Goal: Use online tool/utility: Utilize a website feature to perform a specific function

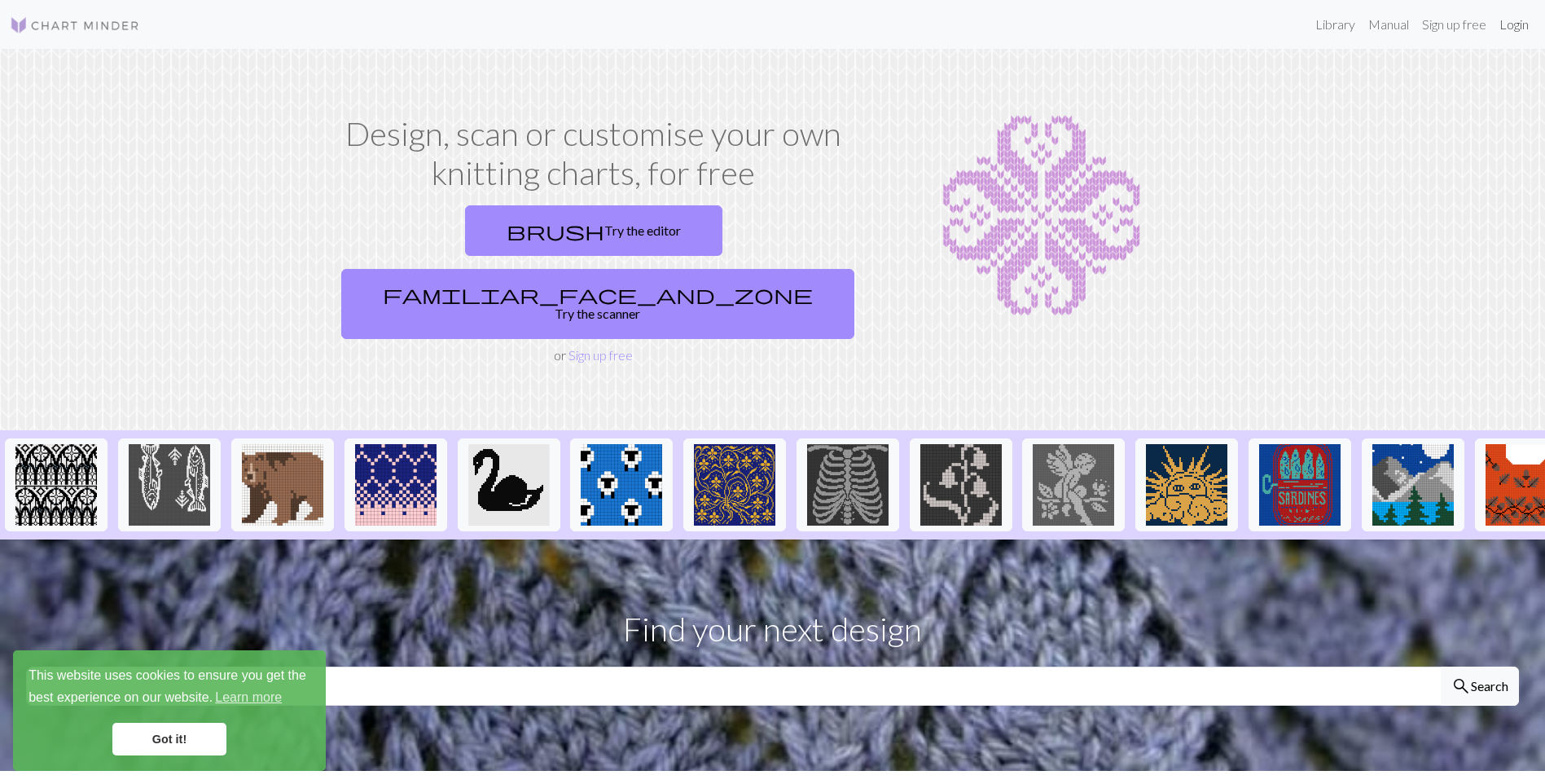
click at [1529, 21] on link "Login" at bounding box center [1514, 24] width 42 height 33
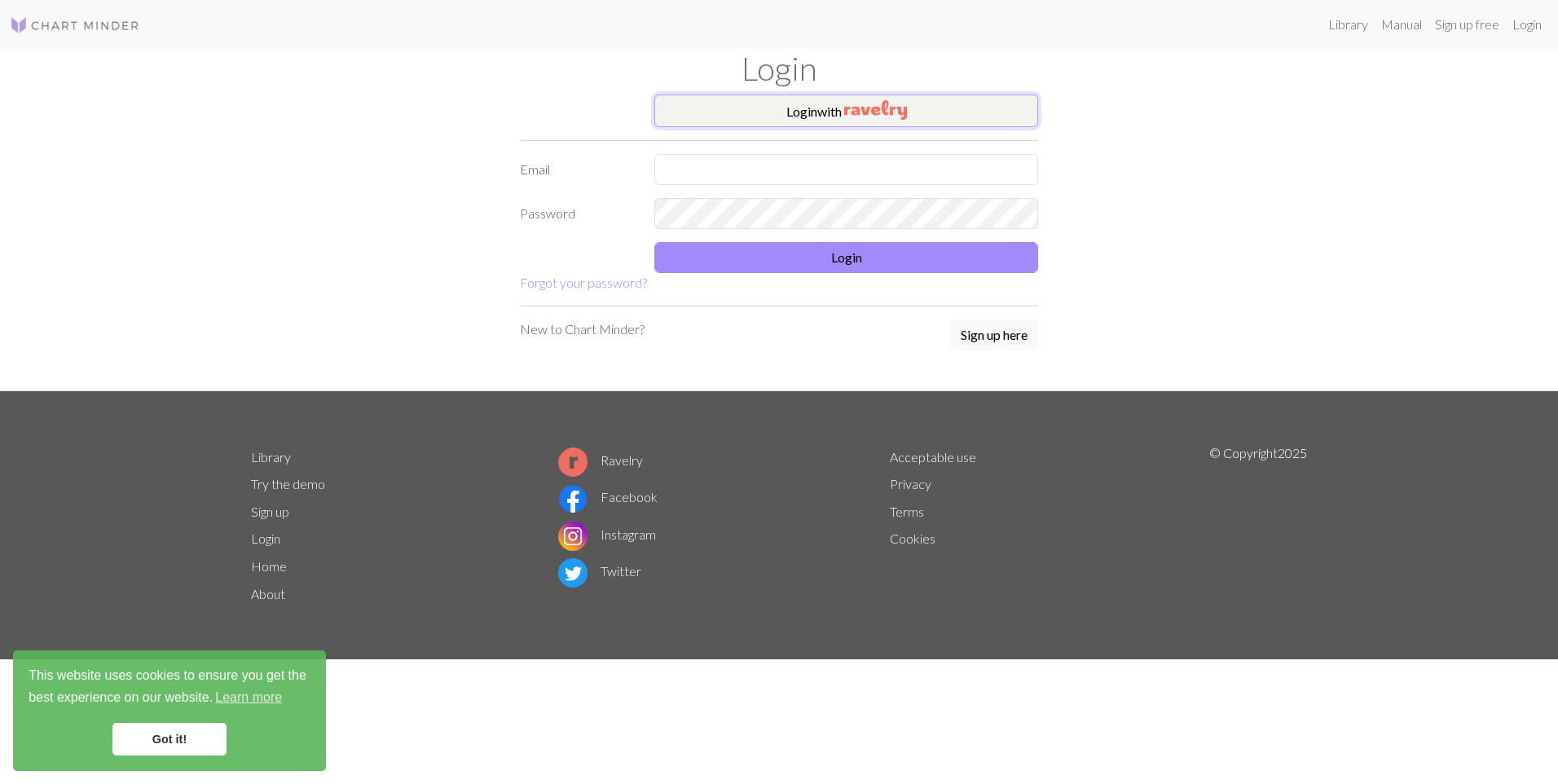
click at [847, 124] on button "Login with" at bounding box center [846, 111] width 384 height 33
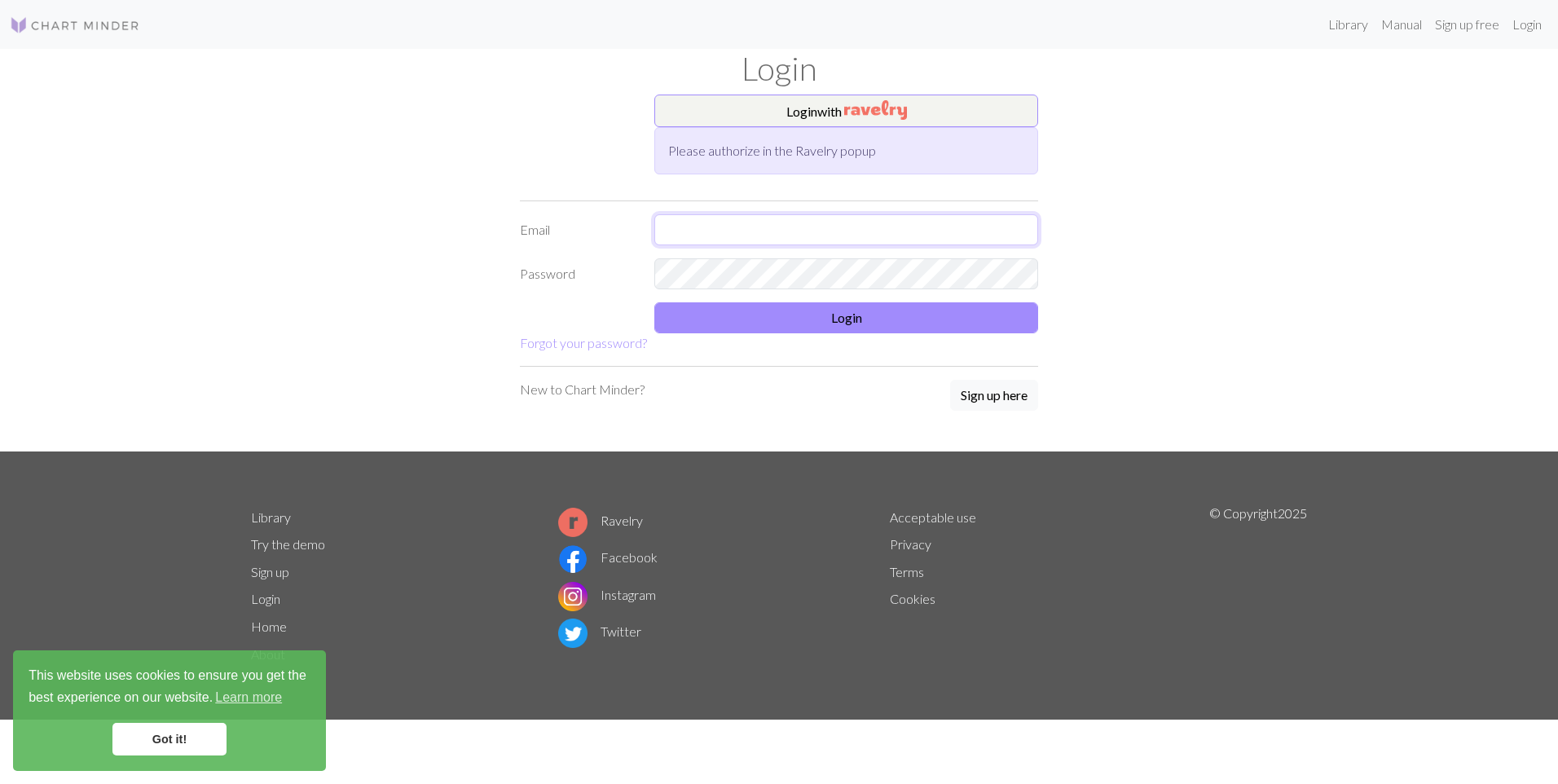
click at [837, 224] on input "text" at bounding box center [846, 229] width 384 height 31
type input "[EMAIL_ADDRESS][DOMAIN_NAME]"
click at [841, 308] on button "Login" at bounding box center [846, 318] width 384 height 31
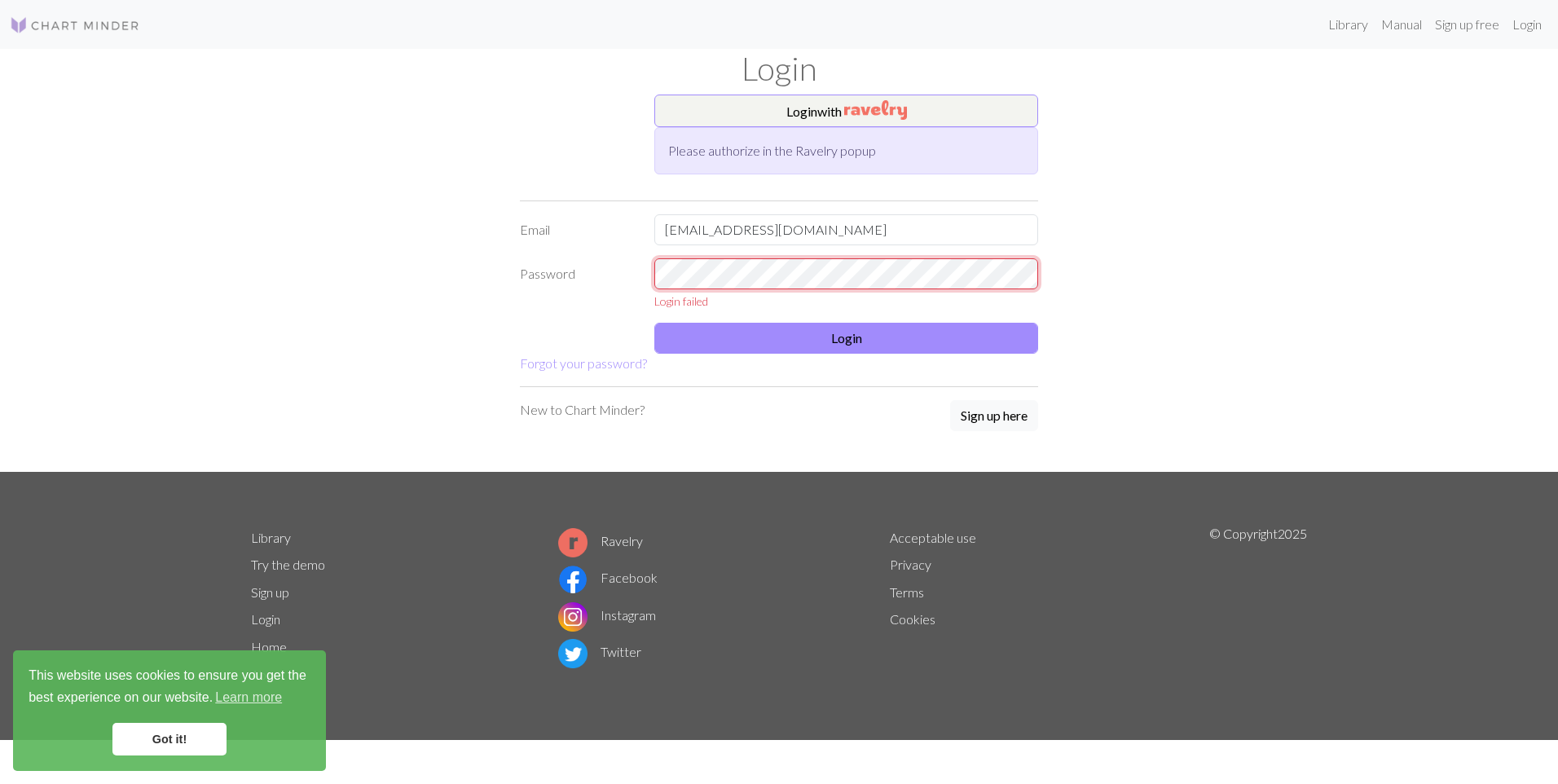
click at [527, 272] on div "Password Login failed" at bounding box center [779, 285] width 538 height 52
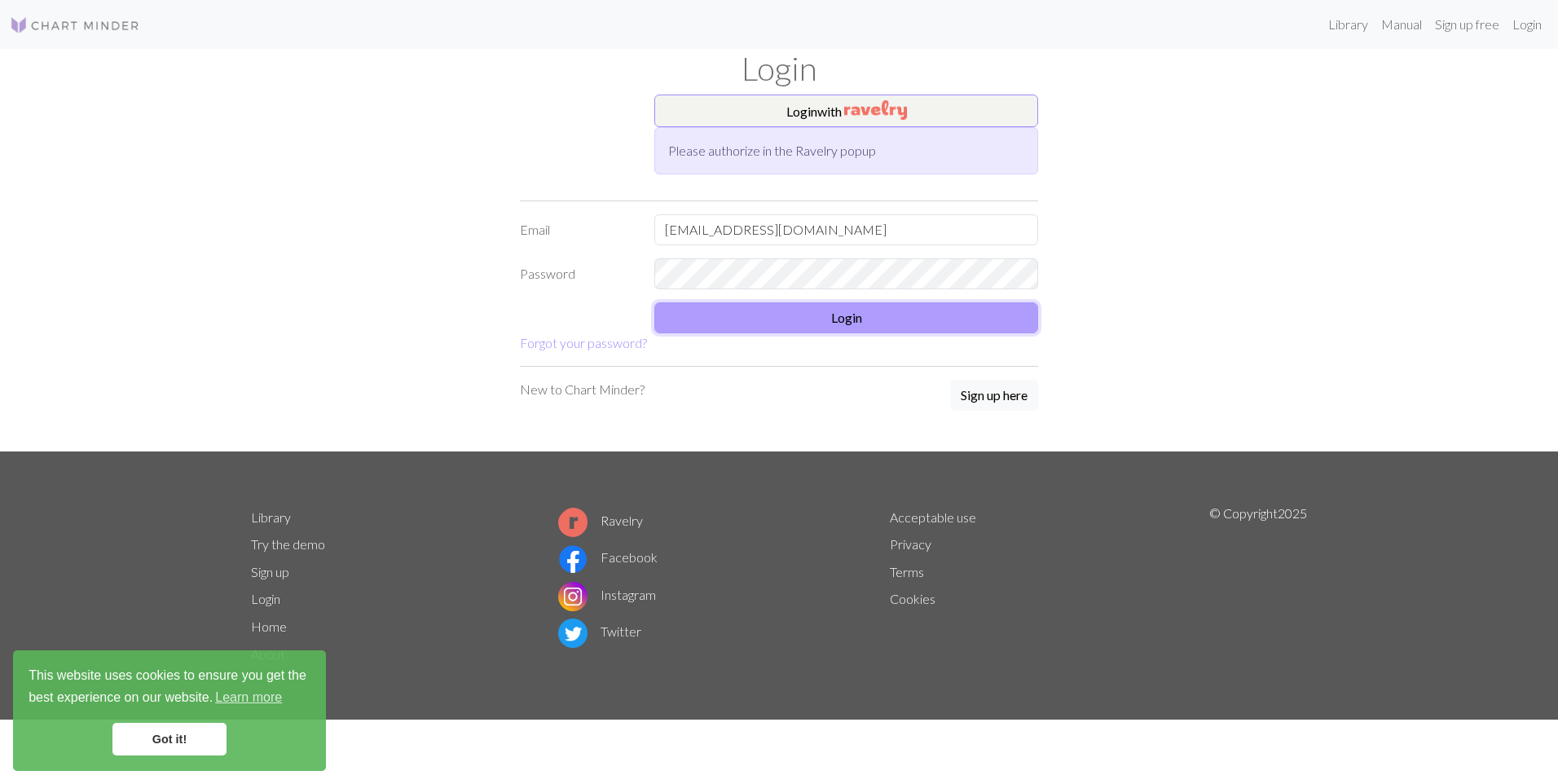
click at [736, 321] on button "Login" at bounding box center [846, 318] width 384 height 31
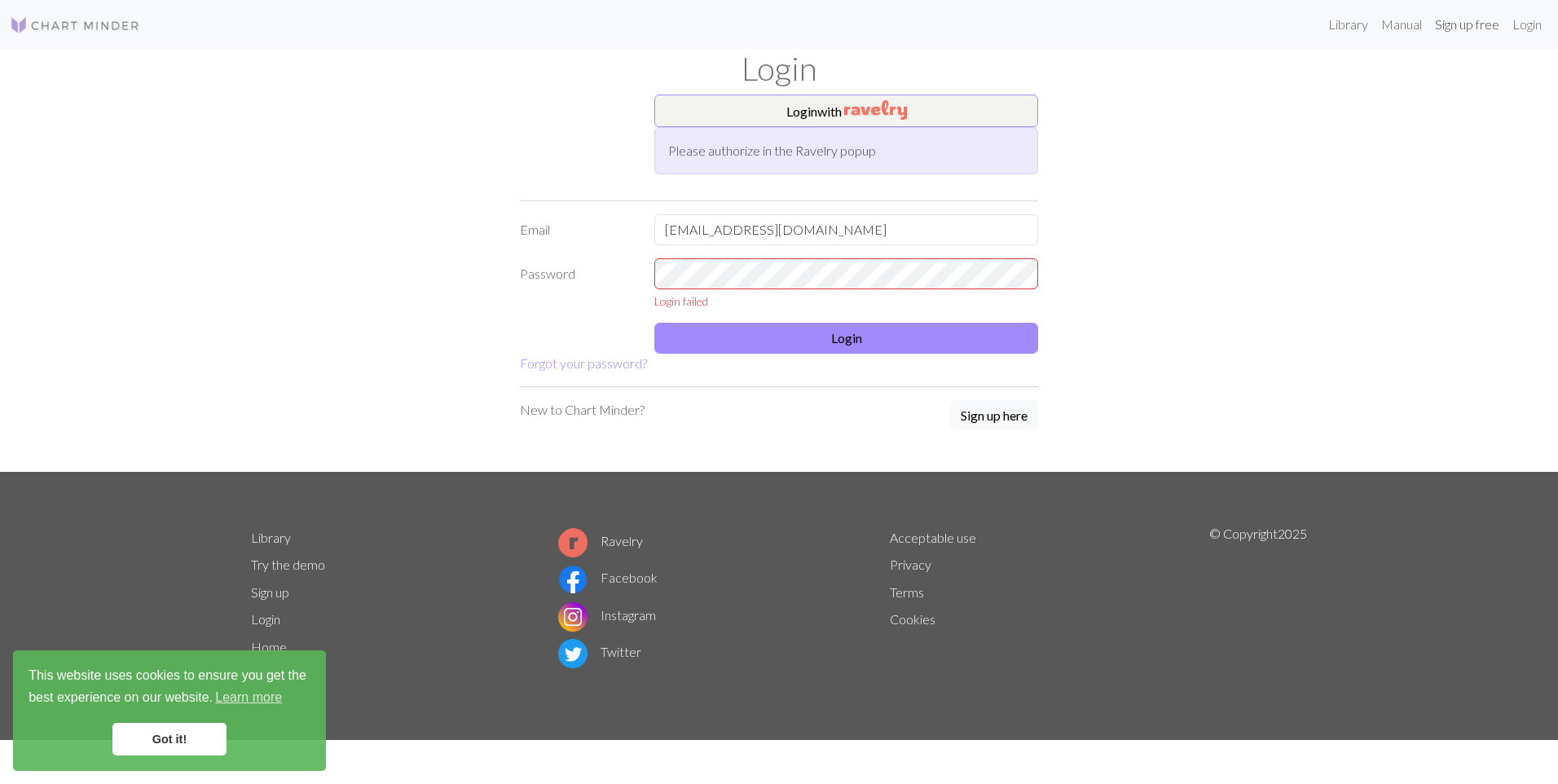
click at [1459, 26] on link "Sign up free" at bounding box center [1467, 24] width 78 height 33
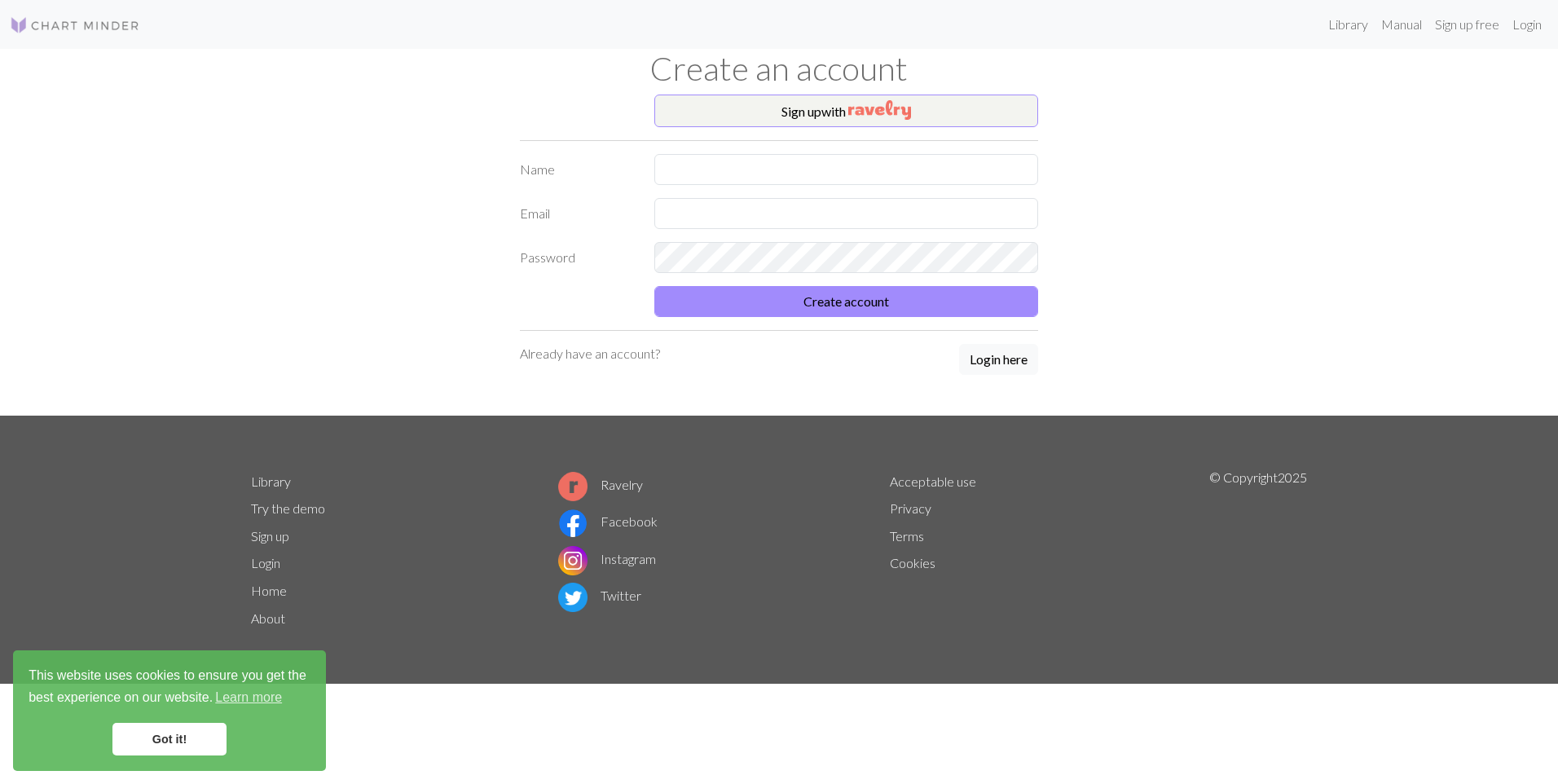
click at [38, 23] on img at bounding box center [75, 25] width 130 height 20
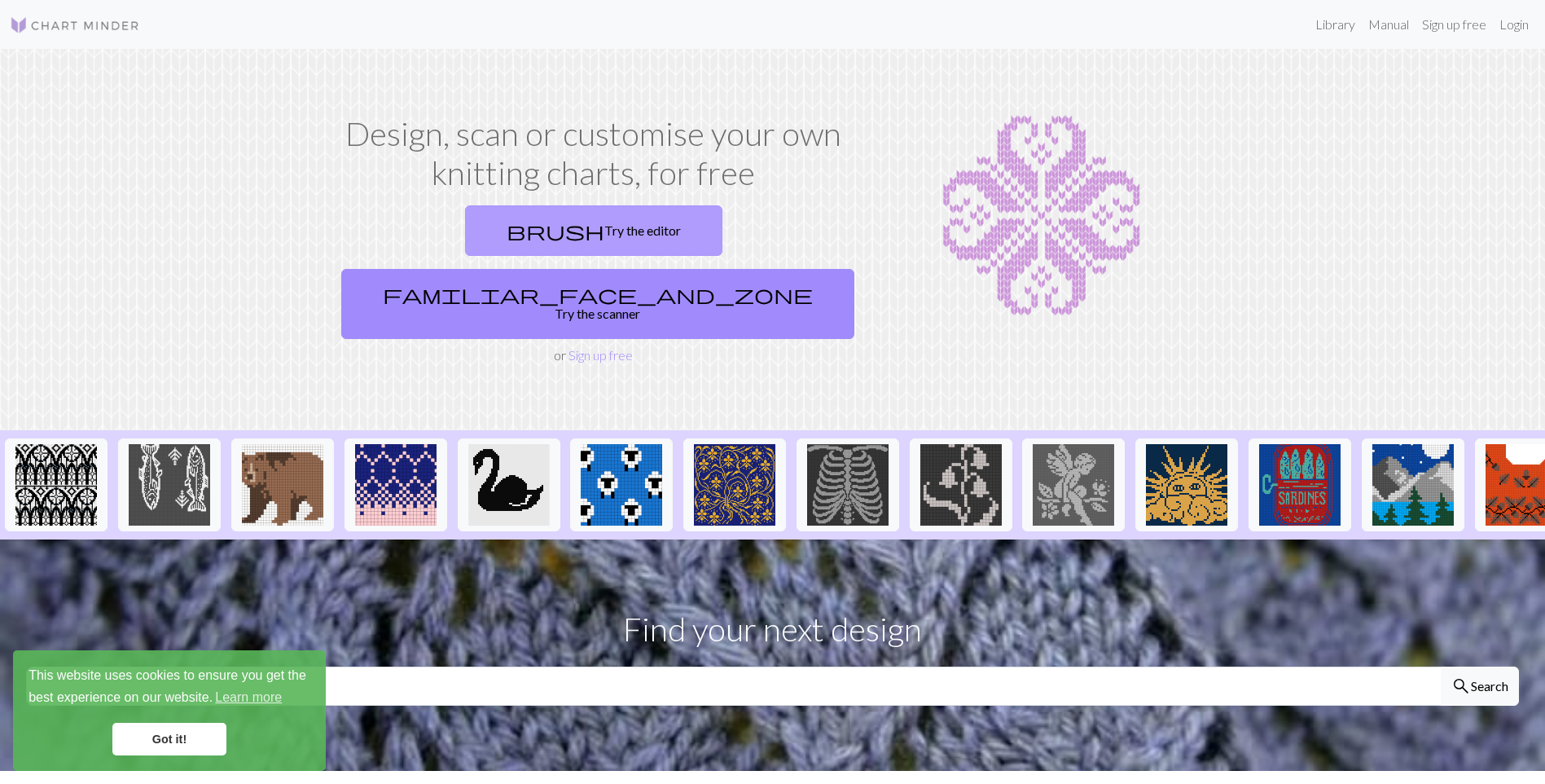
click at [483, 241] on link "brush Try the editor" at bounding box center [593, 230] width 258 height 51
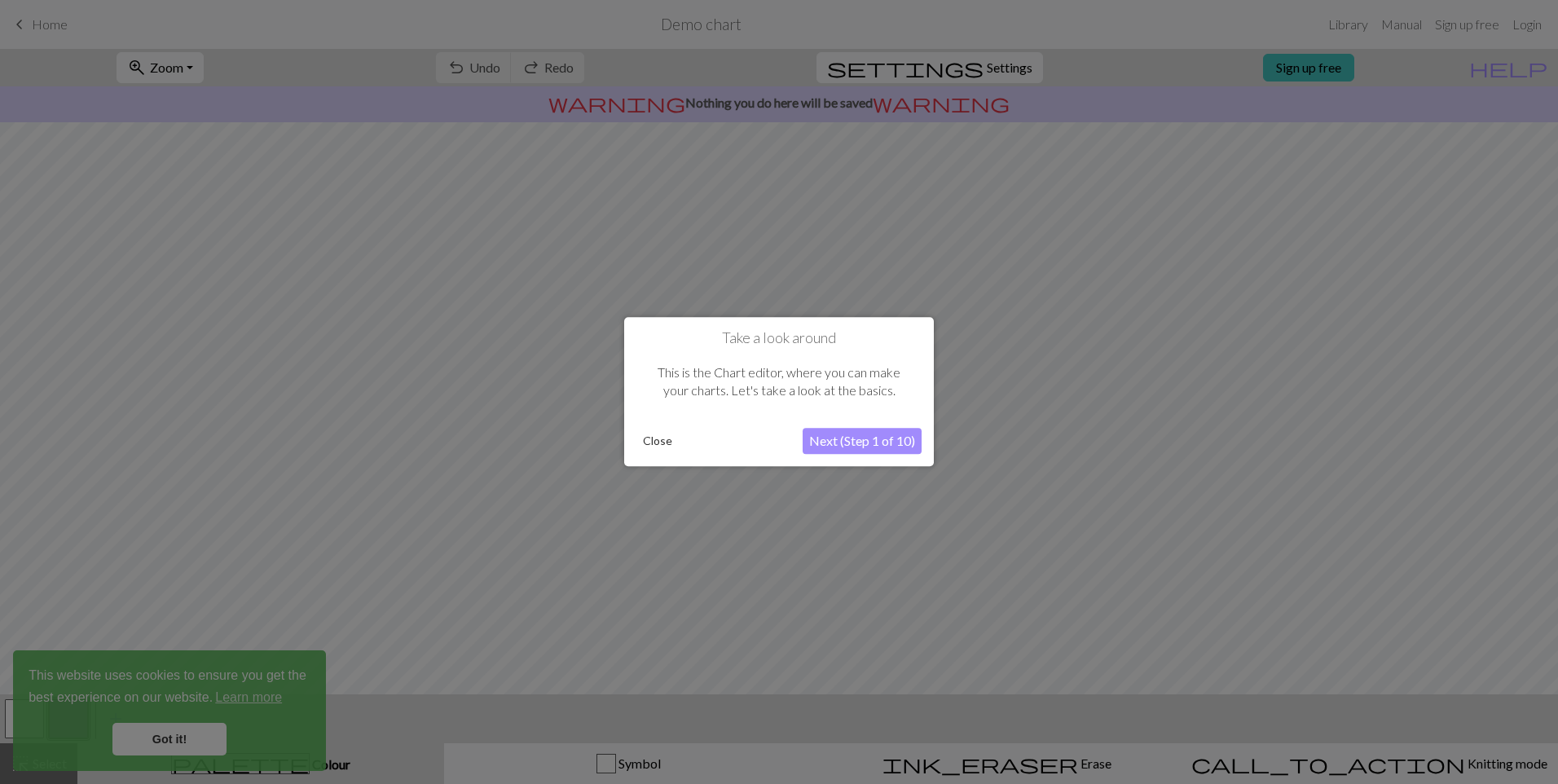
click at [861, 447] on button "Next (Step 1 of 10)" at bounding box center [862, 441] width 119 height 26
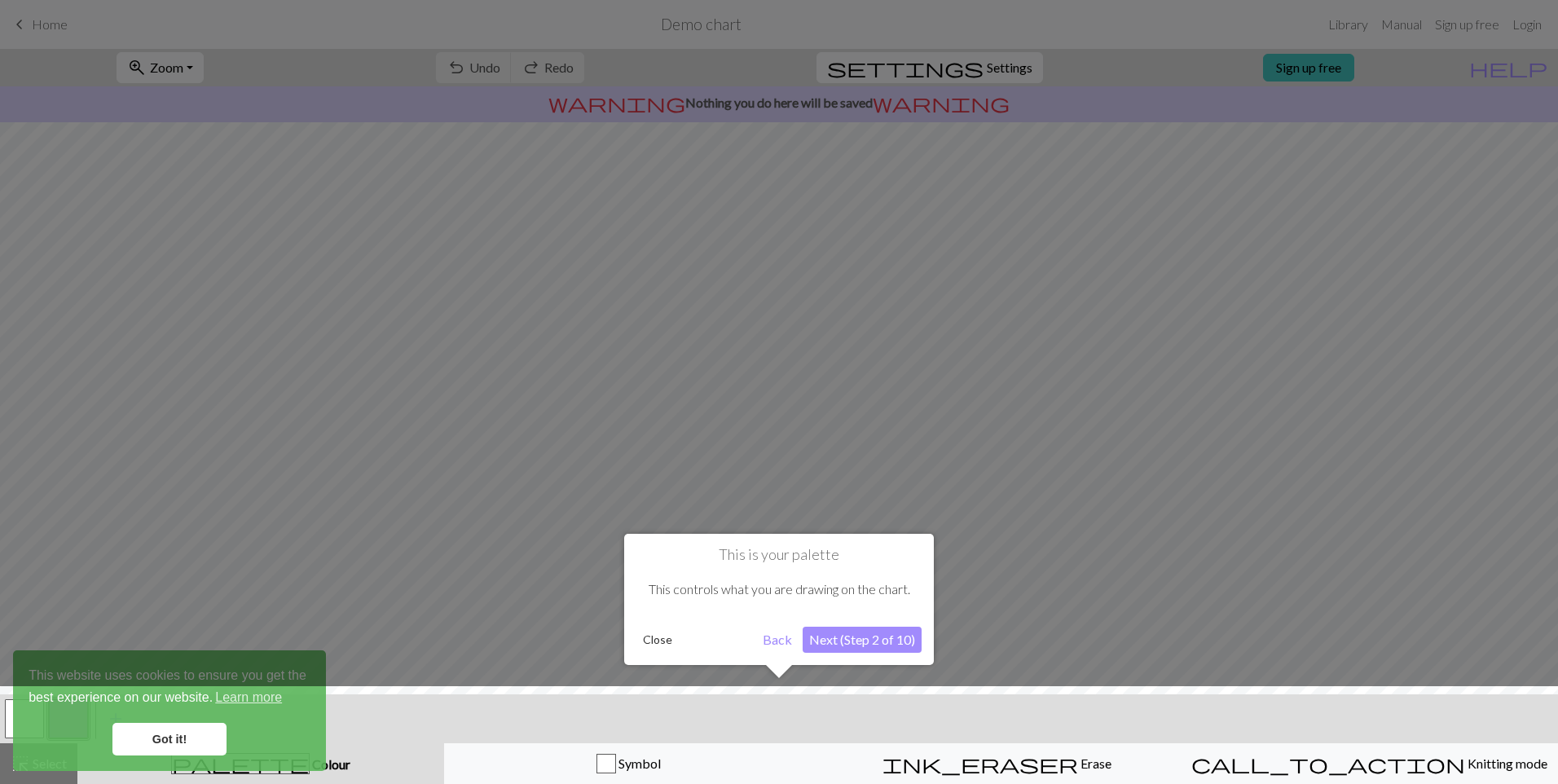
click at [866, 650] on button "Next (Step 2 of 10)" at bounding box center [862, 639] width 119 height 26
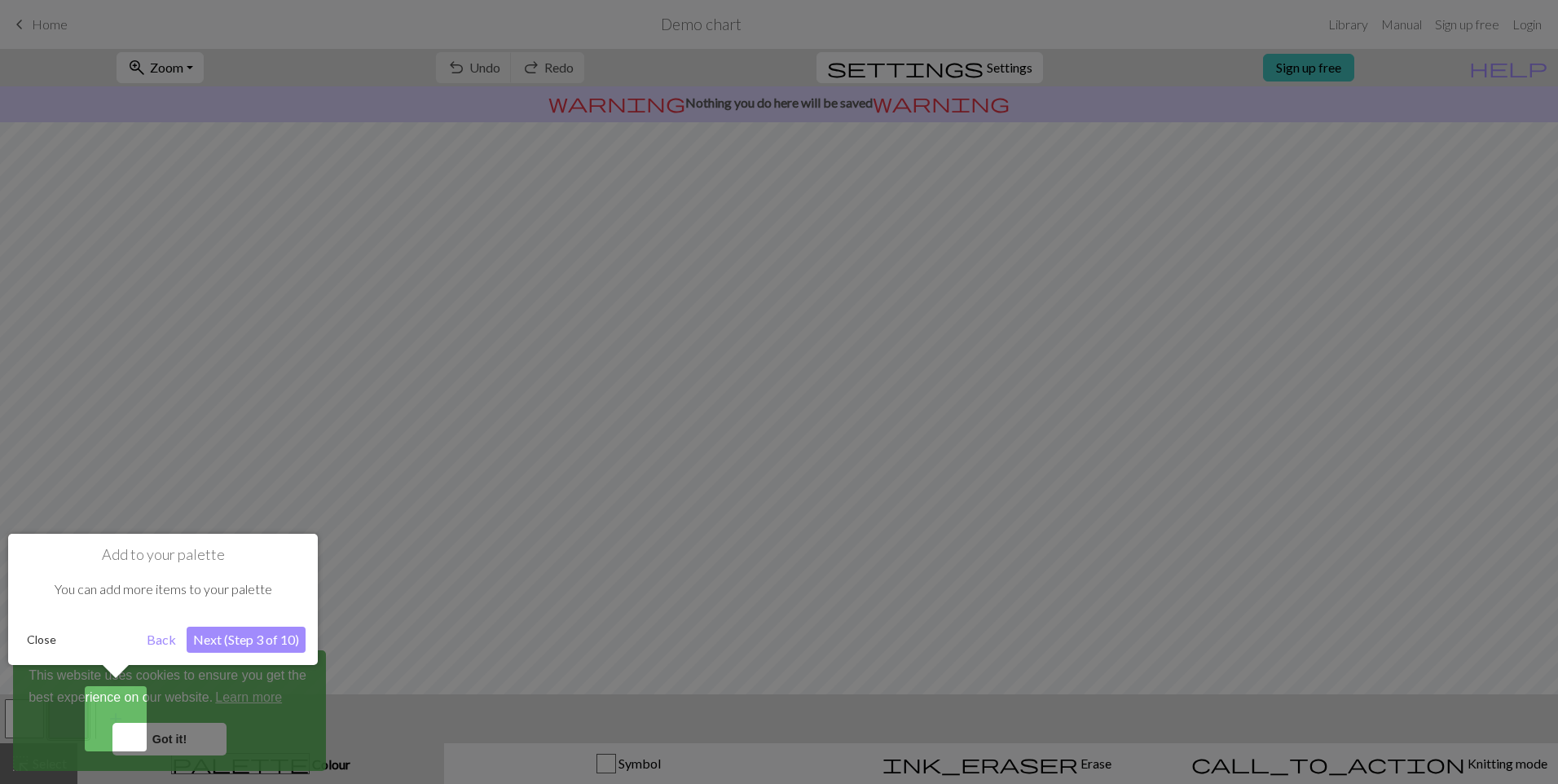
click at [259, 632] on button "Next (Step 3 of 10)" at bounding box center [245, 639] width 119 height 26
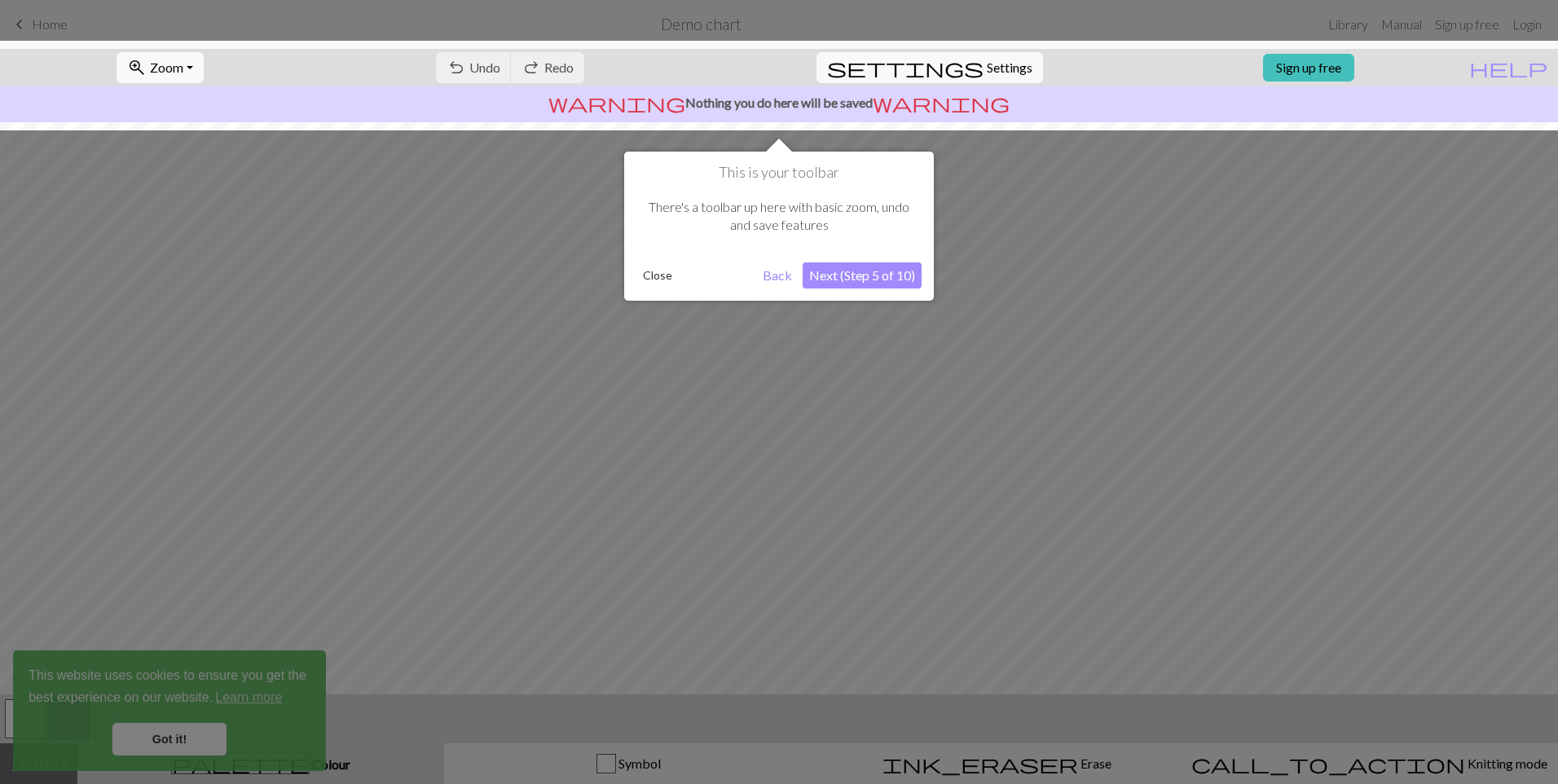
click at [893, 271] on button "Next (Step 5 of 10)" at bounding box center [862, 275] width 119 height 26
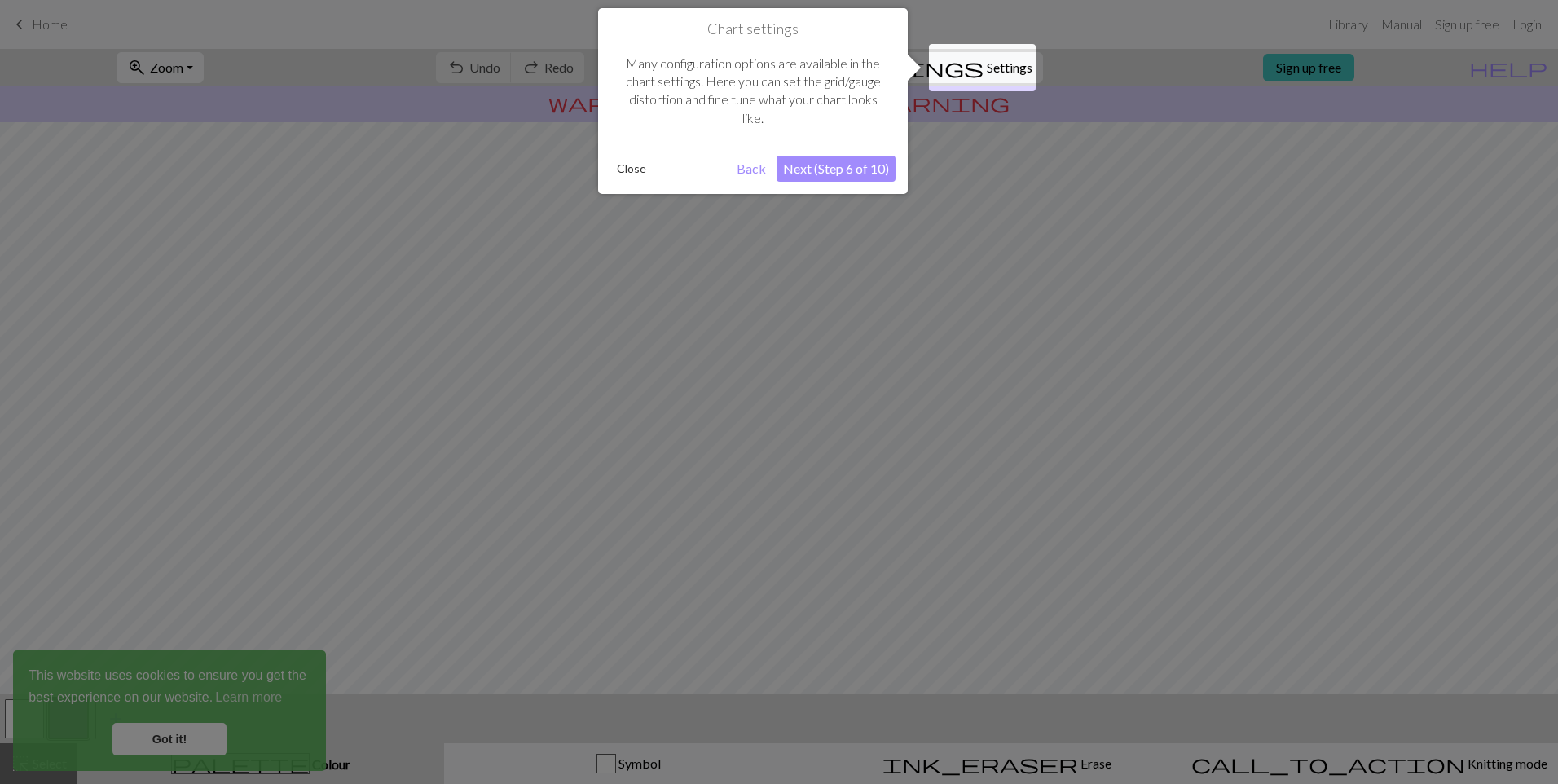
click at [879, 167] on button "Next (Step 6 of 10)" at bounding box center [835, 168] width 119 height 26
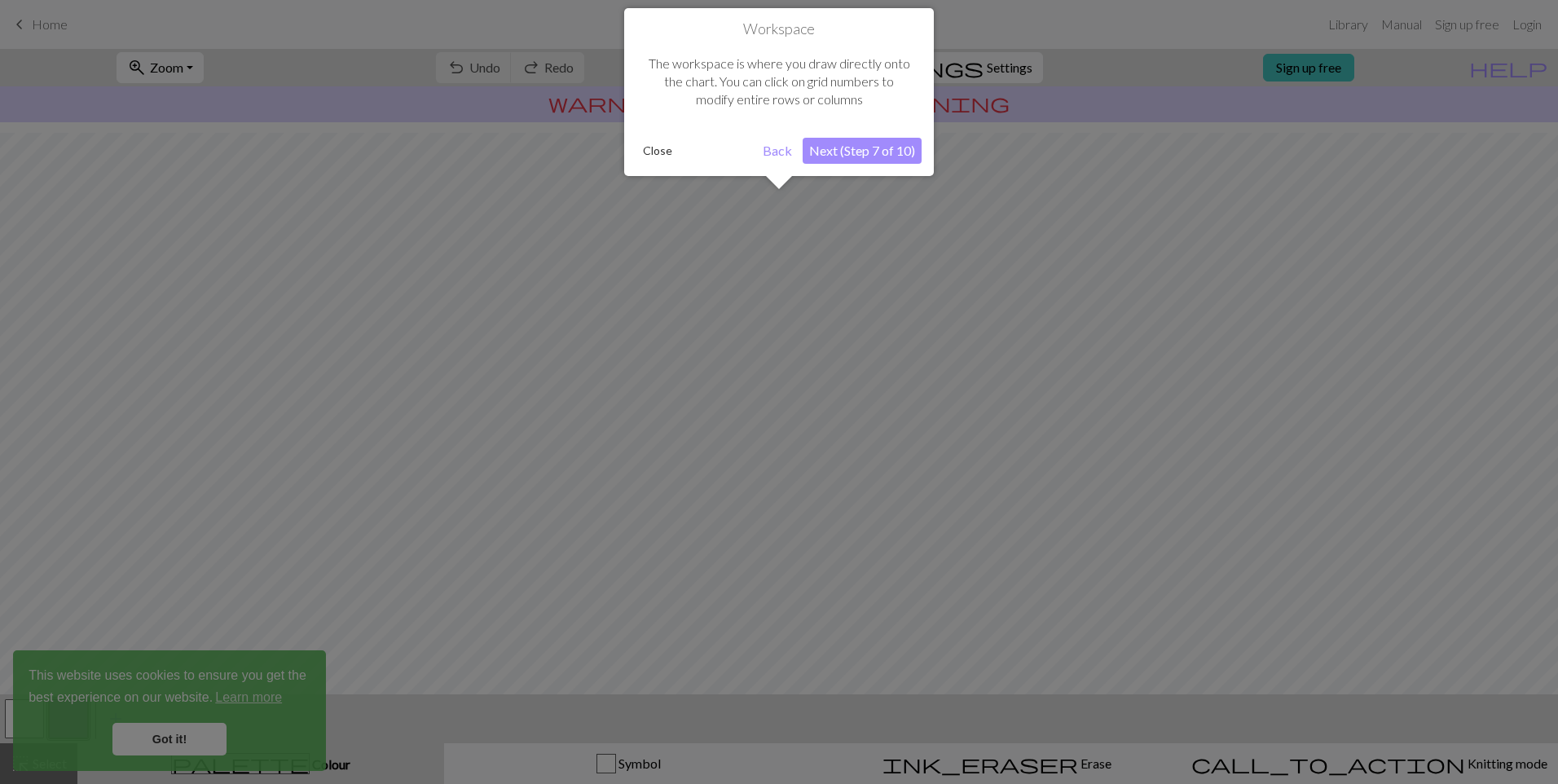
scroll to position [35, 0]
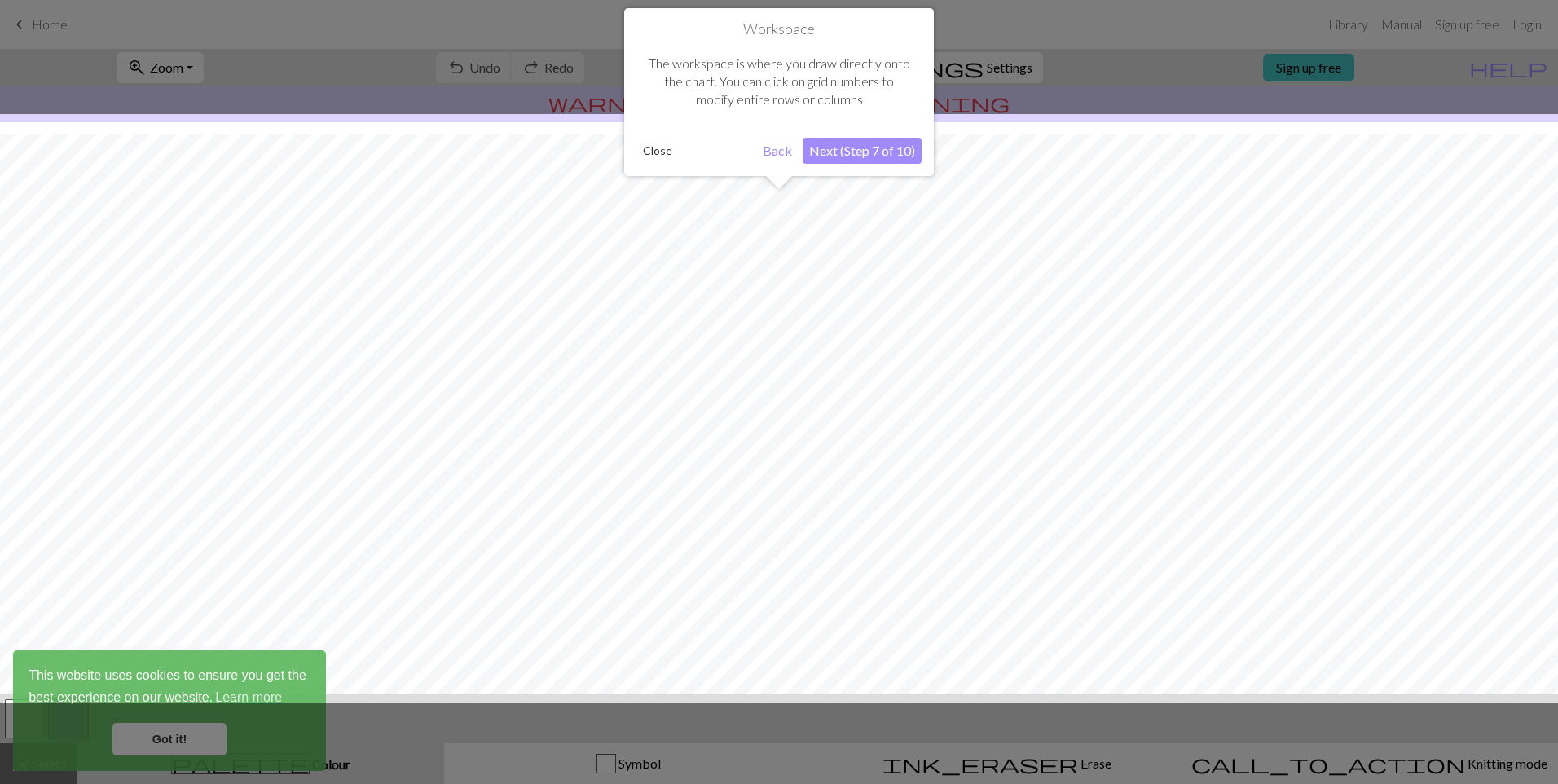
click at [879, 153] on button "Next (Step 7 of 10)" at bounding box center [862, 150] width 119 height 26
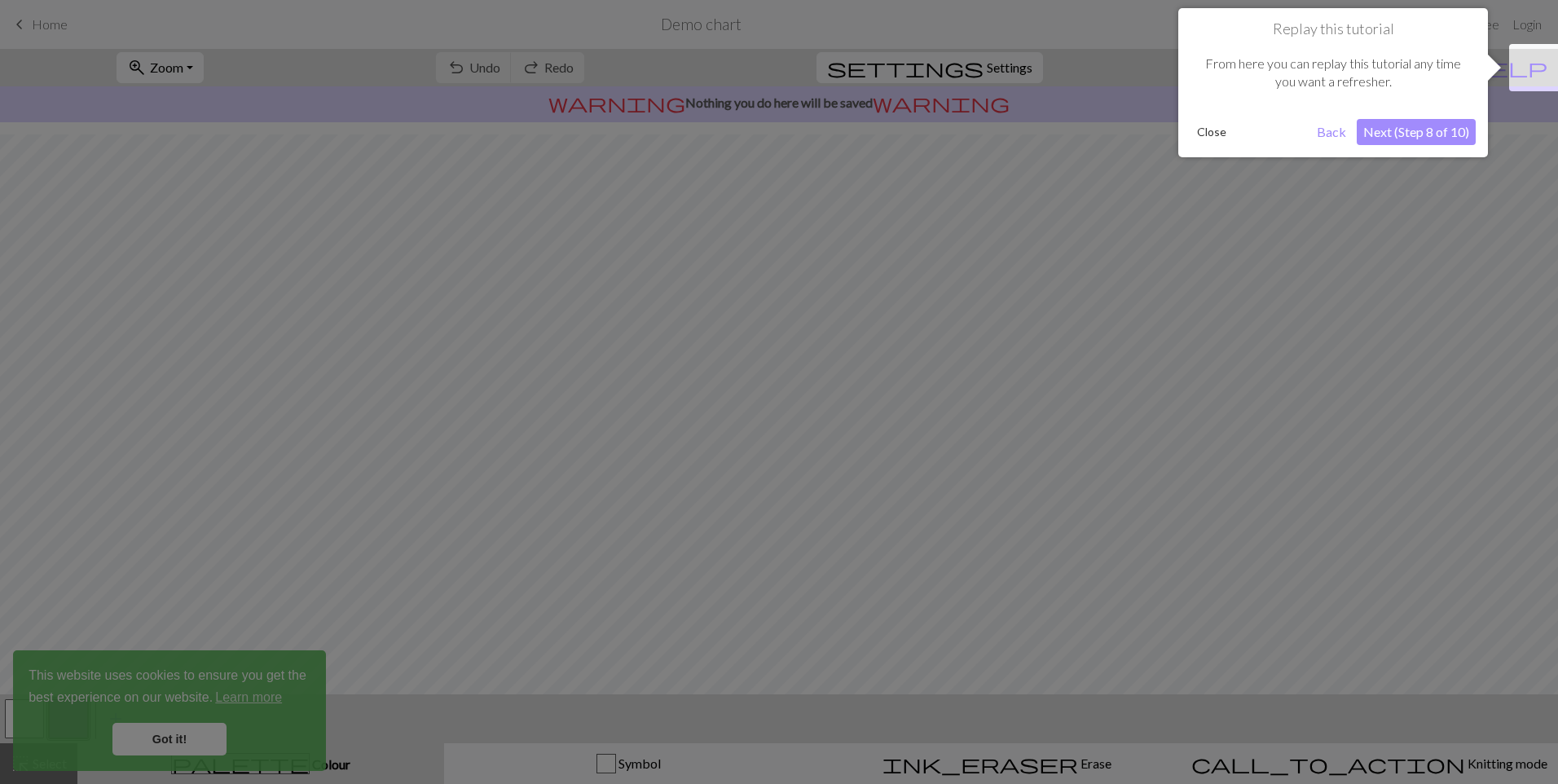
click at [1447, 128] on button "Next (Step 8 of 10)" at bounding box center [1416, 131] width 119 height 26
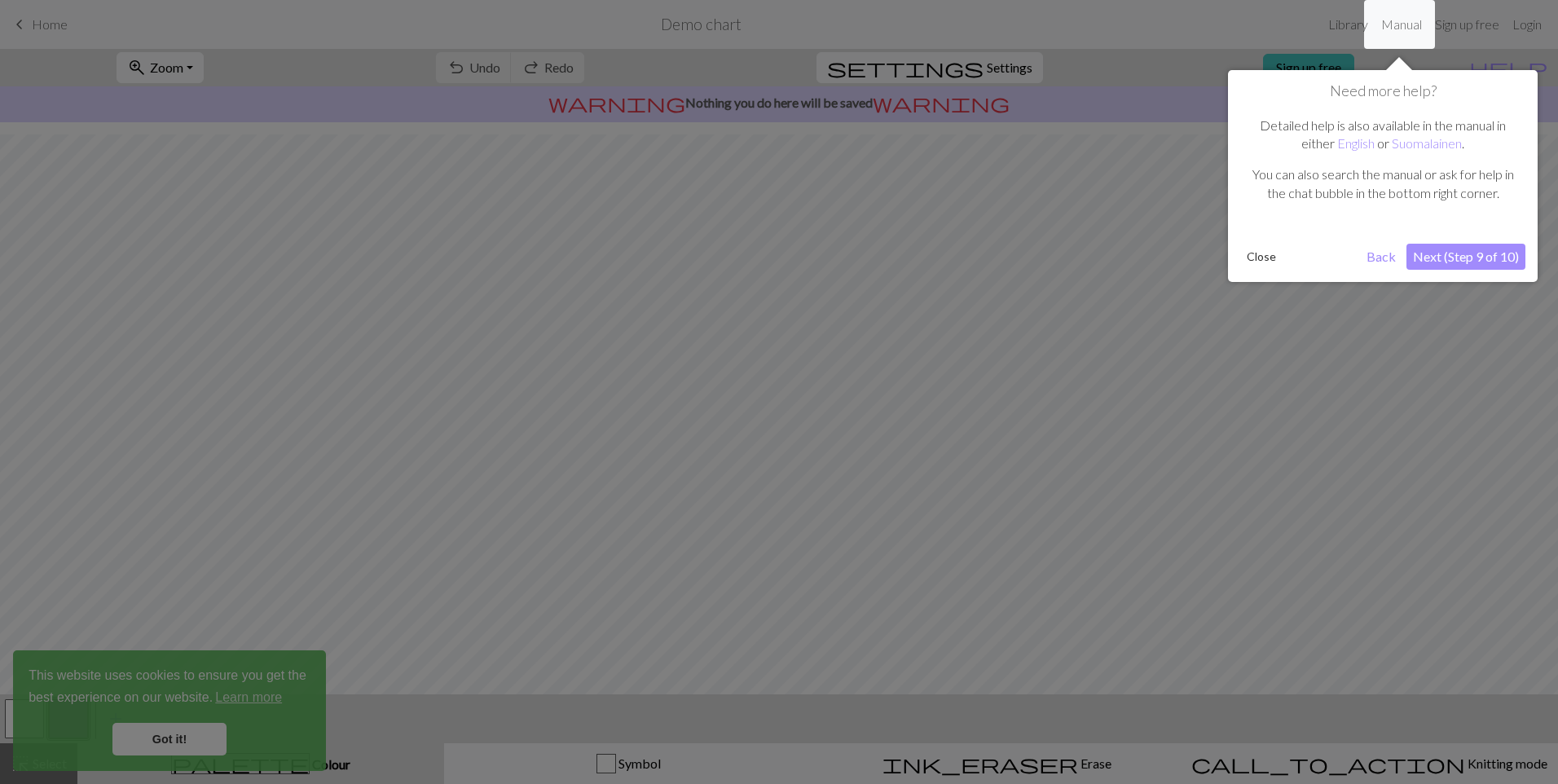
click at [1461, 255] on button "Next (Step 9 of 10)" at bounding box center [1465, 256] width 119 height 26
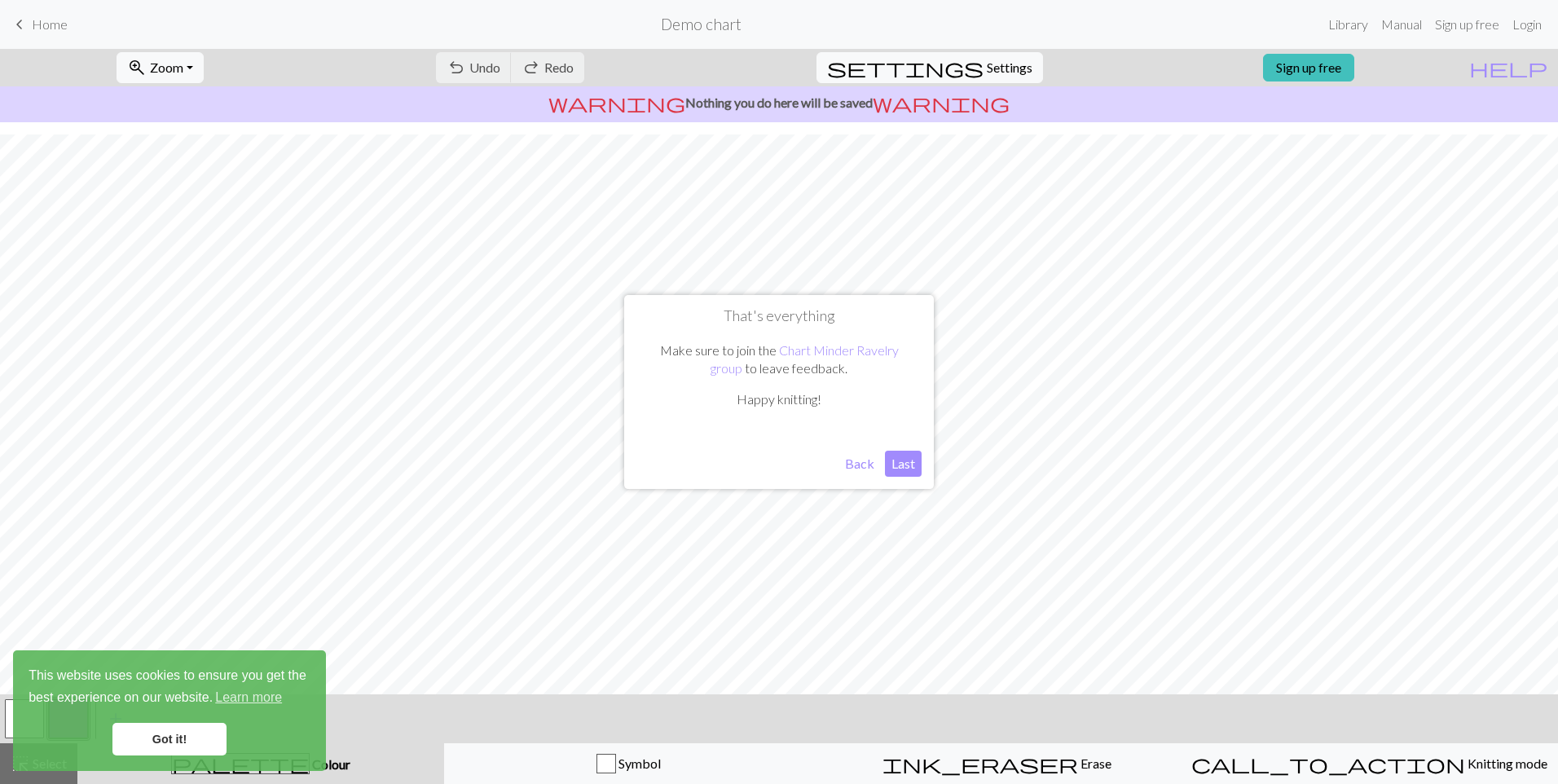
click at [911, 462] on button "Last" at bounding box center [903, 463] width 37 height 26
click at [566, 63] on div "undo Undo Undo redo Redo Redo" at bounding box center [510, 68] width 173 height 37
click at [593, 78] on div "undo Undo Undo redo Redo Redo" at bounding box center [510, 68] width 173 height 37
click at [987, 65] on span "Settings" at bounding box center [1009, 68] width 46 height 20
select select "aran"
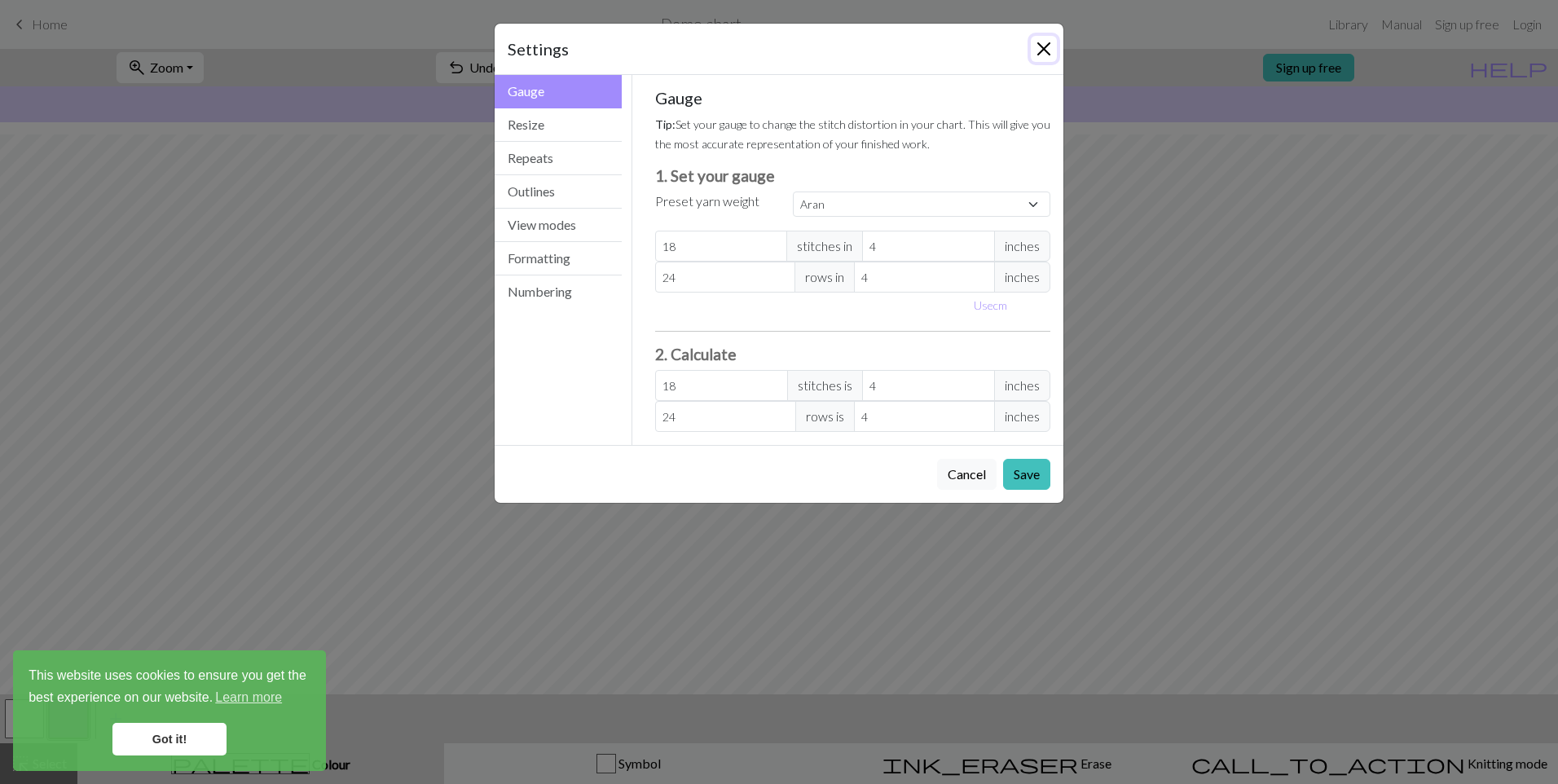
click at [1035, 45] on button "Close" at bounding box center [1043, 48] width 26 height 26
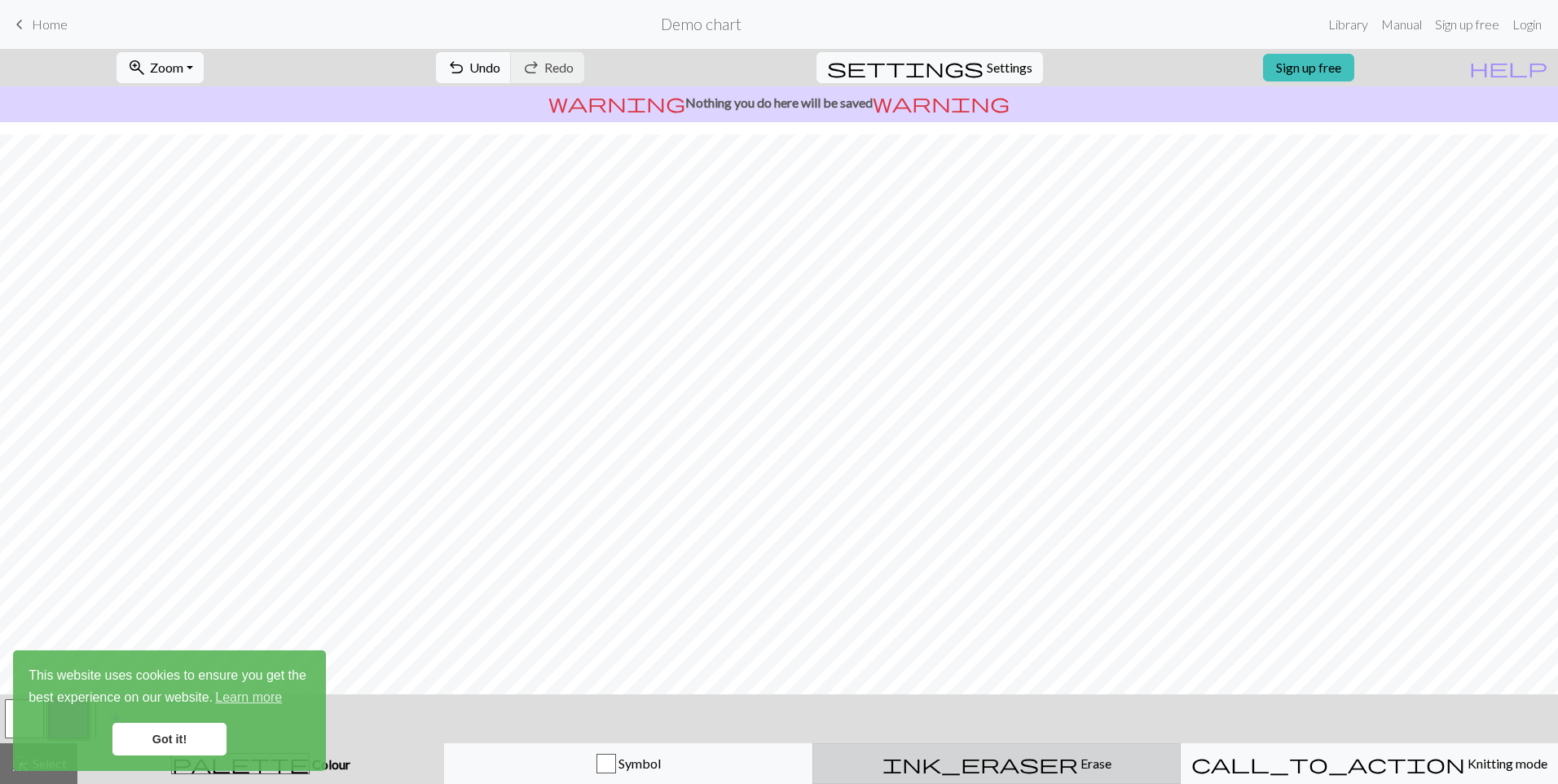
click at [1078, 761] on span "Erase" at bounding box center [1094, 763] width 33 height 15
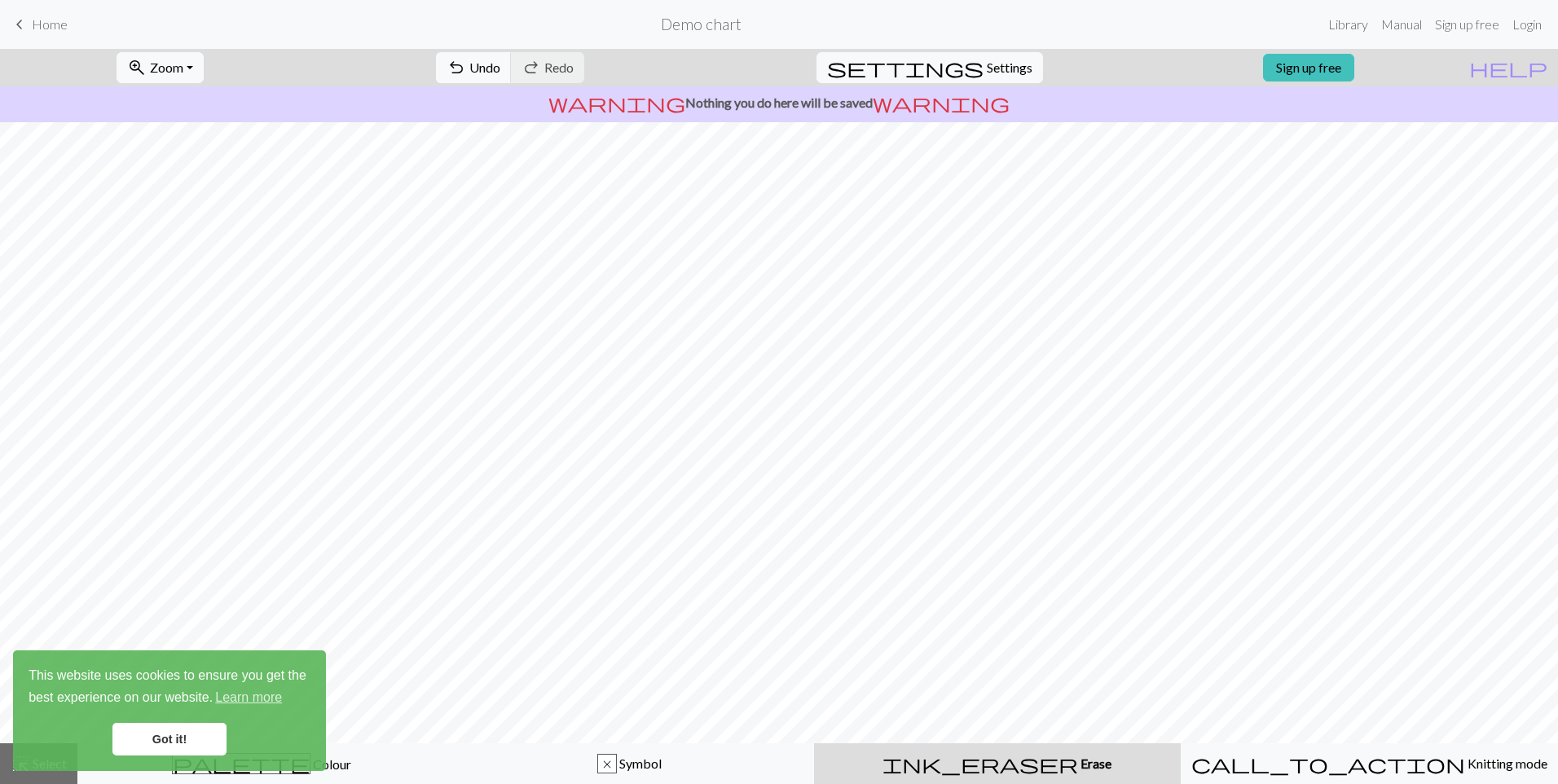
click at [1022, 754] on div "ink_eraser Erase Erase" at bounding box center [997, 763] width 347 height 20
drag, startPoint x: 1022, startPoint y: 754, endPoint x: 1013, endPoint y: 757, distance: 9.5
click at [1078, 757] on span "Erase" at bounding box center [1094, 763] width 33 height 15
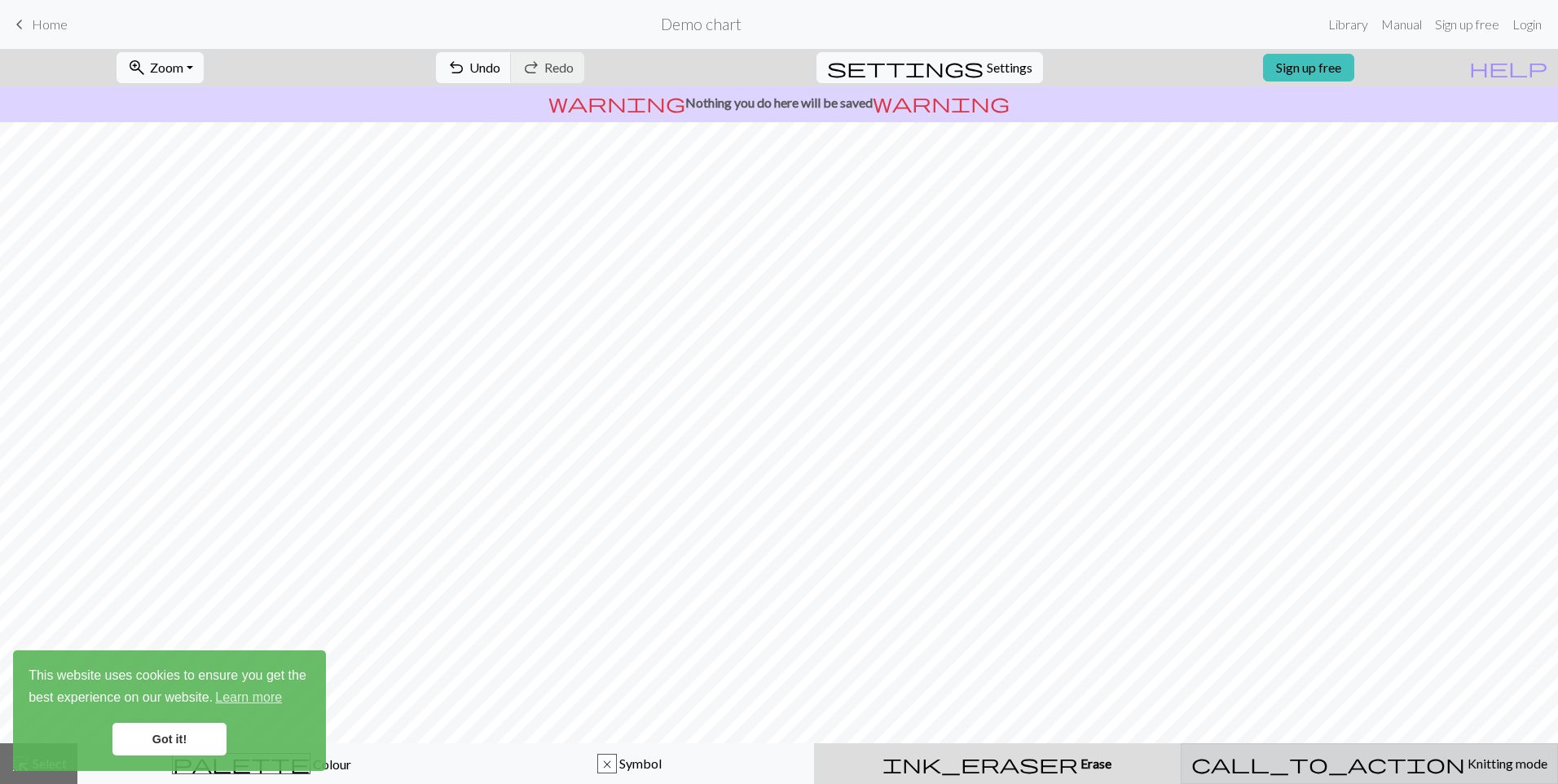
click at [1339, 775] on button "call_to_action Knitting mode Knitting mode" at bounding box center [1369, 763] width 377 height 41
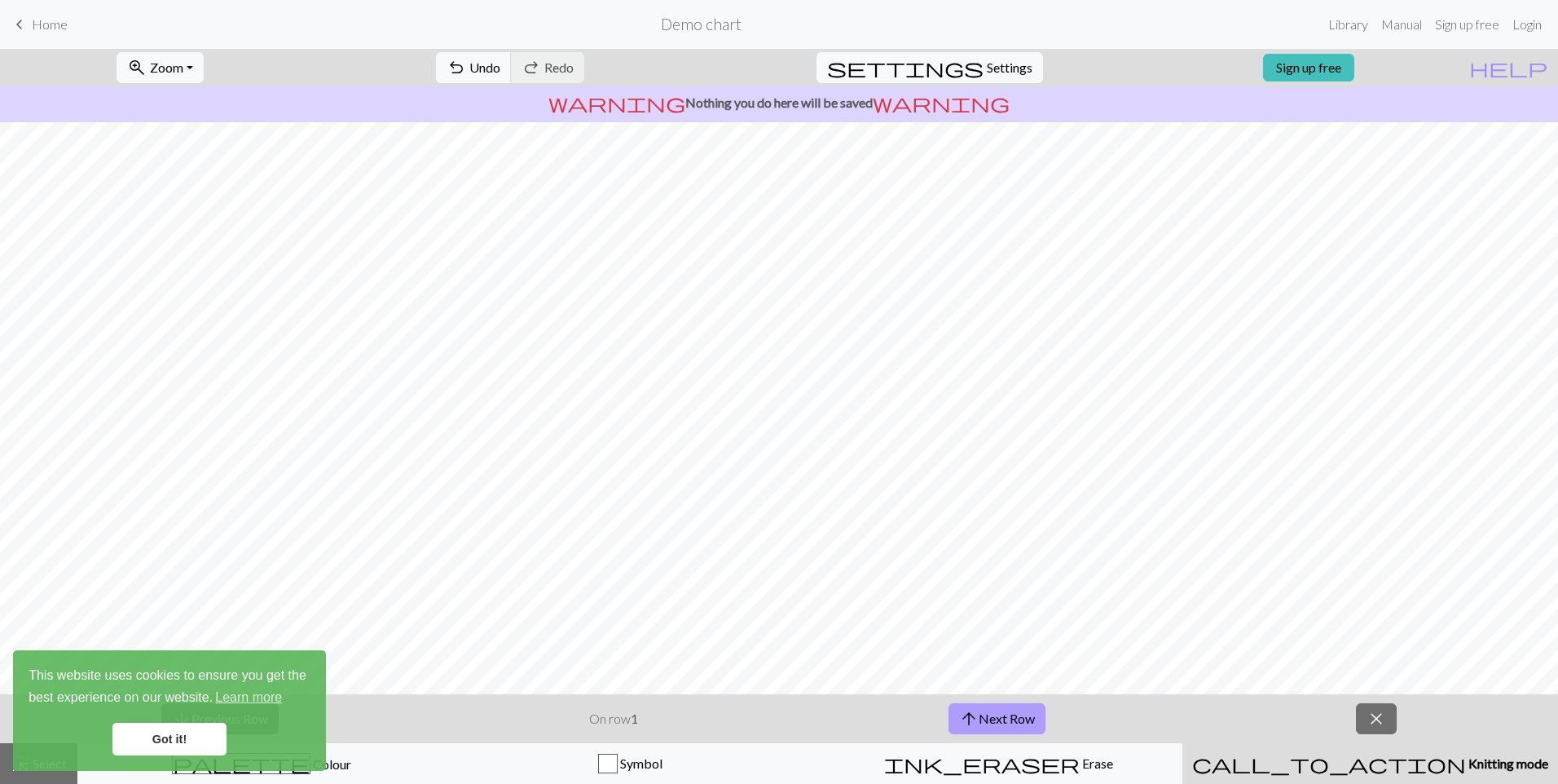
click at [999, 721] on button "arrow_upward Next Row" at bounding box center [997, 718] width 97 height 31
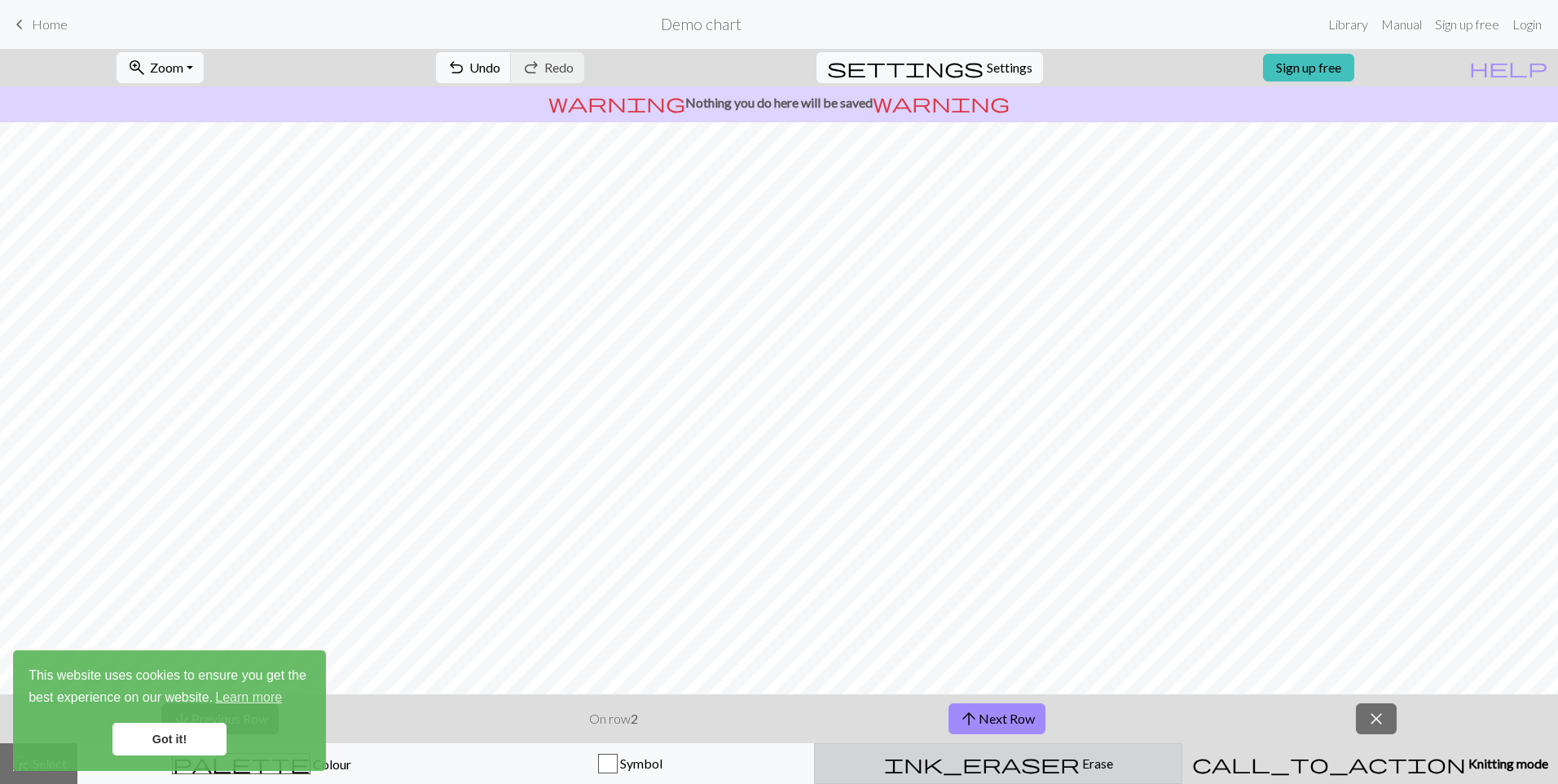
click at [1080, 759] on span "Erase" at bounding box center [1096, 763] width 33 height 15
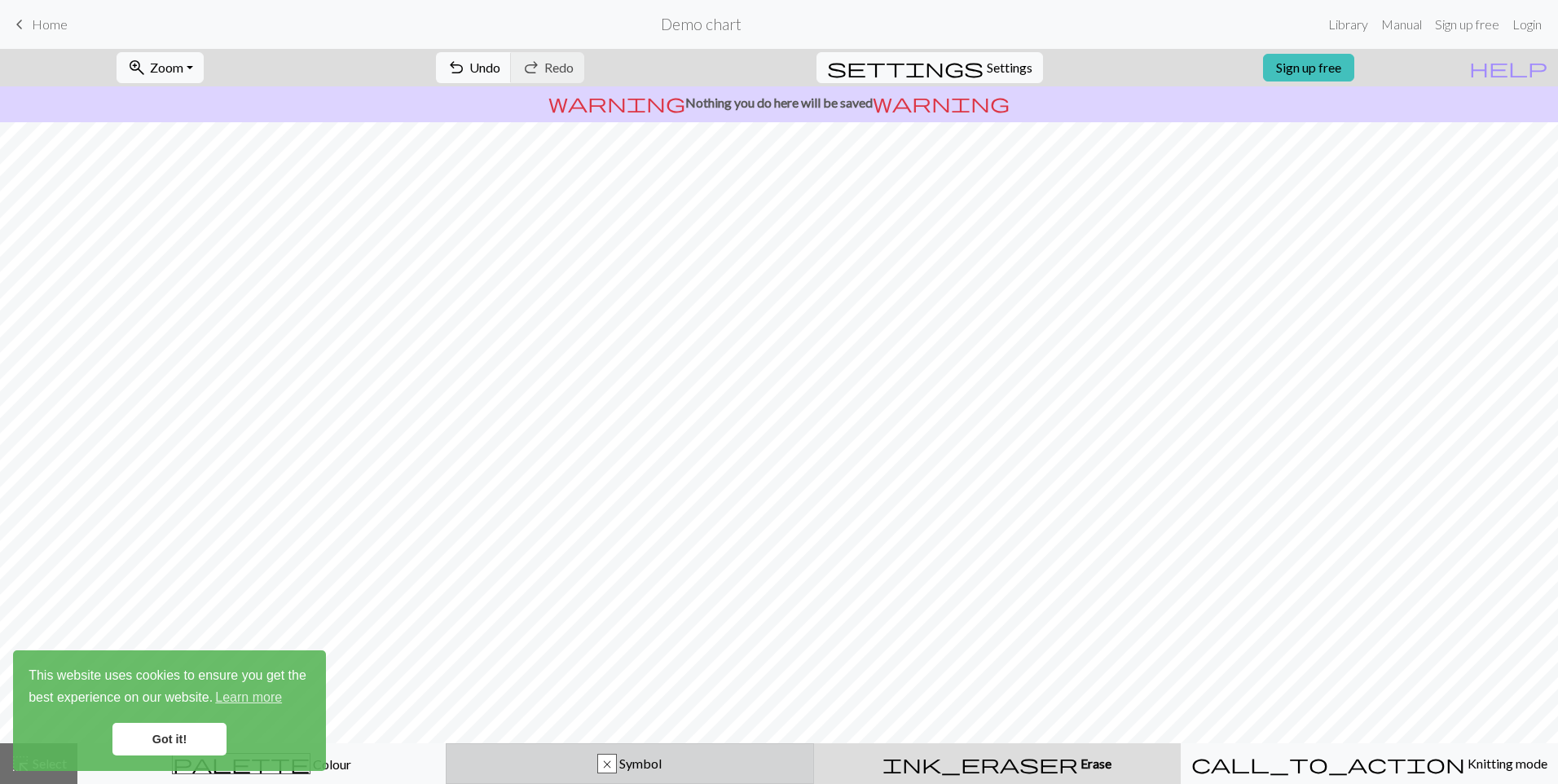
click at [654, 764] on span "Symbol" at bounding box center [639, 763] width 45 height 15
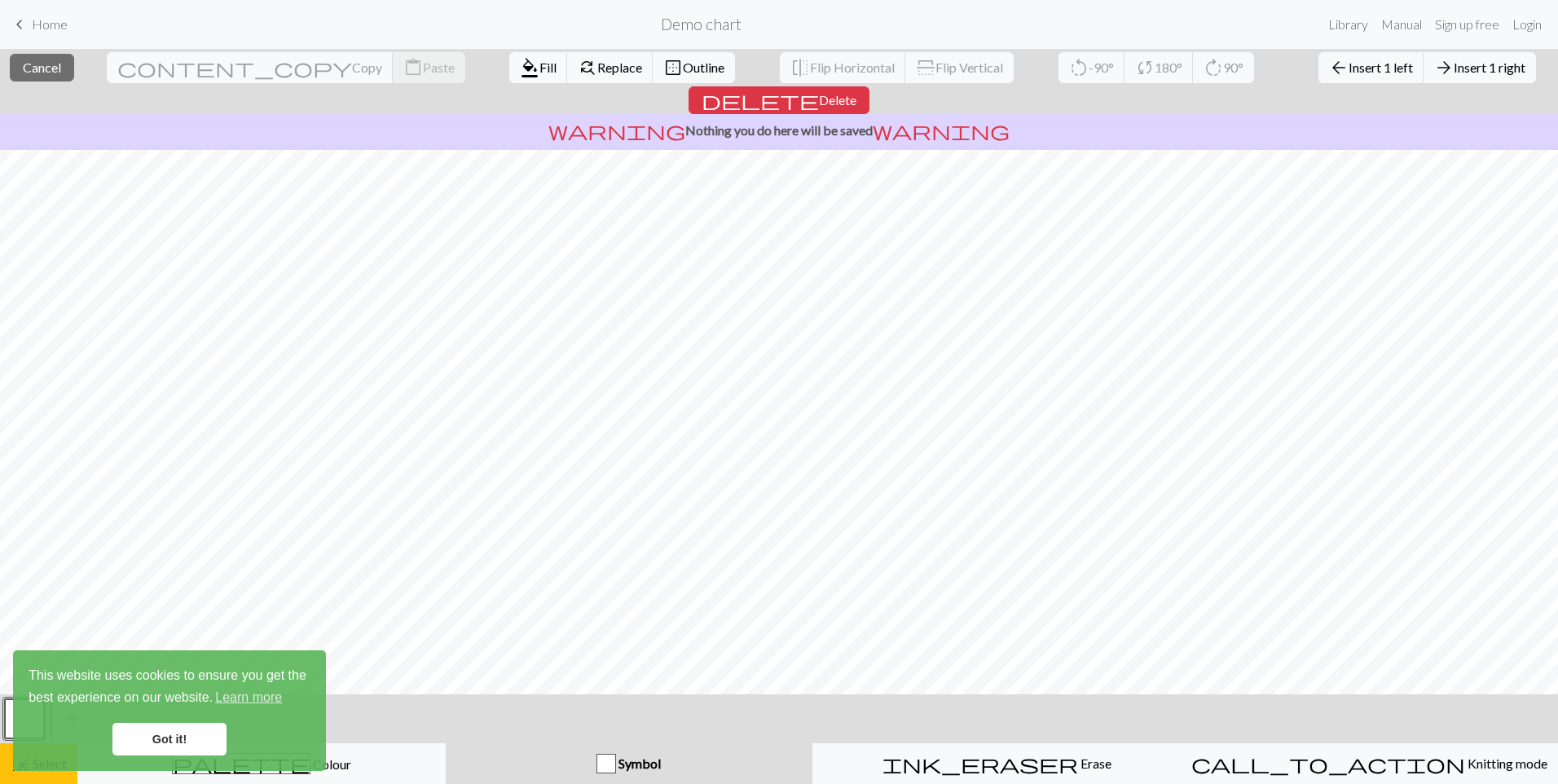
click at [612, 769] on button "Symbol" at bounding box center [629, 763] width 367 height 41
click at [612, 766] on div "button" at bounding box center [607, 763] width 20 height 20
click at [646, 765] on span "Symbol" at bounding box center [638, 763] width 45 height 15
click at [200, 738] on link "Got it!" at bounding box center [170, 739] width 114 height 33
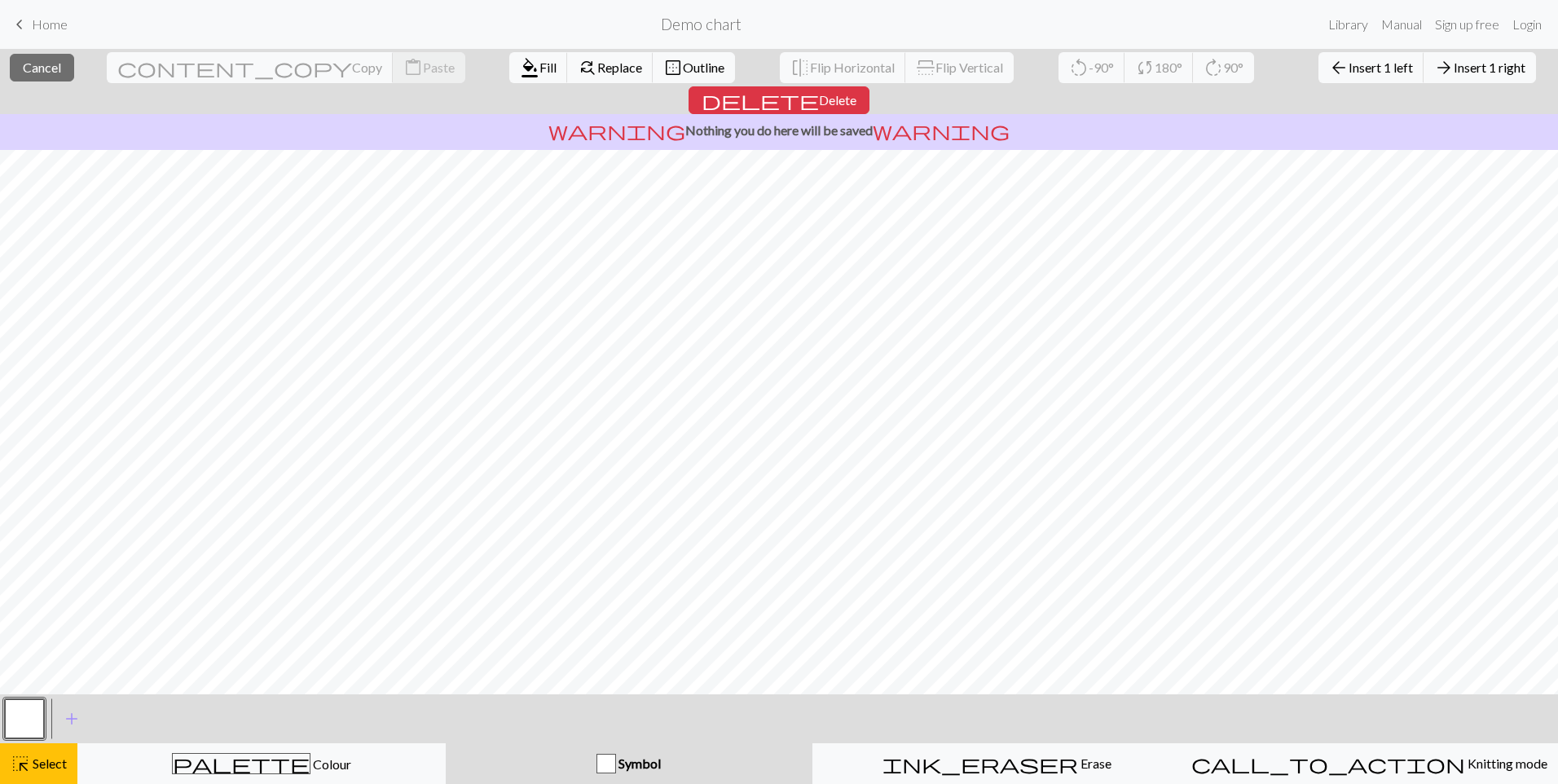
click at [262, 755] on body "This website uses cookies to ensure you get the best experience on our website.…" at bounding box center [779, 392] width 1558 height 784
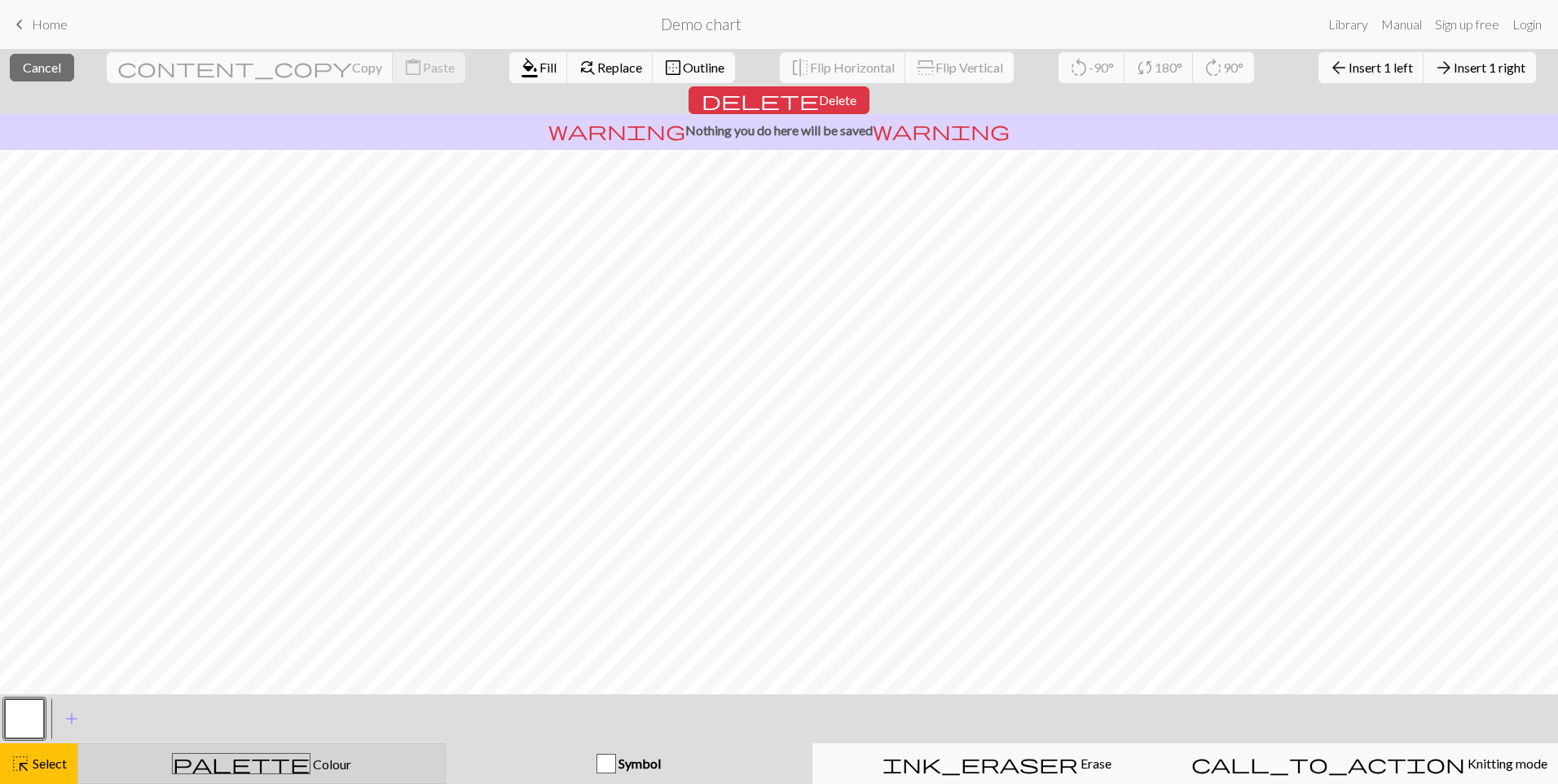
click at [311, 765] on span "Colour" at bounding box center [331, 763] width 41 height 15
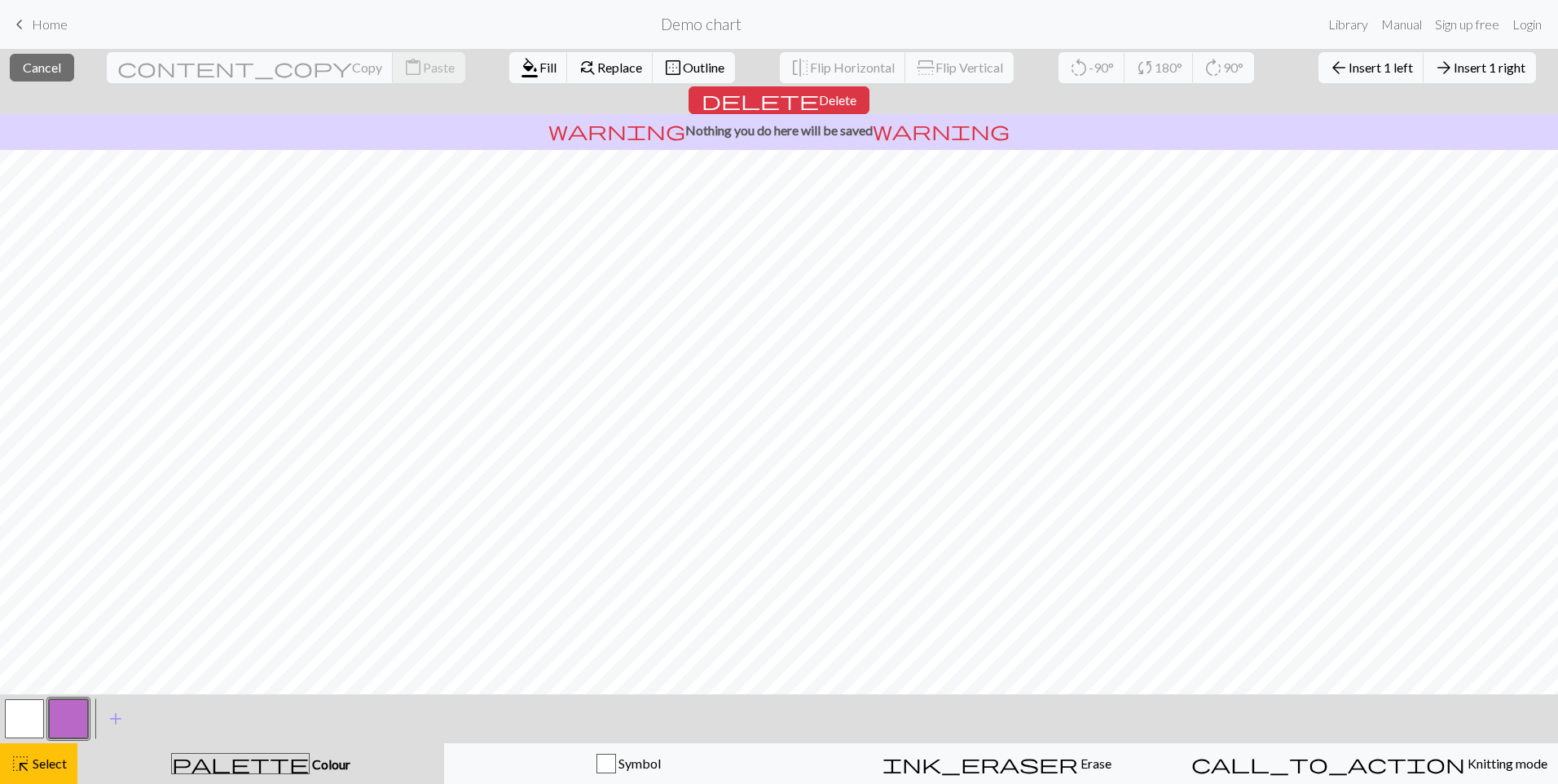
click at [6, 720] on button "button" at bounding box center [24, 719] width 39 height 39
click at [122, 722] on span "add" at bounding box center [116, 719] width 20 height 23
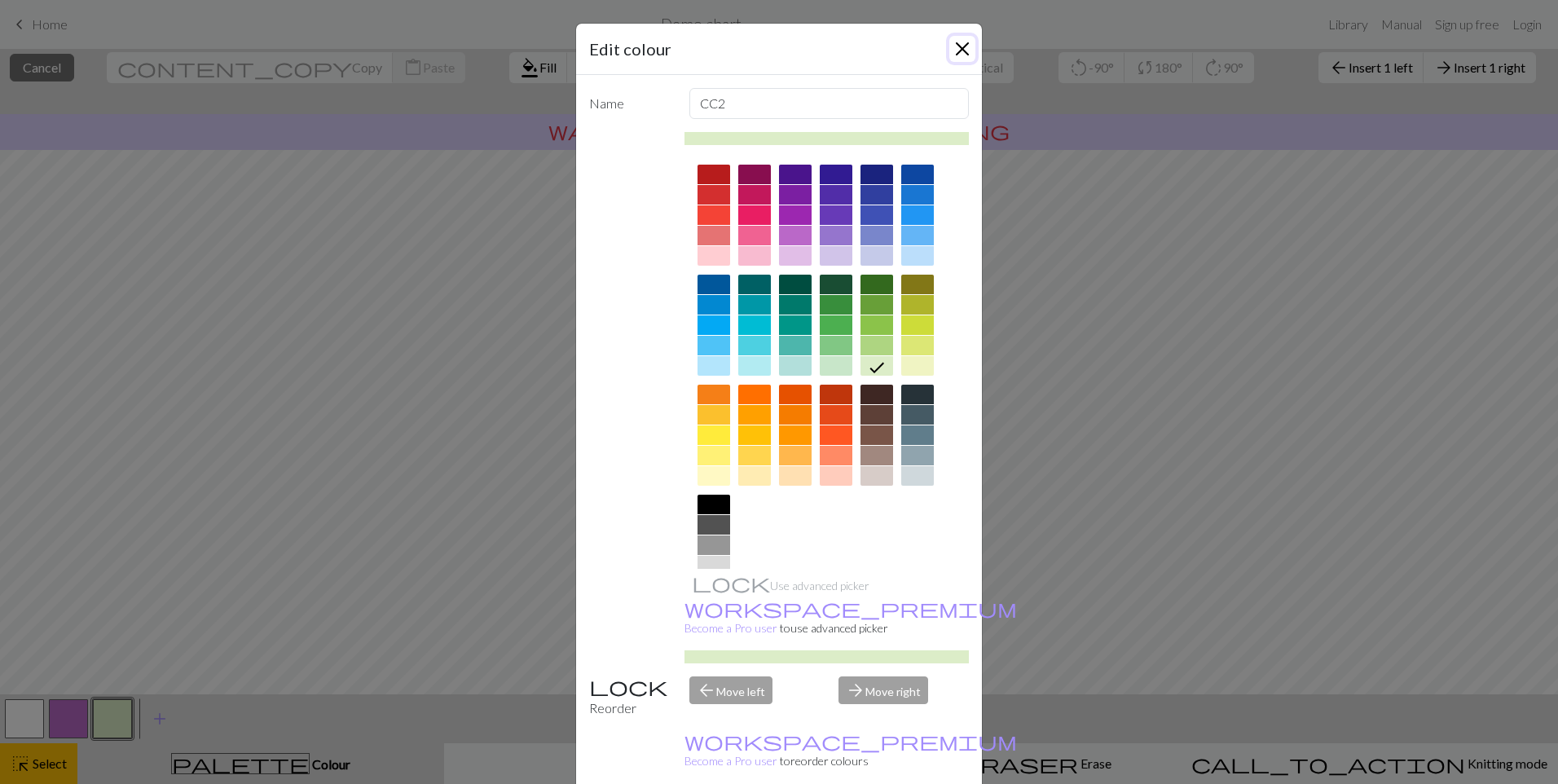
click at [960, 45] on button "Close" at bounding box center [962, 48] width 26 height 26
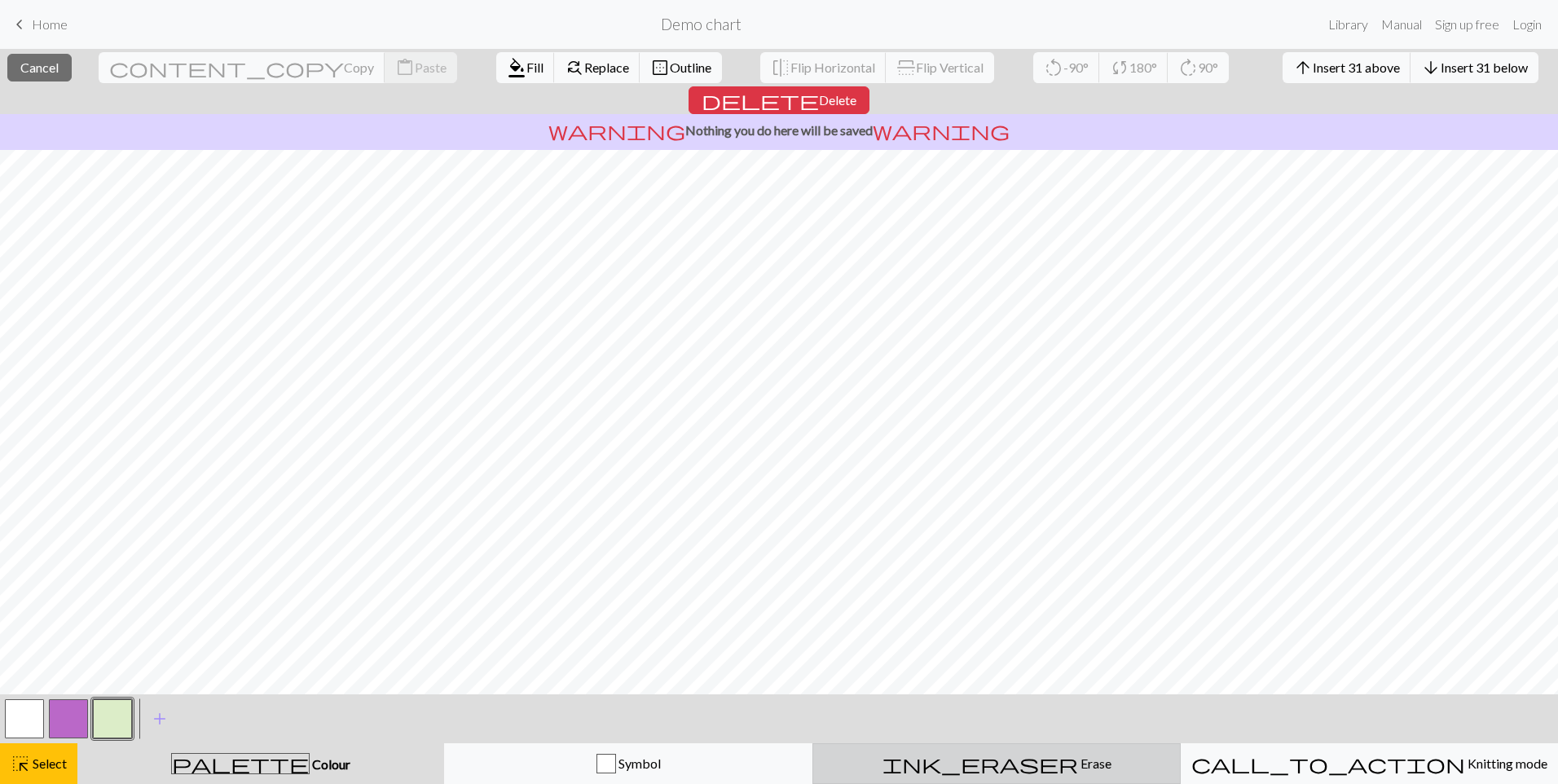
click at [992, 756] on span "ink_eraser" at bounding box center [980, 763] width 195 height 23
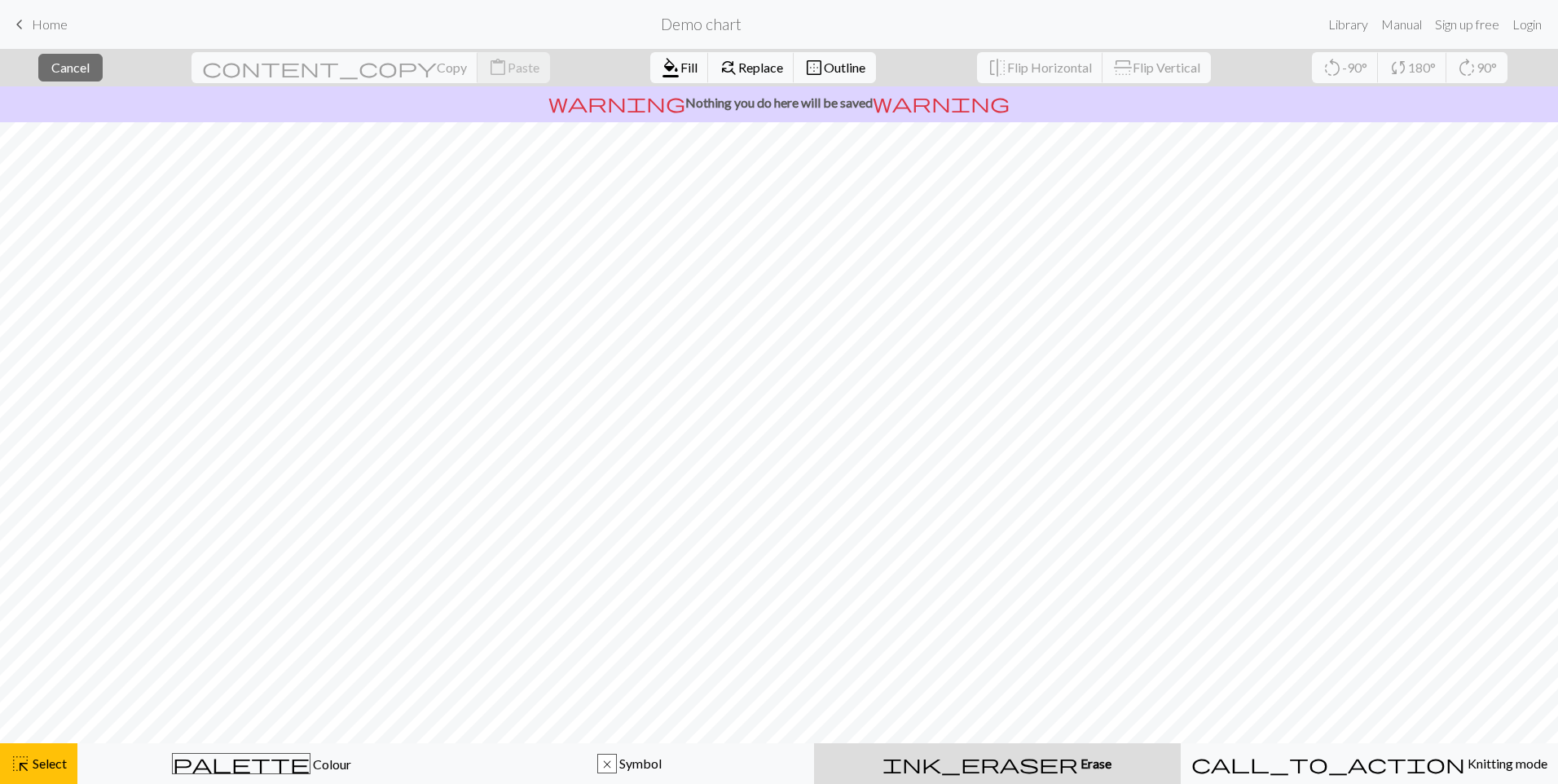
click at [1048, 759] on div "ink_eraser Erase Erase" at bounding box center [997, 763] width 347 height 20
click at [990, 750] on button "ink_eraser Erase Erase" at bounding box center [997, 763] width 367 height 41
click at [1078, 757] on span "Erase" at bounding box center [1094, 763] width 33 height 15
click at [661, 67] on span "format_color_fill" at bounding box center [671, 68] width 20 height 23
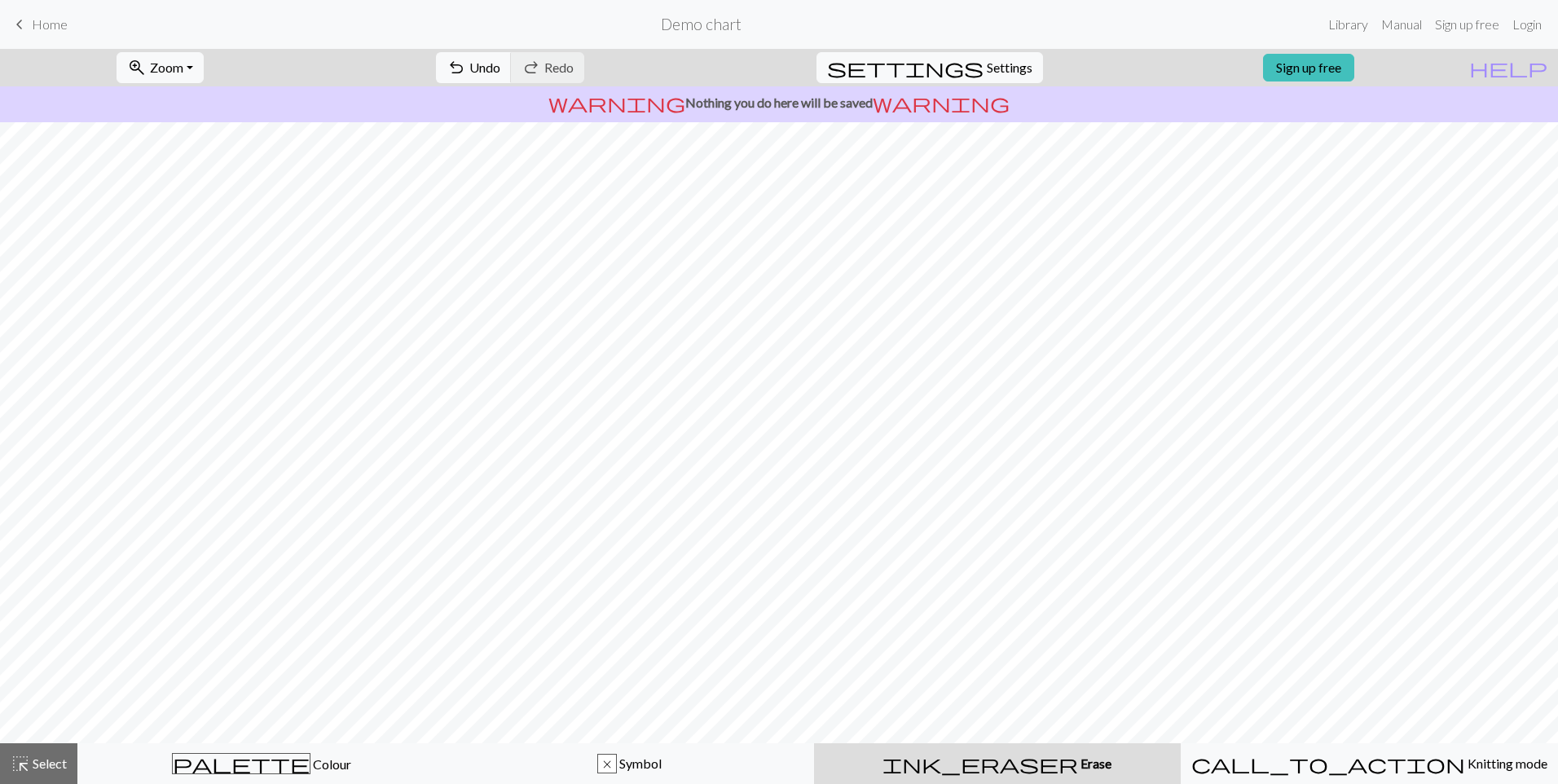
click at [506, 62] on div "undo Undo Undo redo Redo Redo" at bounding box center [510, 68] width 173 height 37
click at [512, 63] on button "undo Undo Undo" at bounding box center [474, 67] width 76 height 31
click at [501, 63] on span "Undo" at bounding box center [485, 67] width 31 height 15
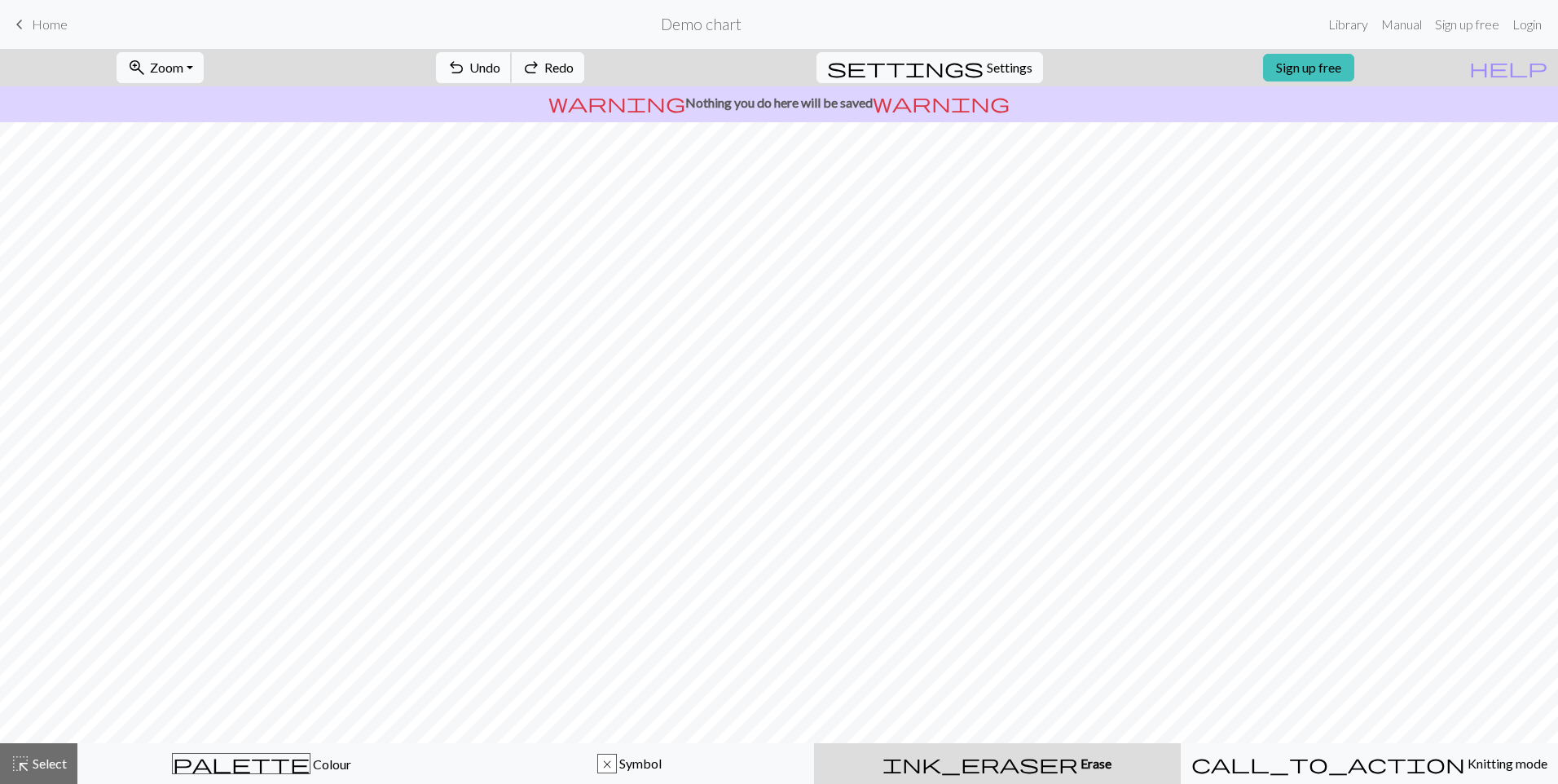
click at [501, 63] on span "Undo" at bounding box center [485, 67] width 31 height 15
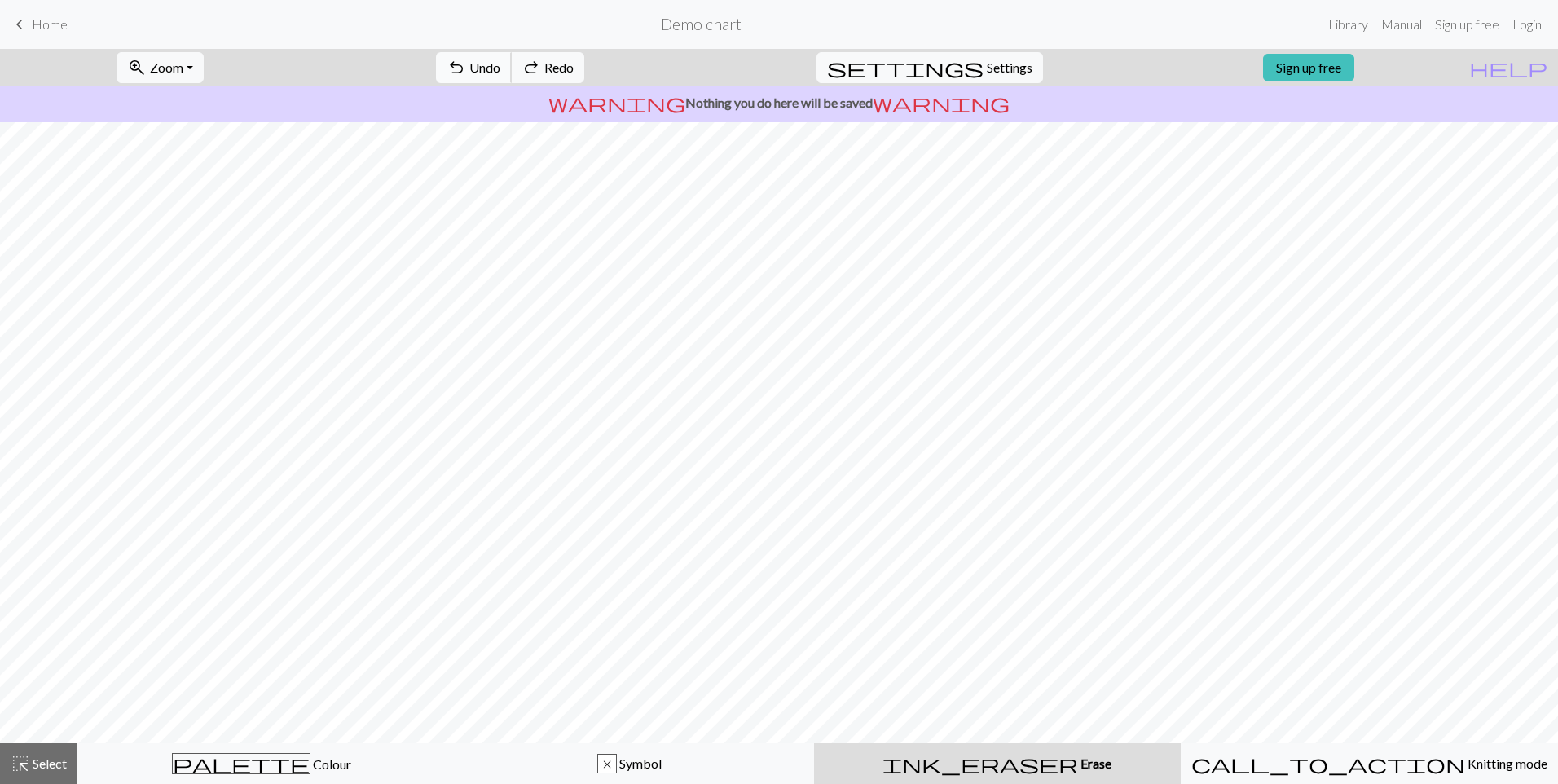
click at [501, 63] on span "Undo" at bounding box center [485, 67] width 31 height 15
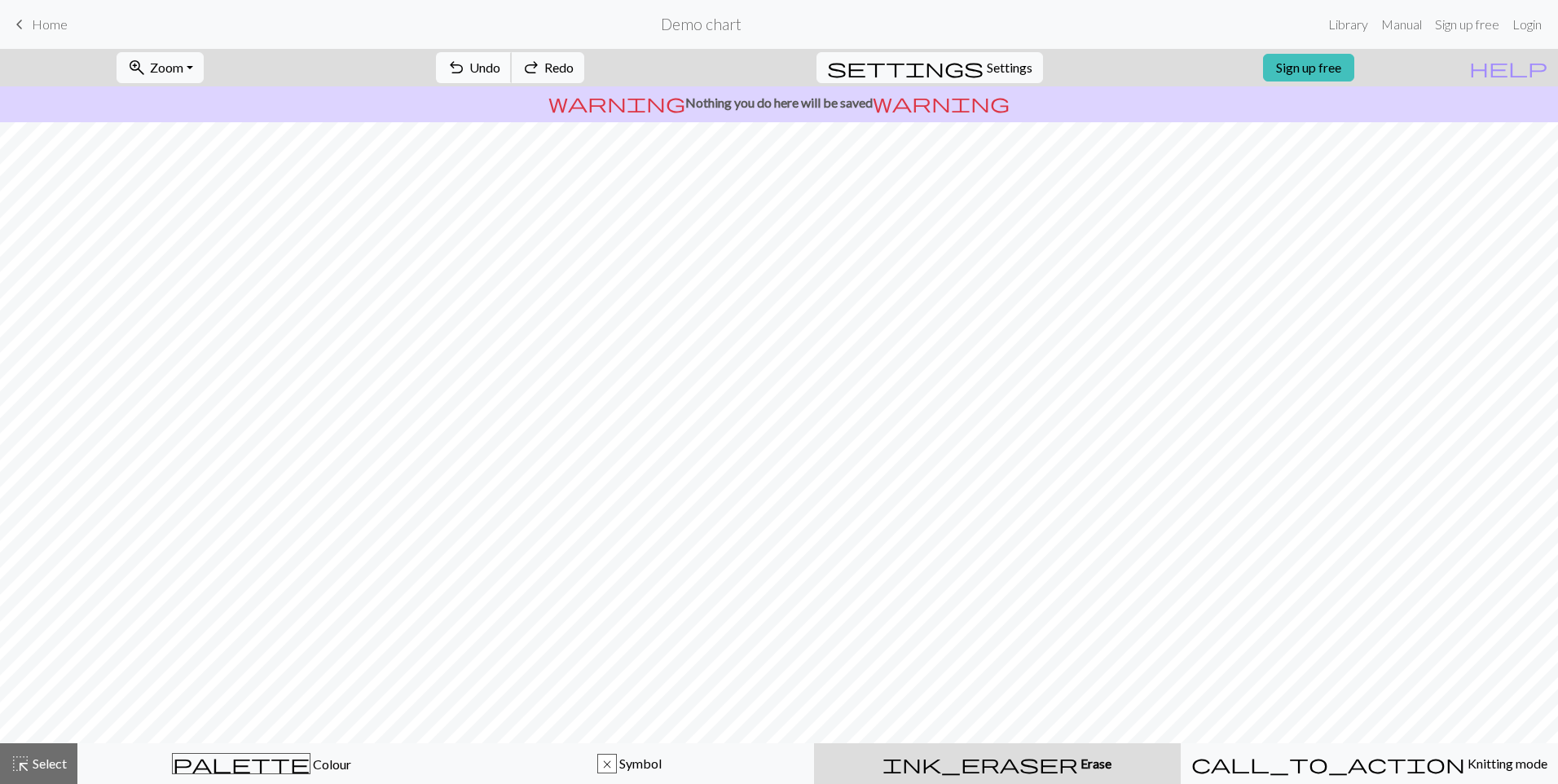
click at [501, 63] on span "Undo" at bounding box center [485, 67] width 31 height 15
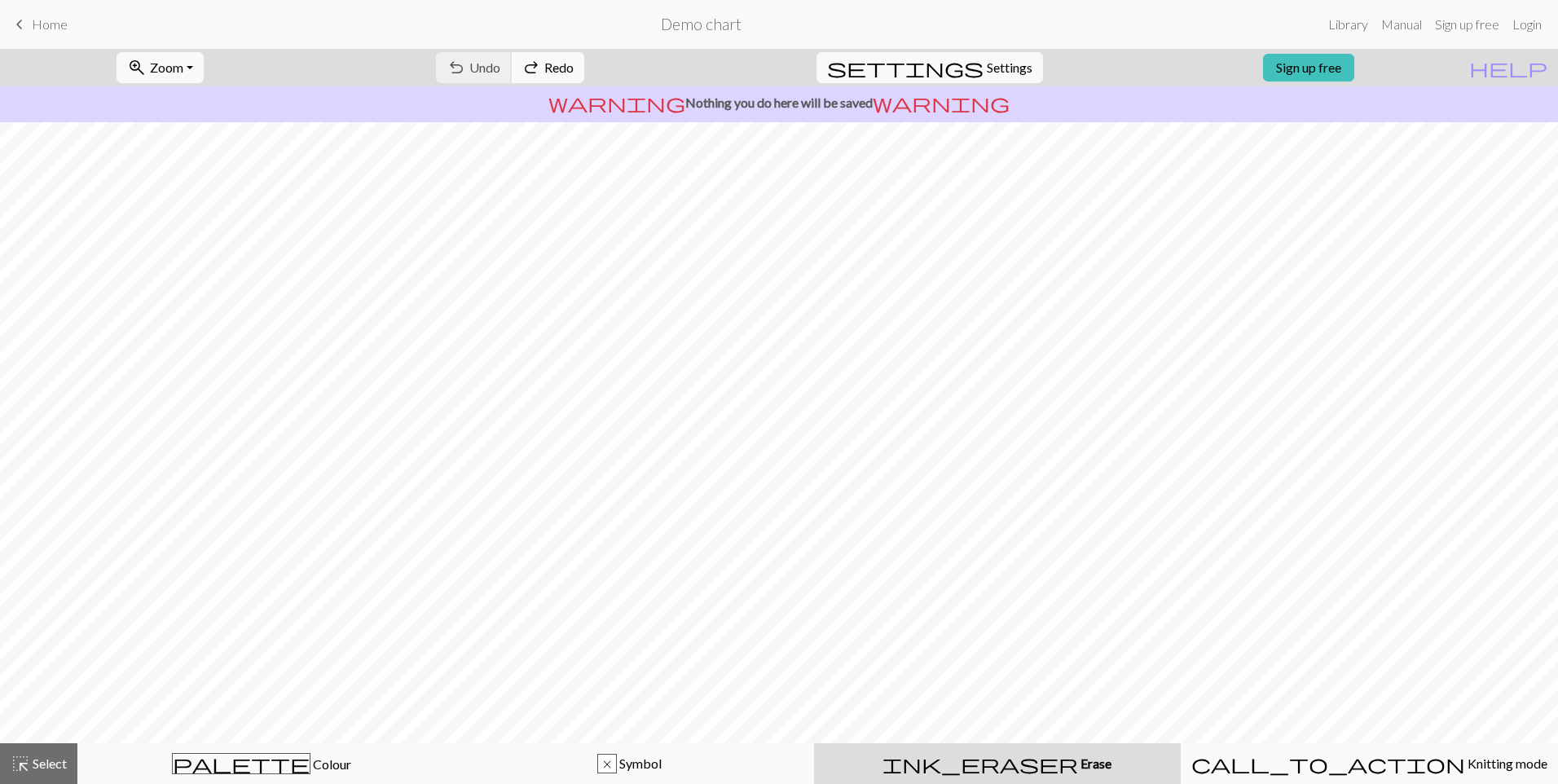
click at [560, 63] on div "undo Undo Undo redo Redo Redo" at bounding box center [510, 68] width 173 height 37
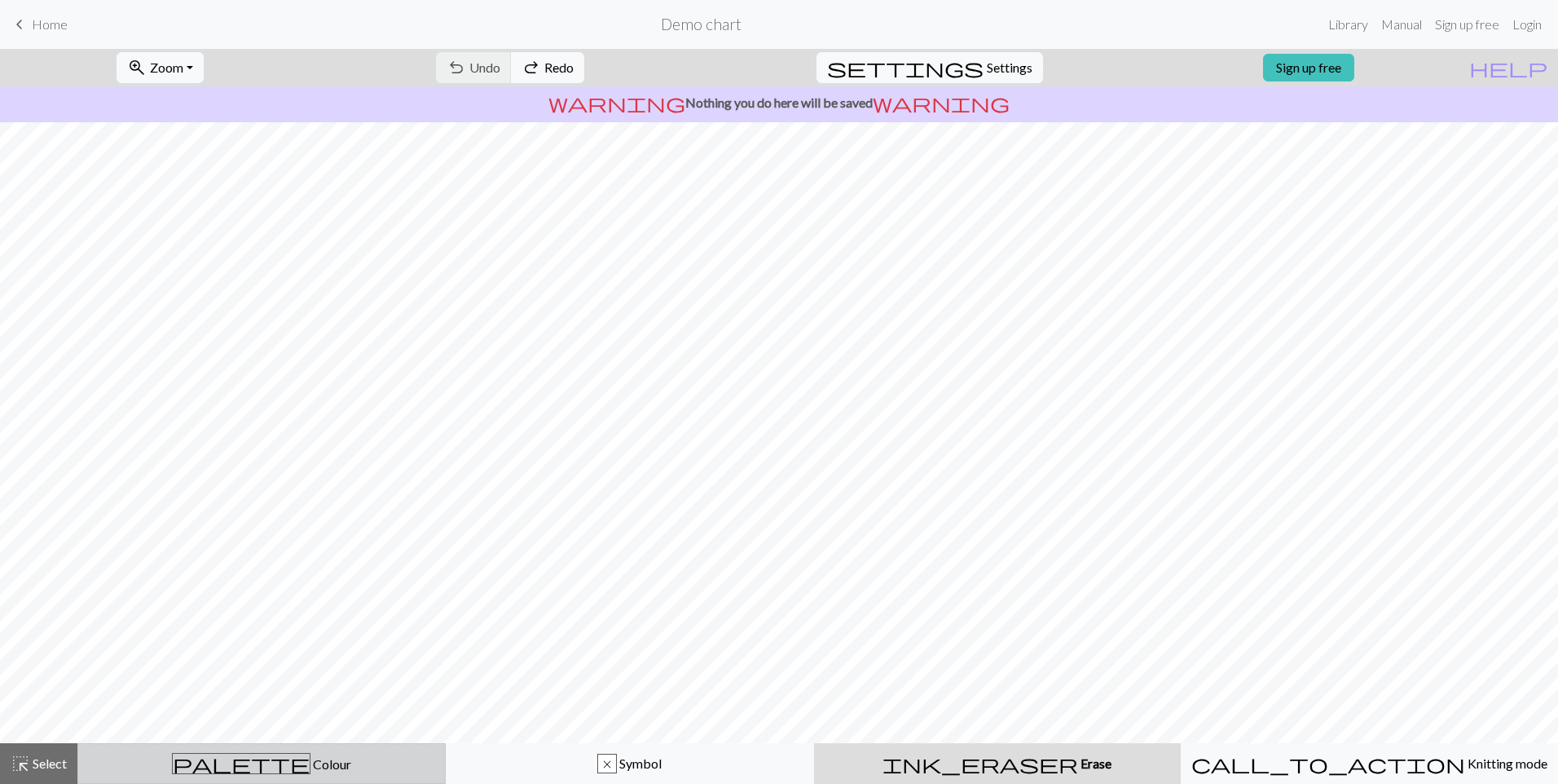
click at [296, 774] on button "palette Colour Colour" at bounding box center [261, 763] width 369 height 41
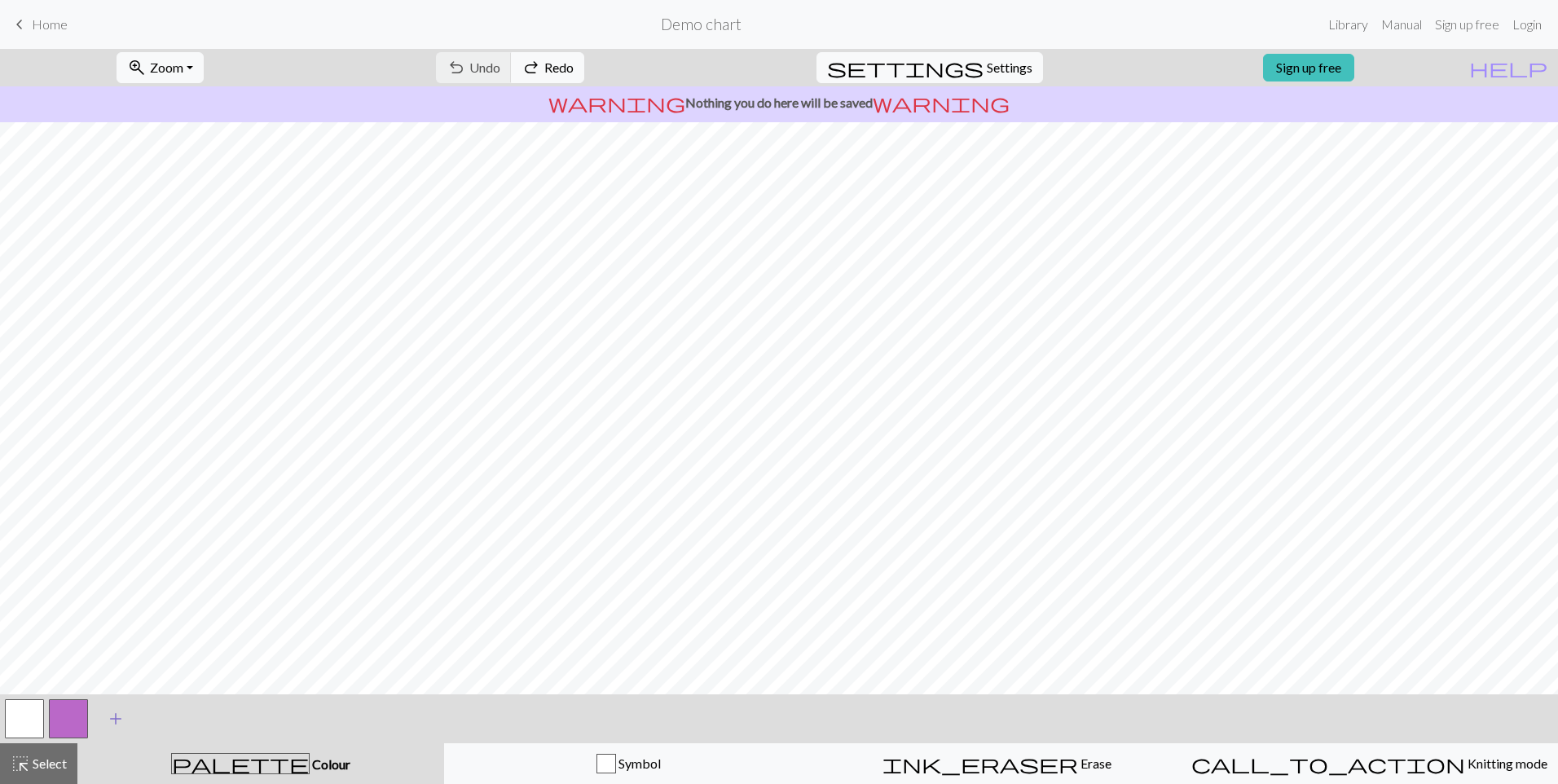
click at [113, 723] on span "add" at bounding box center [116, 719] width 20 height 23
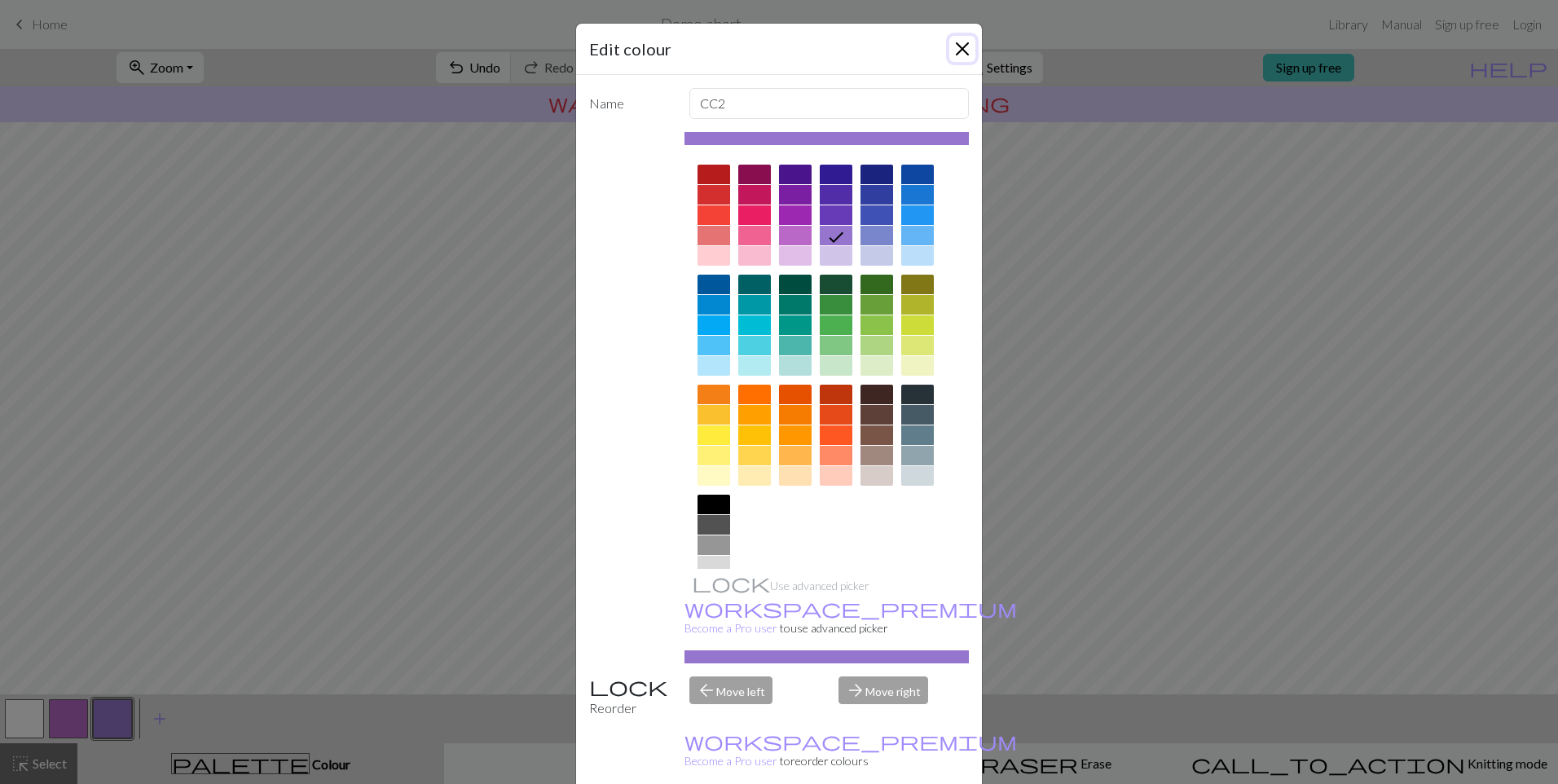
click at [957, 45] on button "Close" at bounding box center [962, 48] width 26 height 26
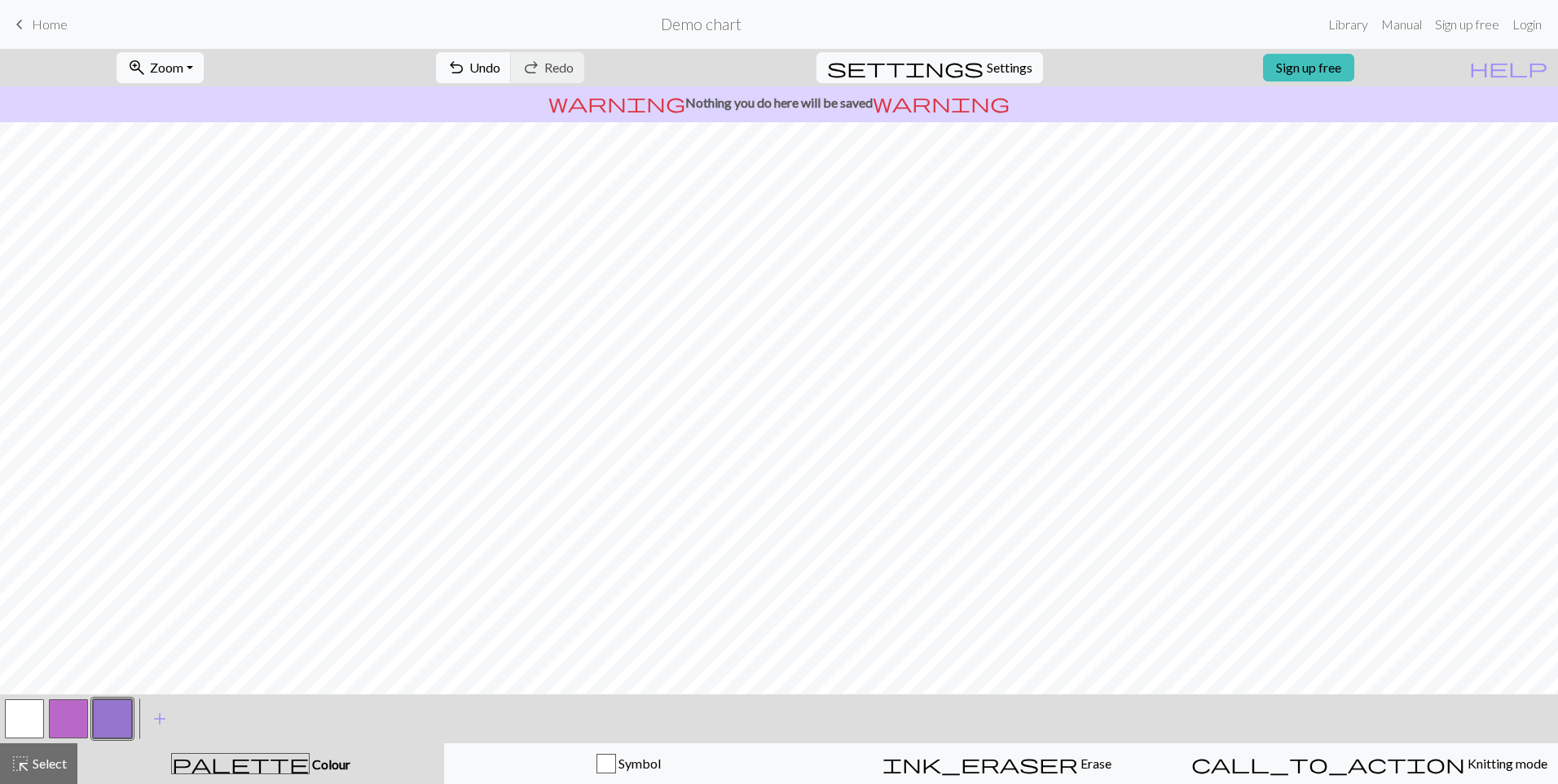
click at [9, 23] on div "keyboard_arrow_left Home Demo chart Library Manual Sign up free Login" at bounding box center [779, 24] width 1558 height 33
click at [16, 24] on span "keyboard_arrow_left" at bounding box center [20, 25] width 20 height 23
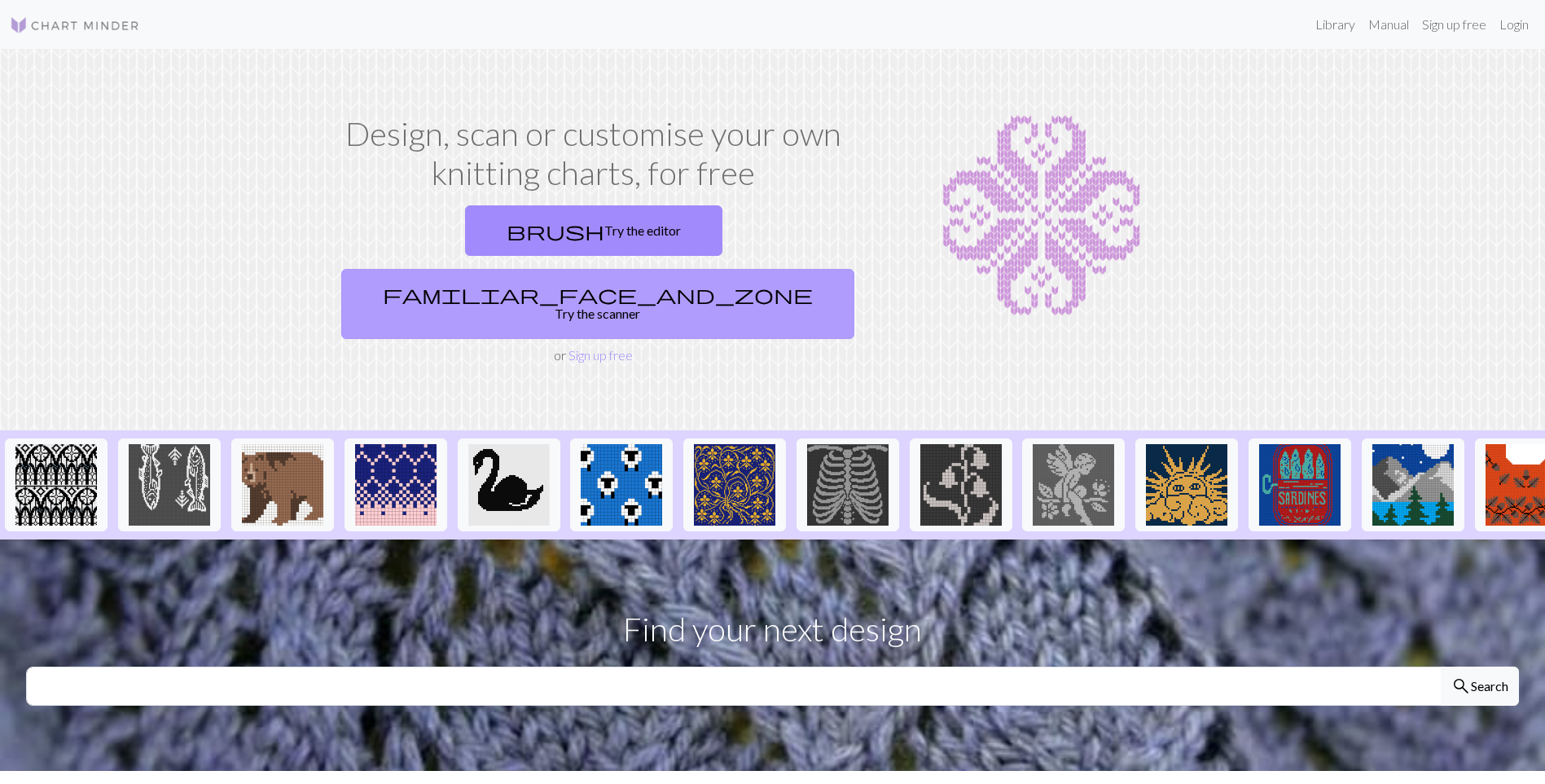
click at [730, 268] on link "familiar_face_and_zone Try the scanner" at bounding box center [598, 303] width 513 height 70
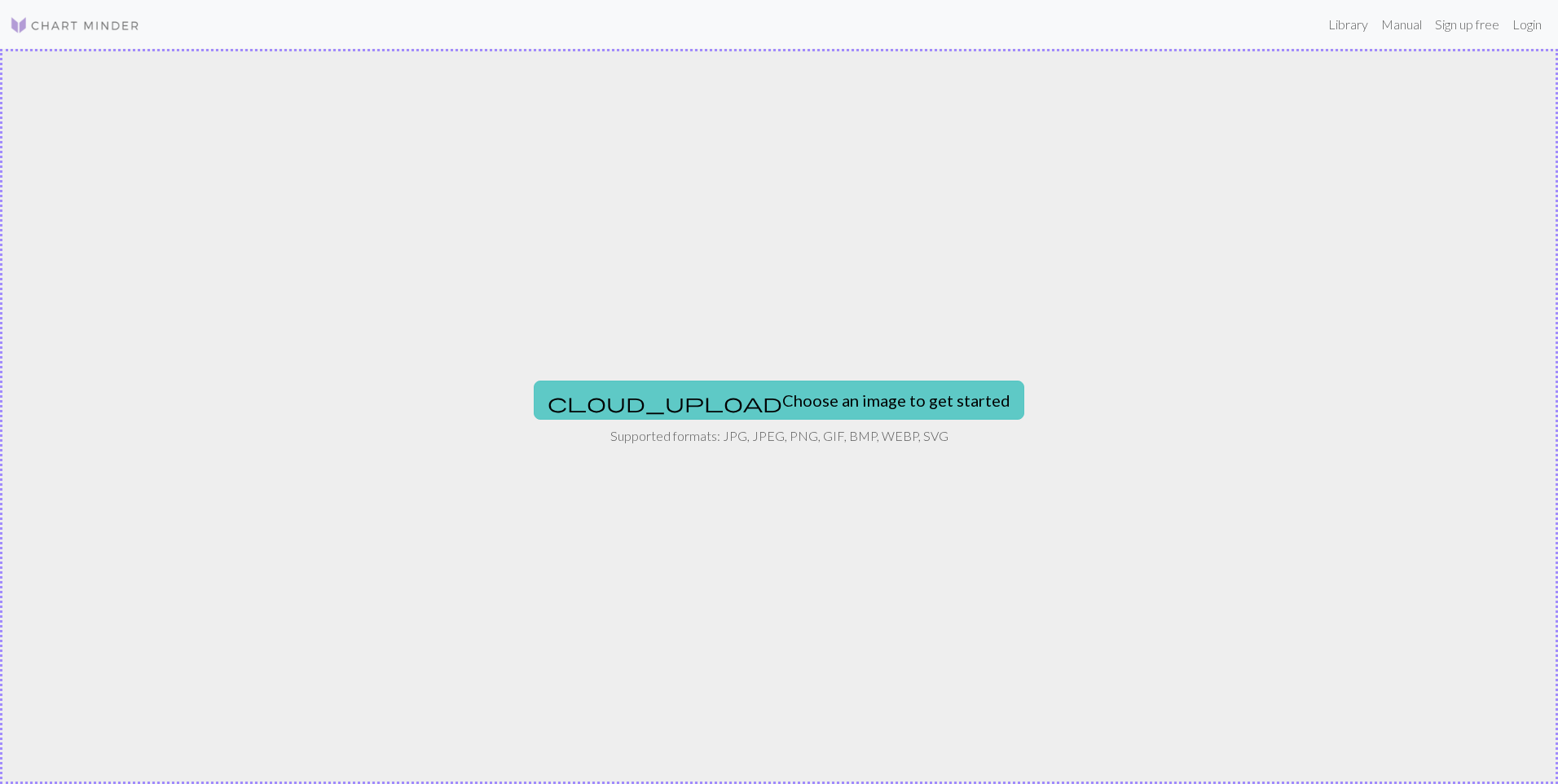
click at [763, 398] on button "cloud_upload Choose an image to get started" at bounding box center [779, 400] width 491 height 39
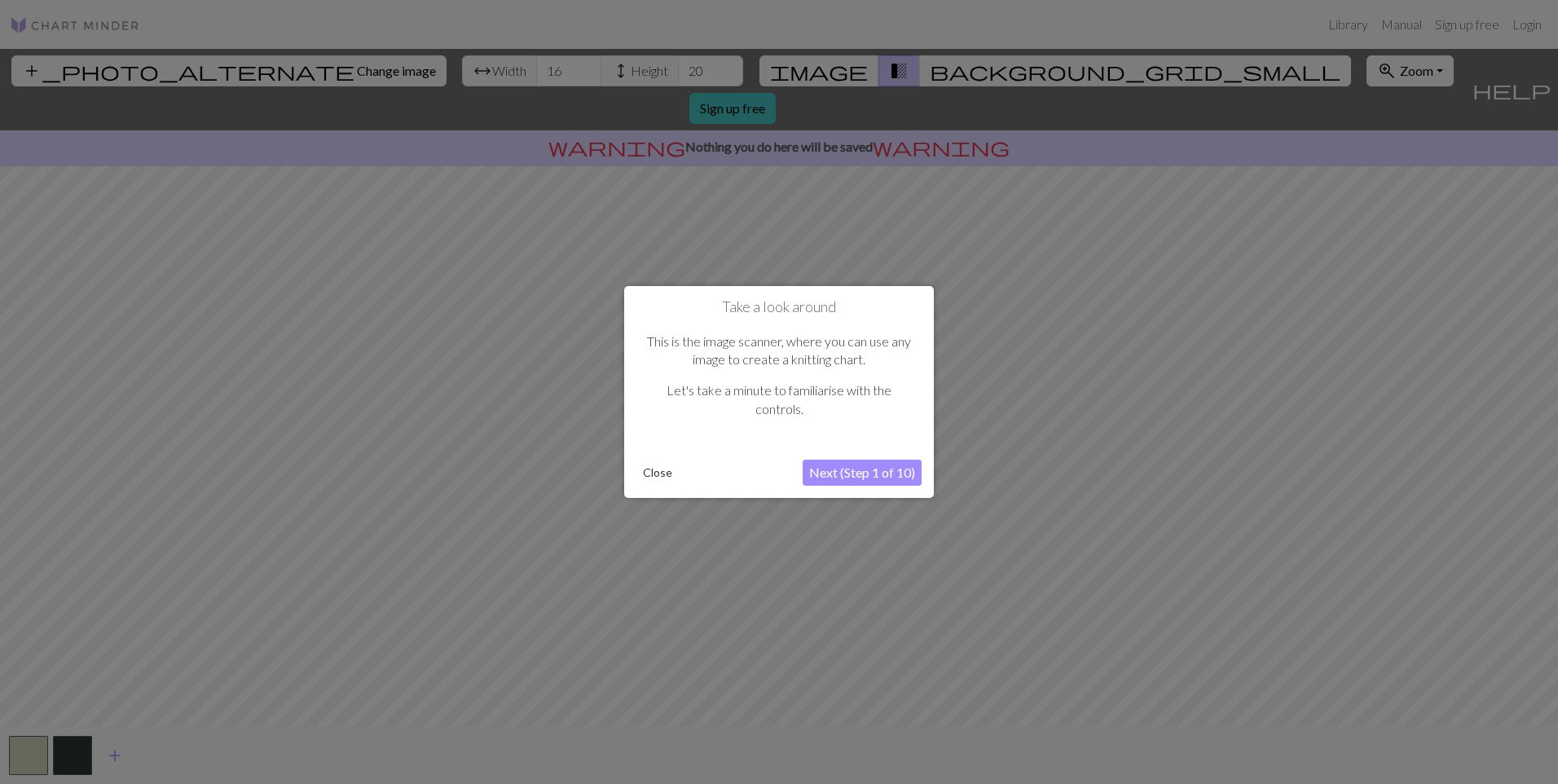
click at [824, 479] on button "Next (Step 1 of 10)" at bounding box center [862, 472] width 119 height 26
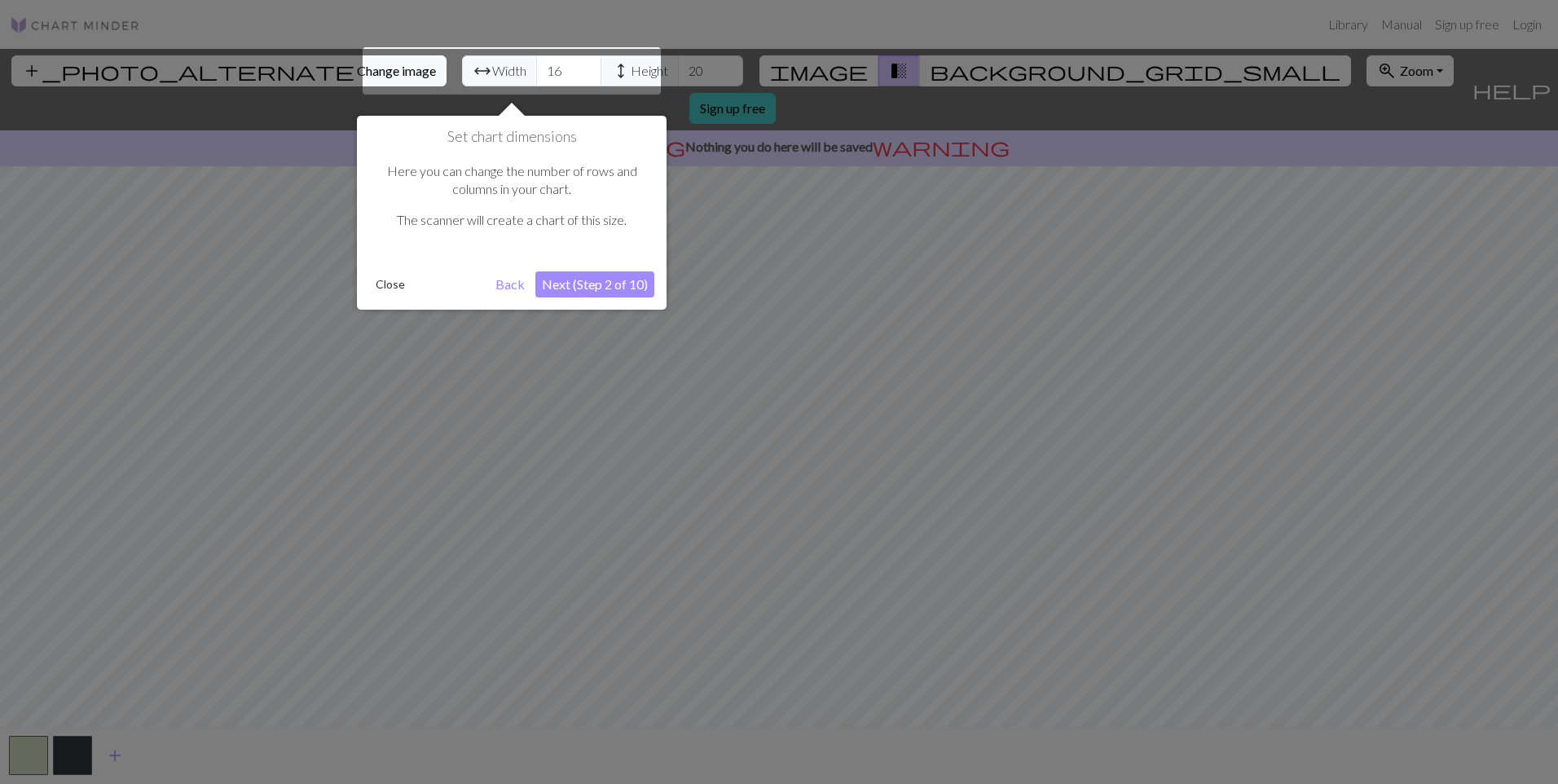
click at [634, 291] on button "Next (Step 2 of 10)" at bounding box center [594, 284] width 119 height 26
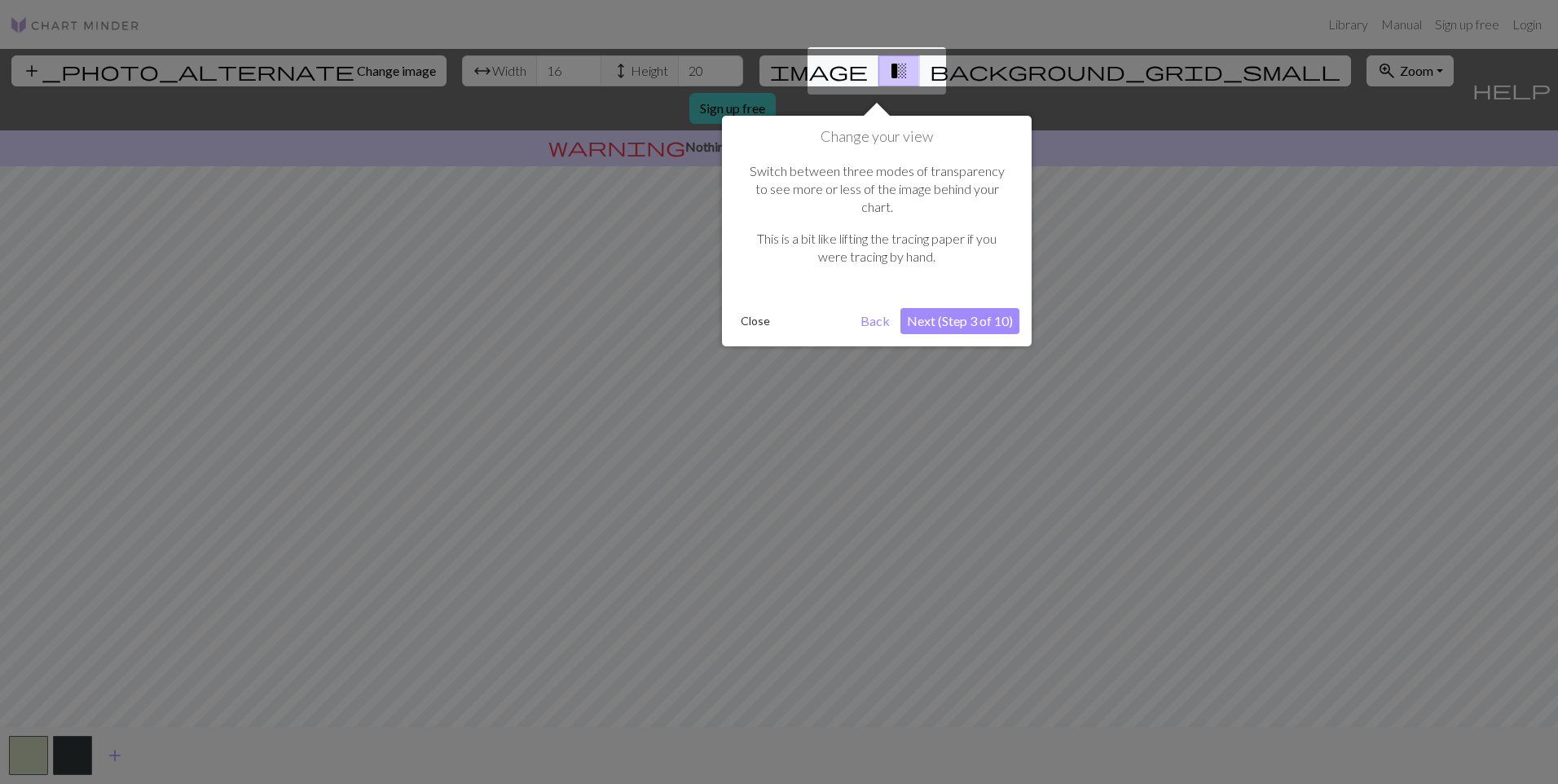
click at [953, 308] on button "Next (Step 3 of 10)" at bounding box center [959, 320] width 119 height 26
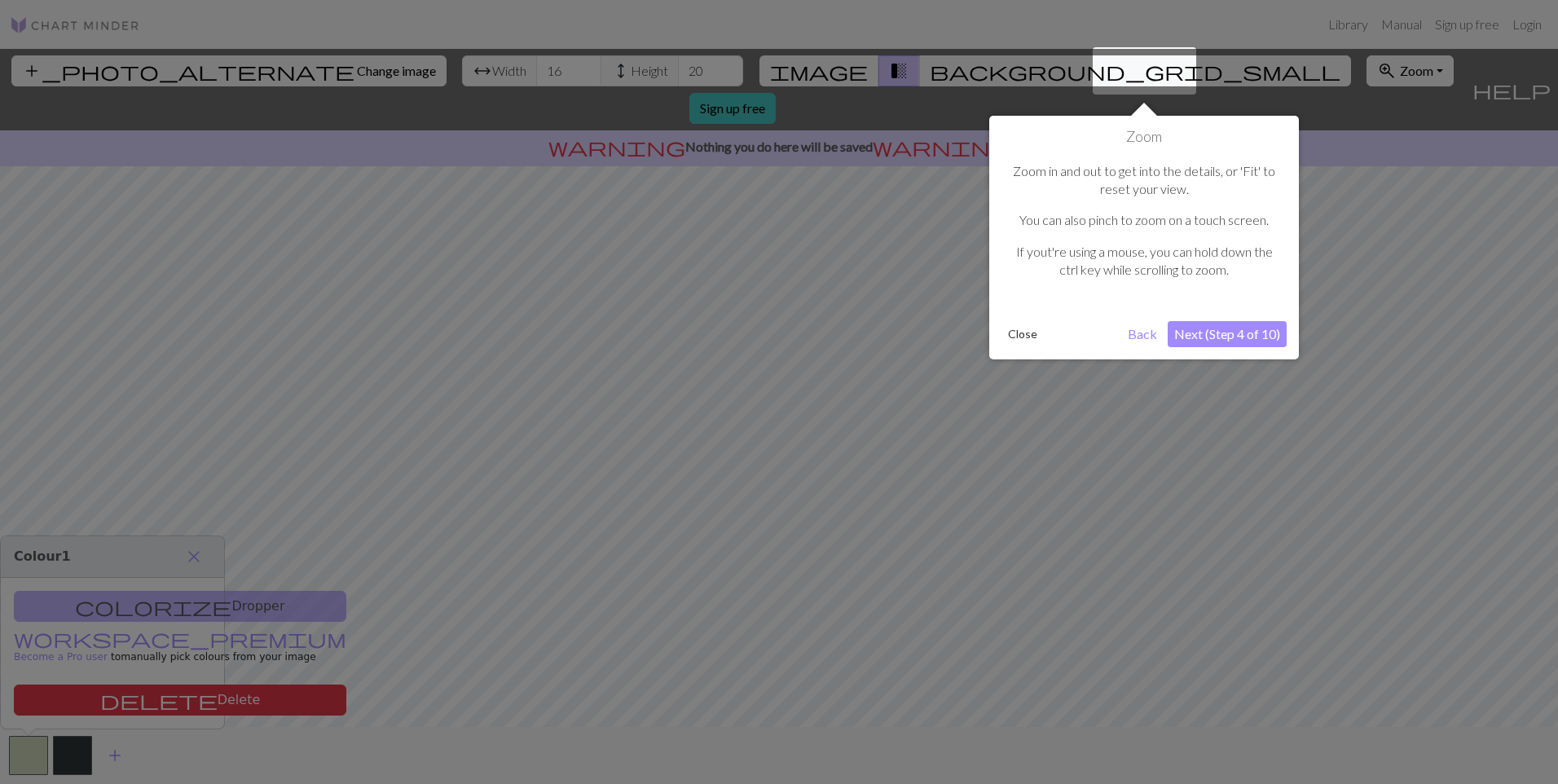
click at [1241, 333] on button "Next (Step 4 of 10)" at bounding box center [1227, 334] width 119 height 26
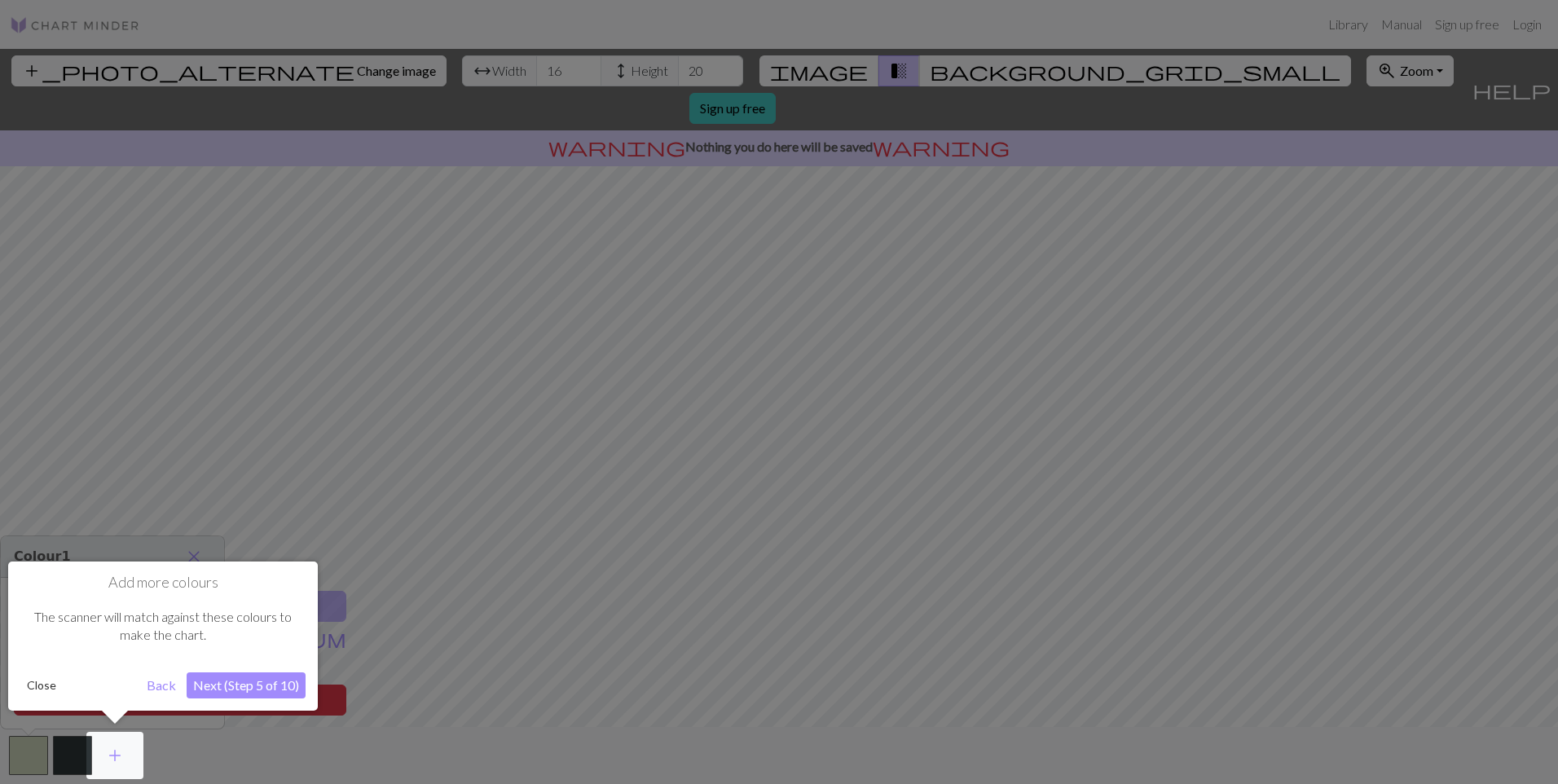
click at [260, 690] on button "Next (Step 5 of 10)" at bounding box center [245, 684] width 119 height 26
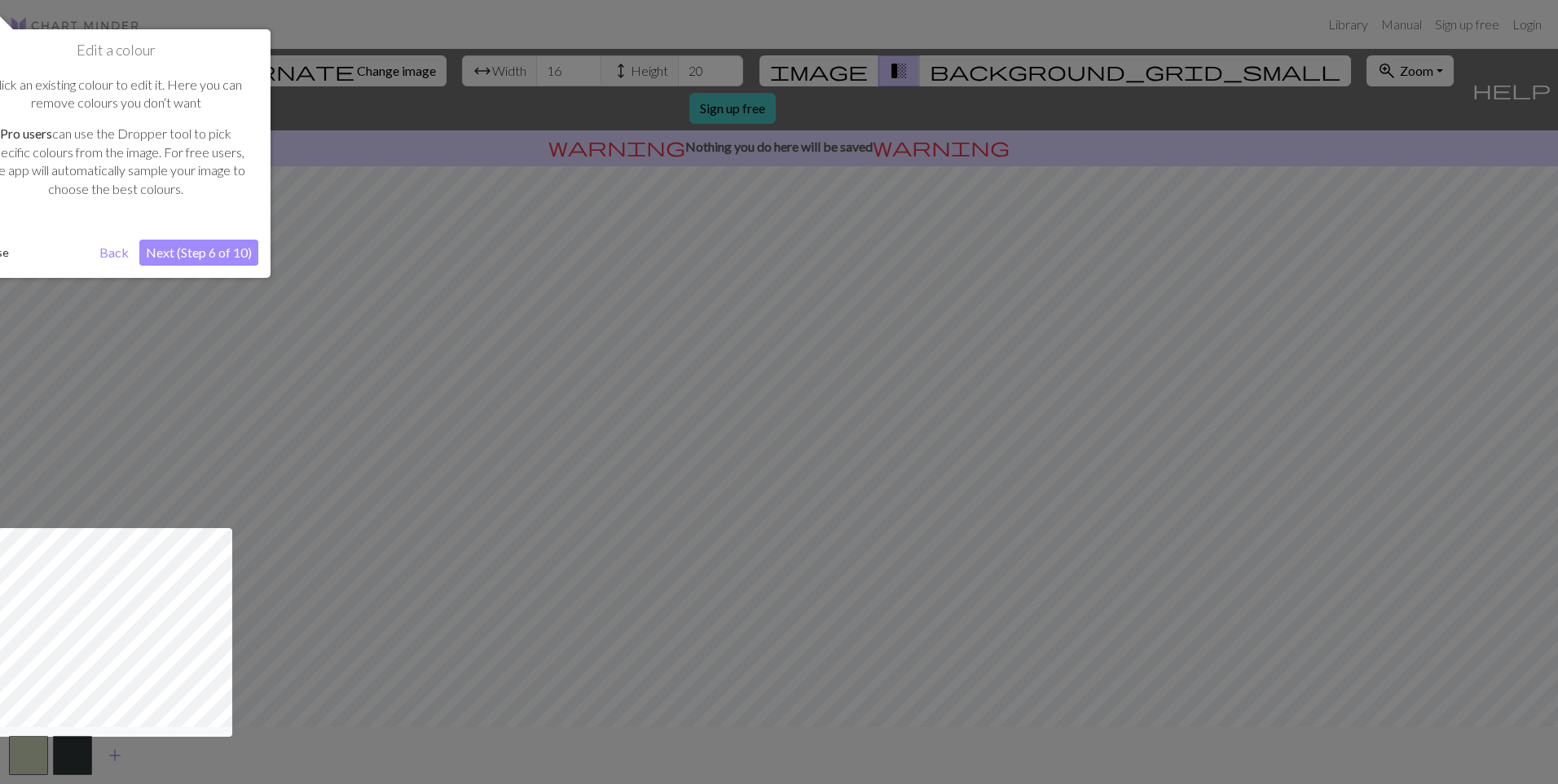
click at [247, 245] on button "Next (Step 6 of 10)" at bounding box center [198, 252] width 119 height 26
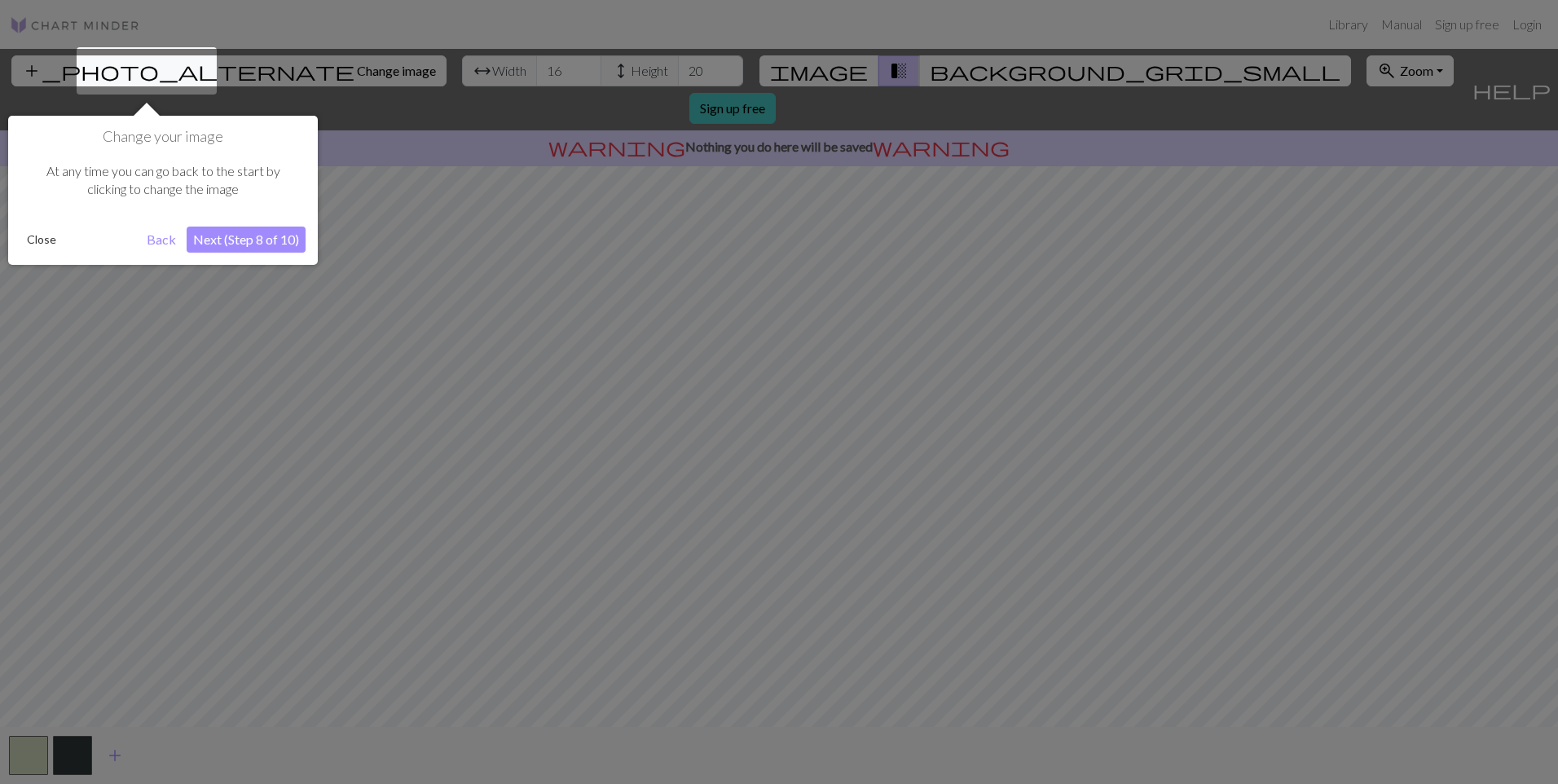
click at [247, 245] on button "Next (Step 8 of 10)" at bounding box center [245, 239] width 119 height 26
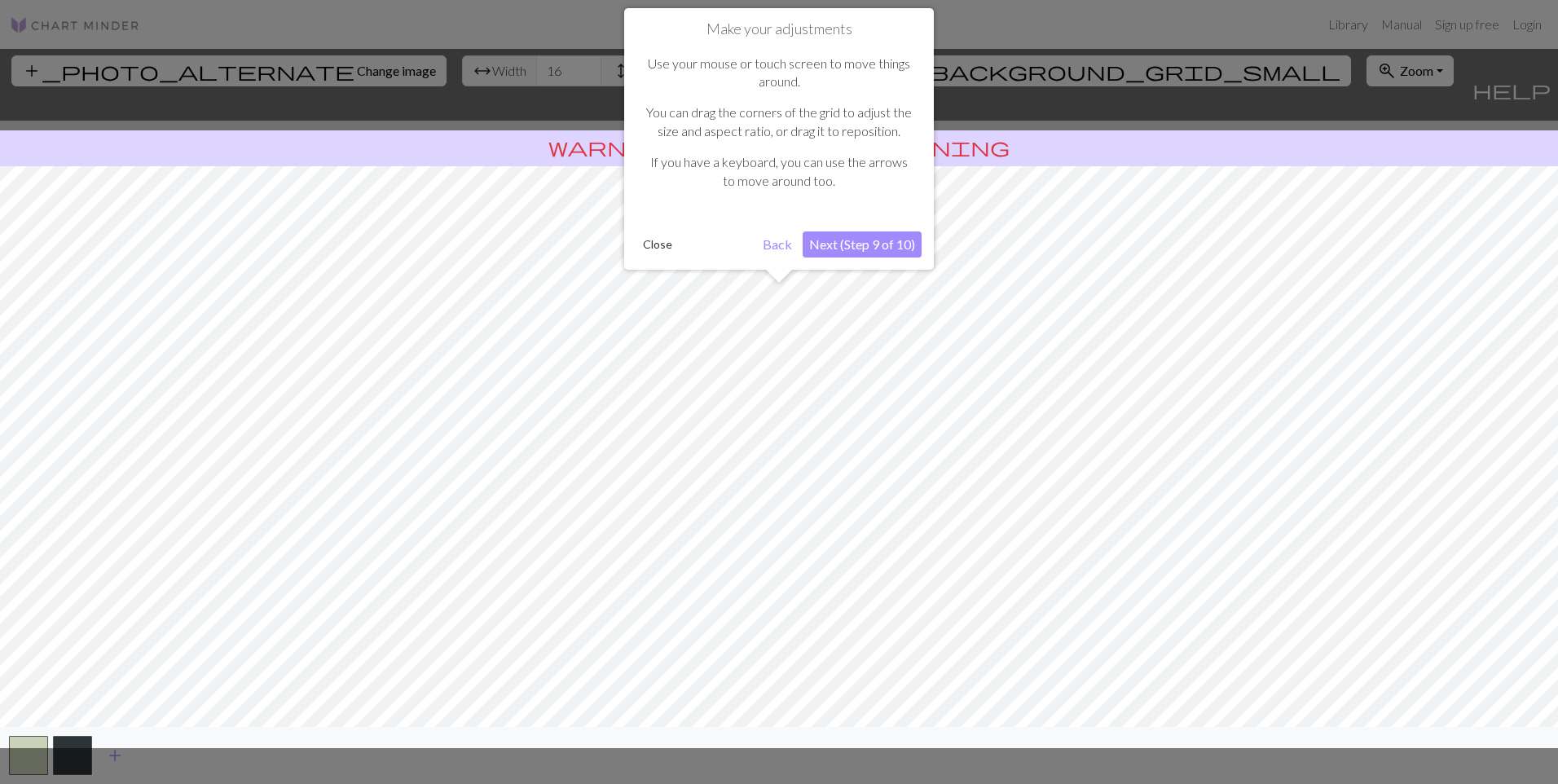
click at [889, 241] on button "Next (Step 9 of 10)" at bounding box center [862, 243] width 119 height 26
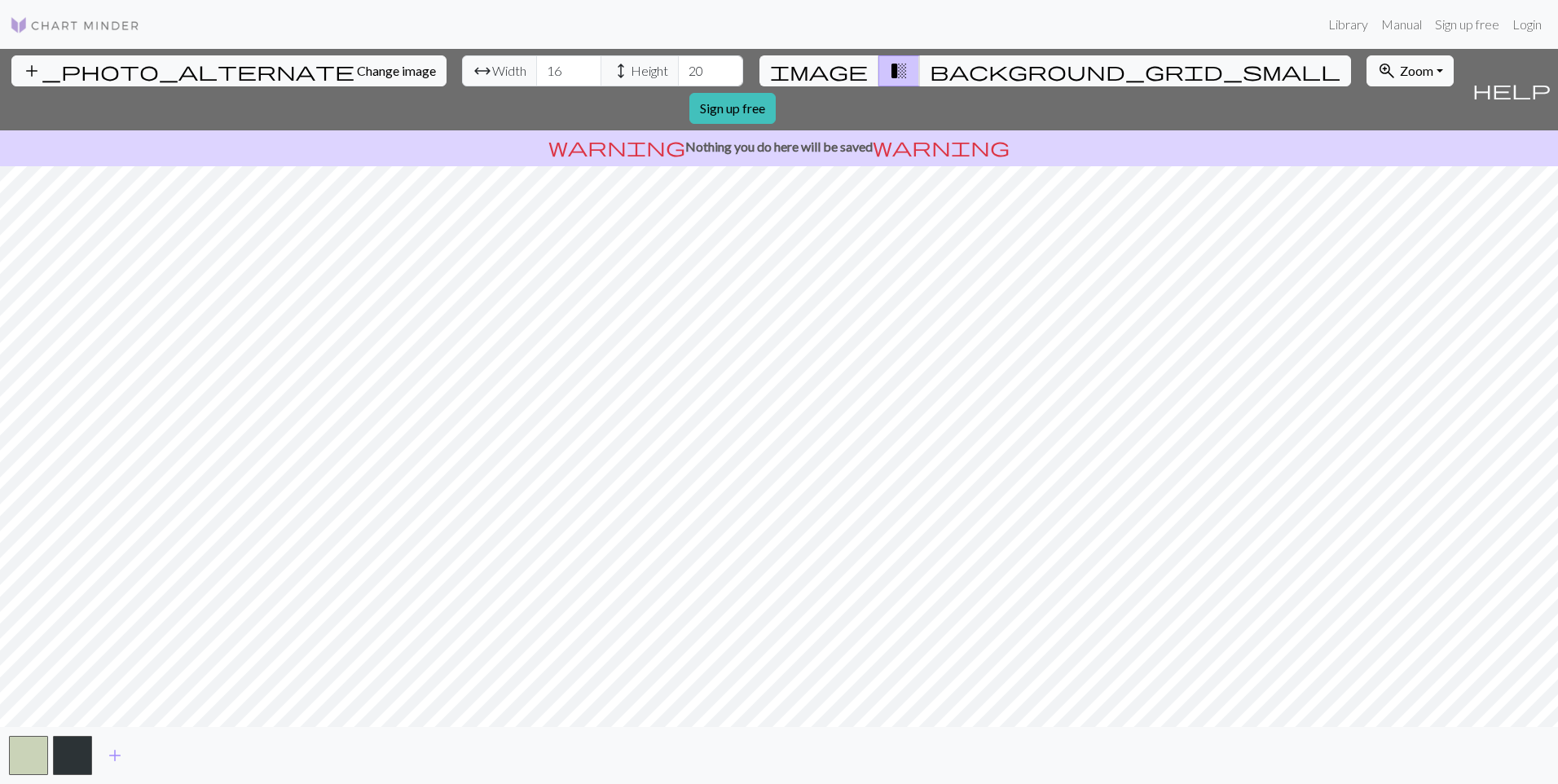
click at [1023, 730] on div "add_photo_alternate Change image arrow_range Width 16 height Height 20 image tr…" at bounding box center [779, 417] width 1558 height 735
click at [931, 66] on button "background_grid_small" at bounding box center [1135, 70] width 432 height 31
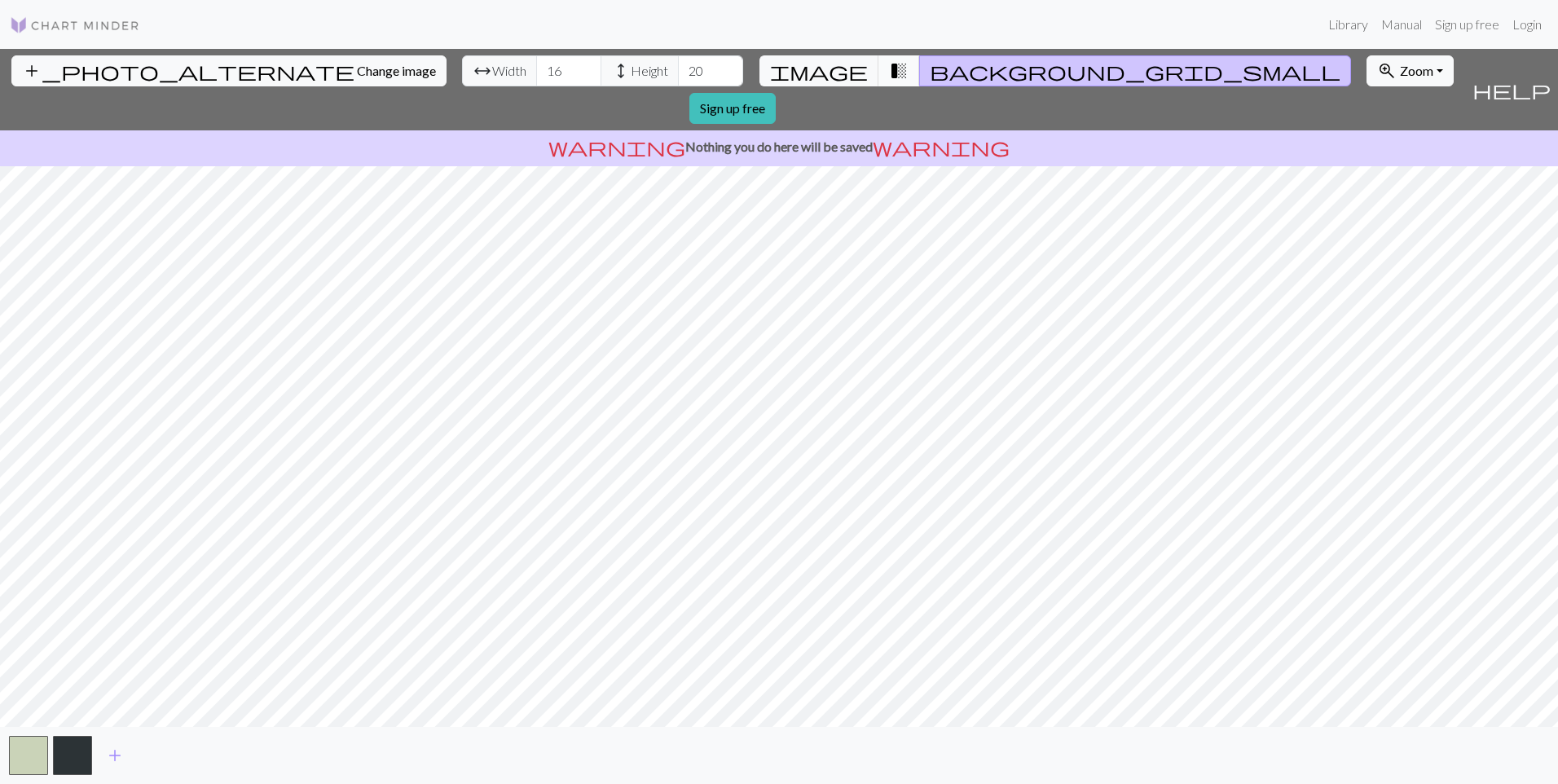
click at [889, 71] on span "transition_fade" at bounding box center [899, 71] width 20 height 23
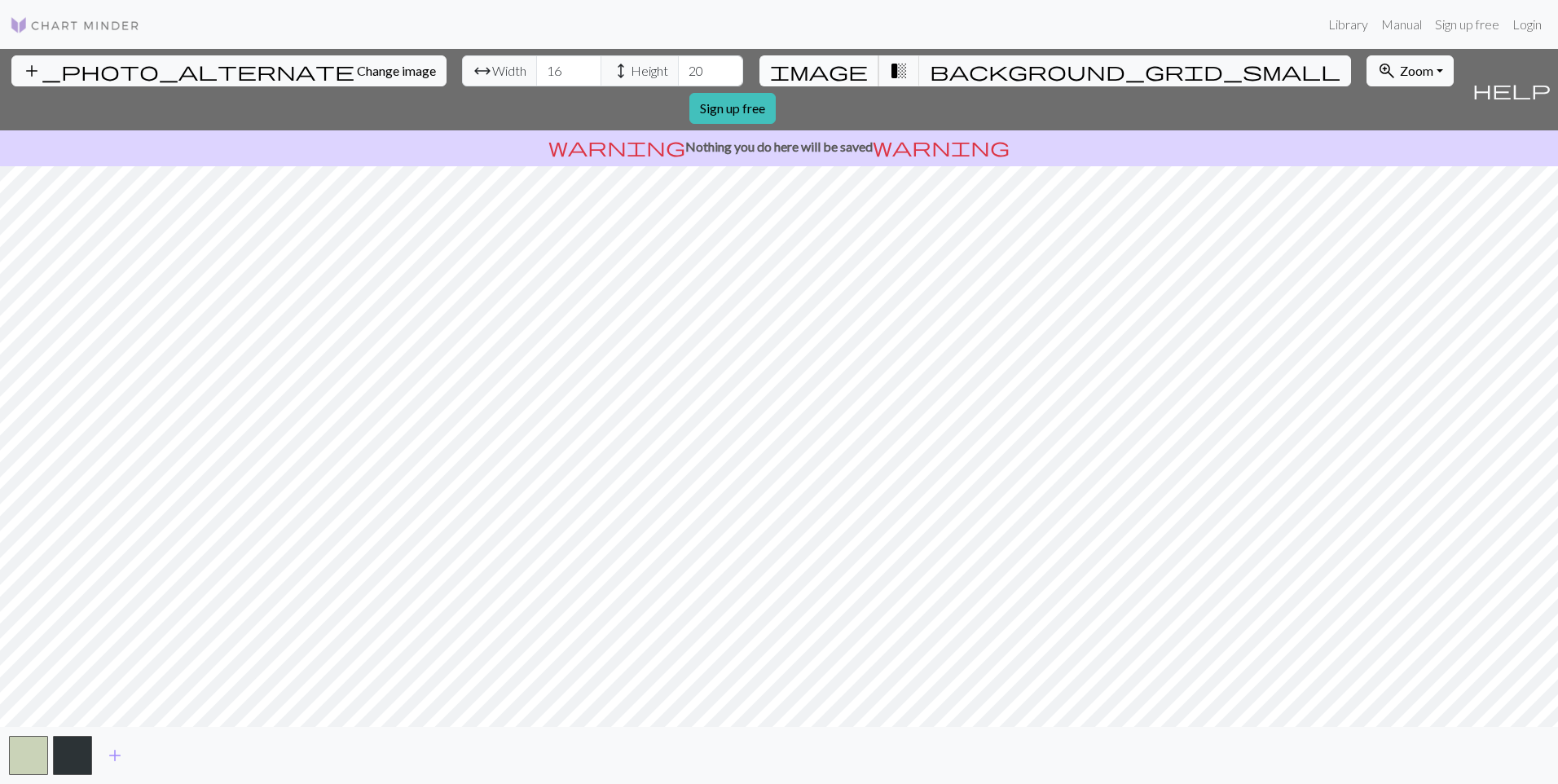
click at [834, 70] on span "image" at bounding box center [819, 71] width 98 height 23
click at [782, 732] on div "add_photo_alternate Change image arrow_range Width 16 height Height 20 image tr…" at bounding box center [779, 417] width 1558 height 735
click at [120, 761] on span "add" at bounding box center [115, 755] width 20 height 23
click at [169, 754] on button "add" at bounding box center [159, 755] width 41 height 31
click at [193, 762] on button "add" at bounding box center [203, 755] width 41 height 31
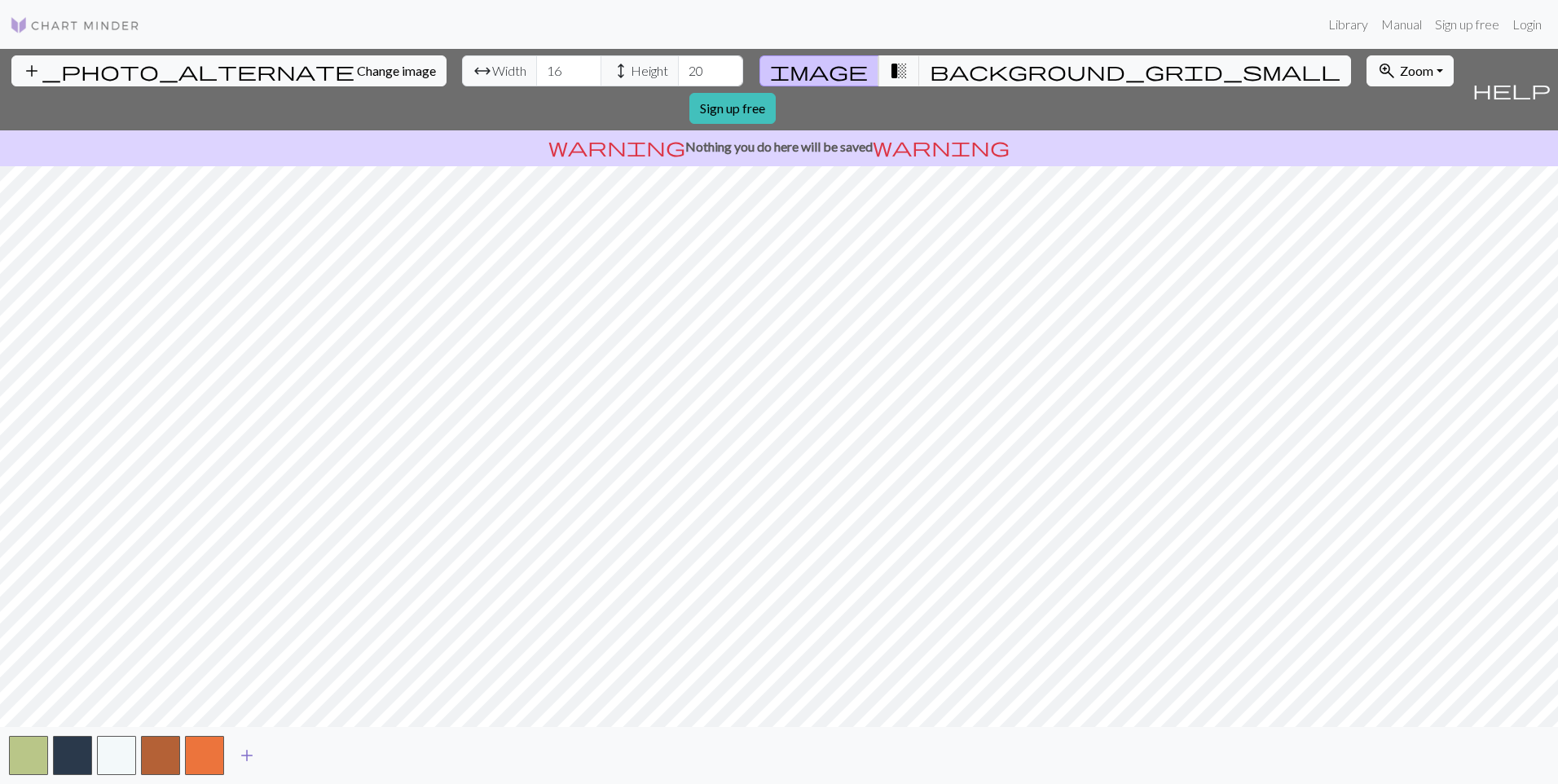
click at [247, 762] on span "add" at bounding box center [247, 755] width 20 height 23
click at [287, 763] on span "add" at bounding box center [291, 755] width 20 height 23
click at [332, 760] on span "add" at bounding box center [335, 755] width 20 height 23
click at [383, 760] on span "add" at bounding box center [379, 755] width 20 height 23
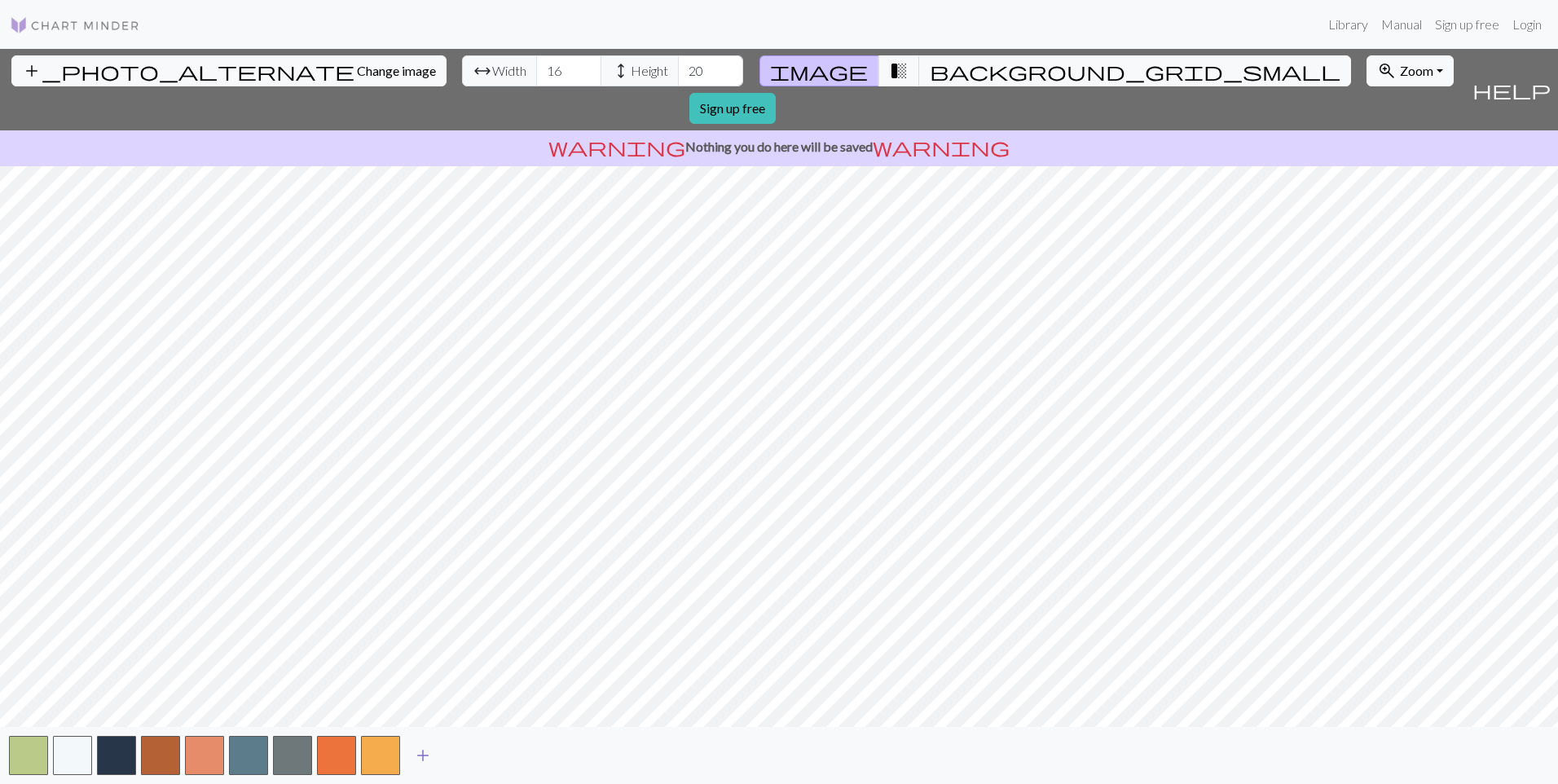
click at [422, 758] on span "add" at bounding box center [423, 755] width 20 height 23
click at [146, 756] on button "button" at bounding box center [161, 755] width 39 height 39
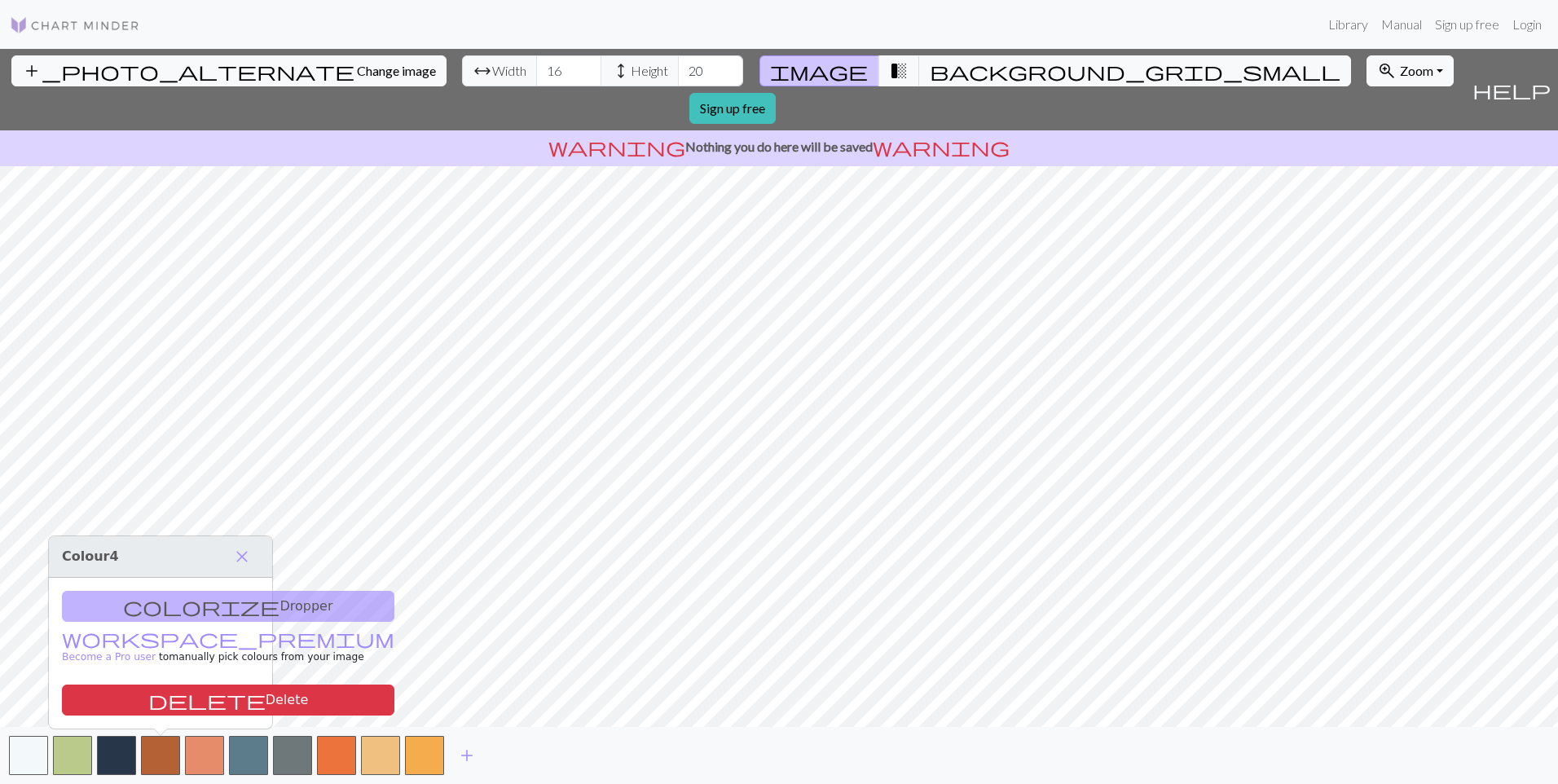
click at [183, 597] on div "colorize Dropper workspace_premium Become a Pro user to manually pick colours f…" at bounding box center [161, 653] width 223 height 151
click at [195, 604] on div "colorize Dropper workspace_premium Become a Pro user to manually pick colours f…" at bounding box center [161, 653] width 223 height 151
click at [169, 754] on button "button" at bounding box center [161, 755] width 39 height 39
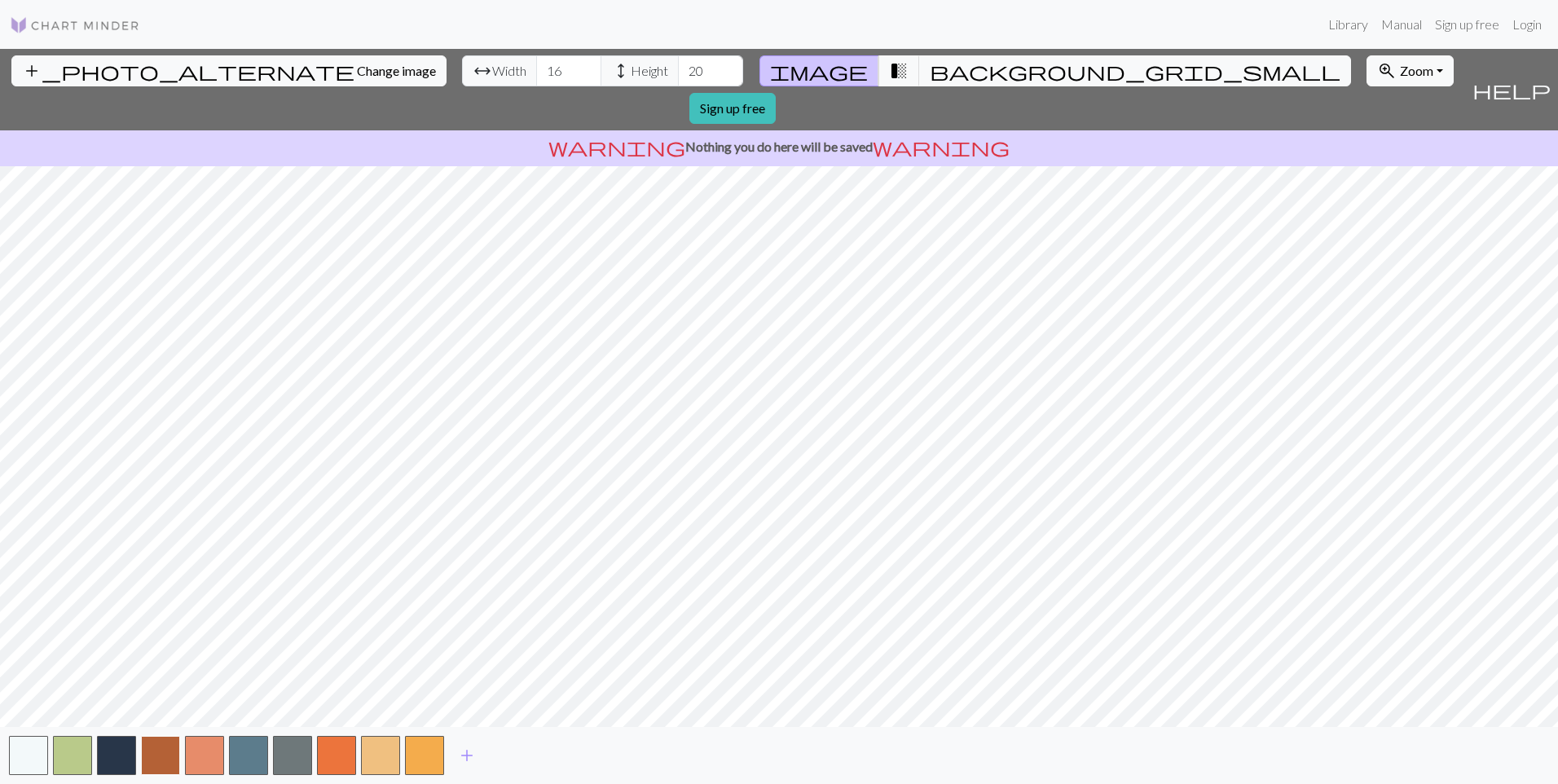
click at [165, 748] on button "button" at bounding box center [161, 755] width 39 height 39
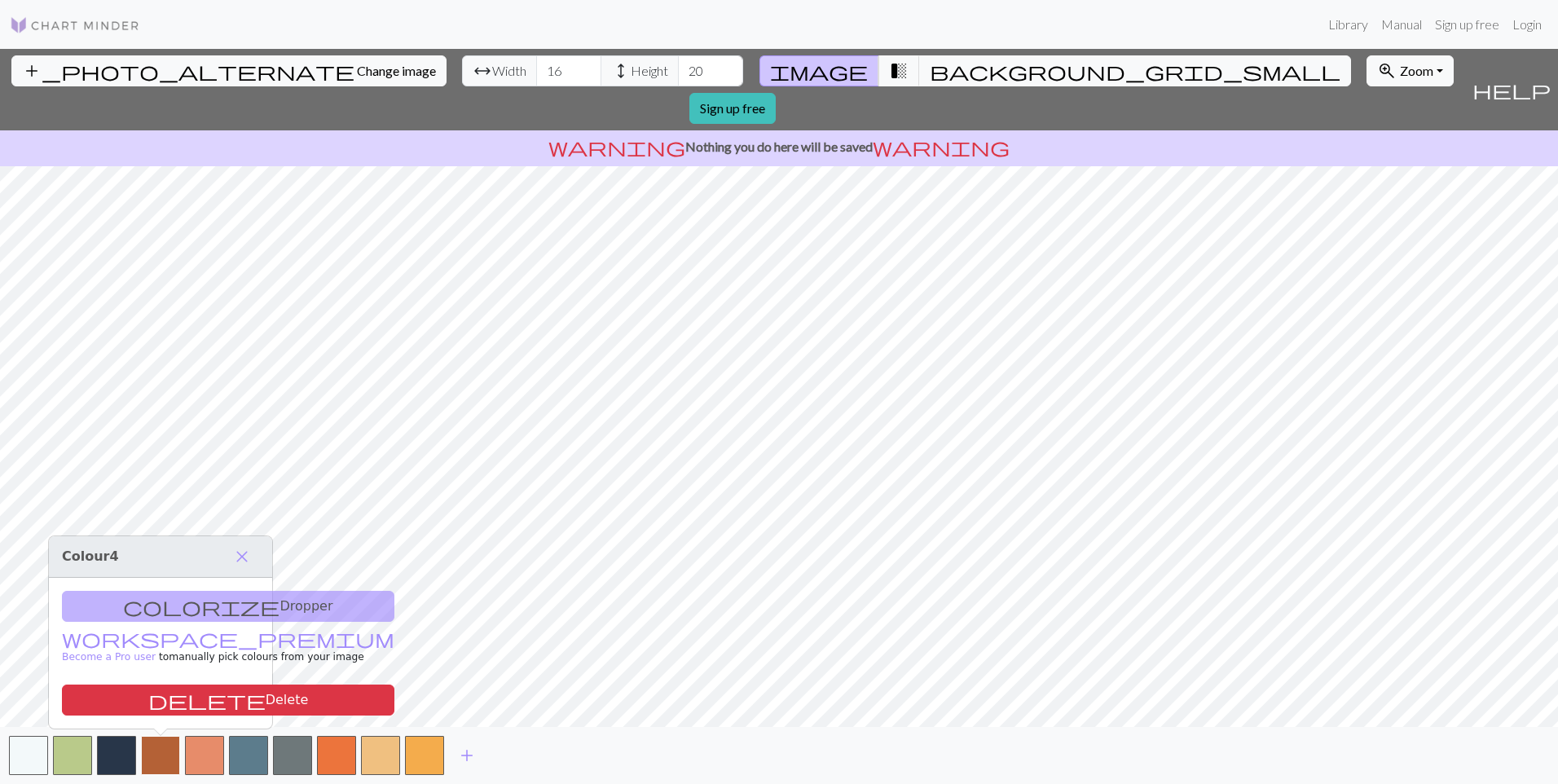
click at [165, 748] on button "button" at bounding box center [161, 755] width 39 height 39
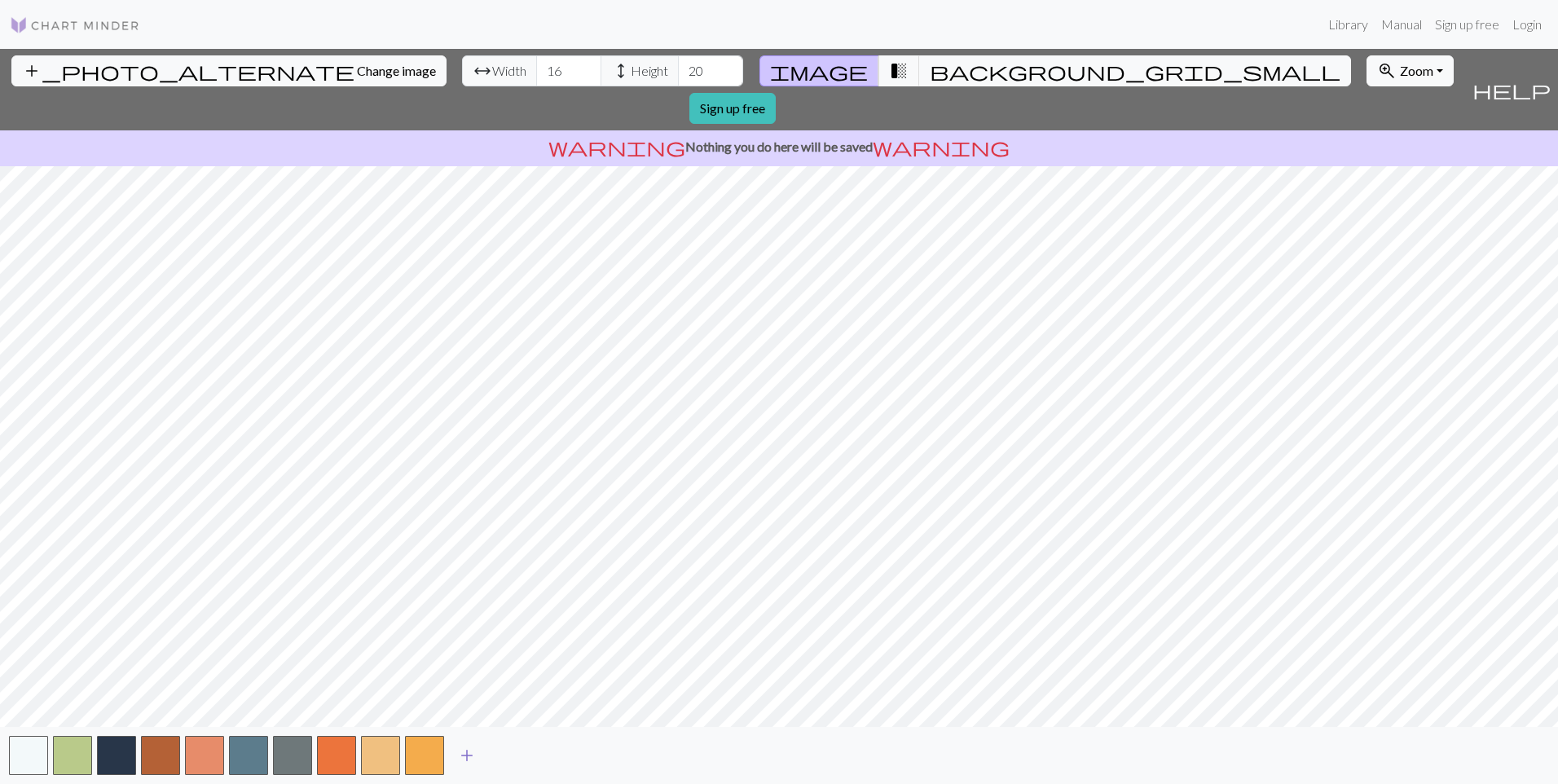
click at [471, 756] on span "add" at bounding box center [467, 755] width 20 height 23
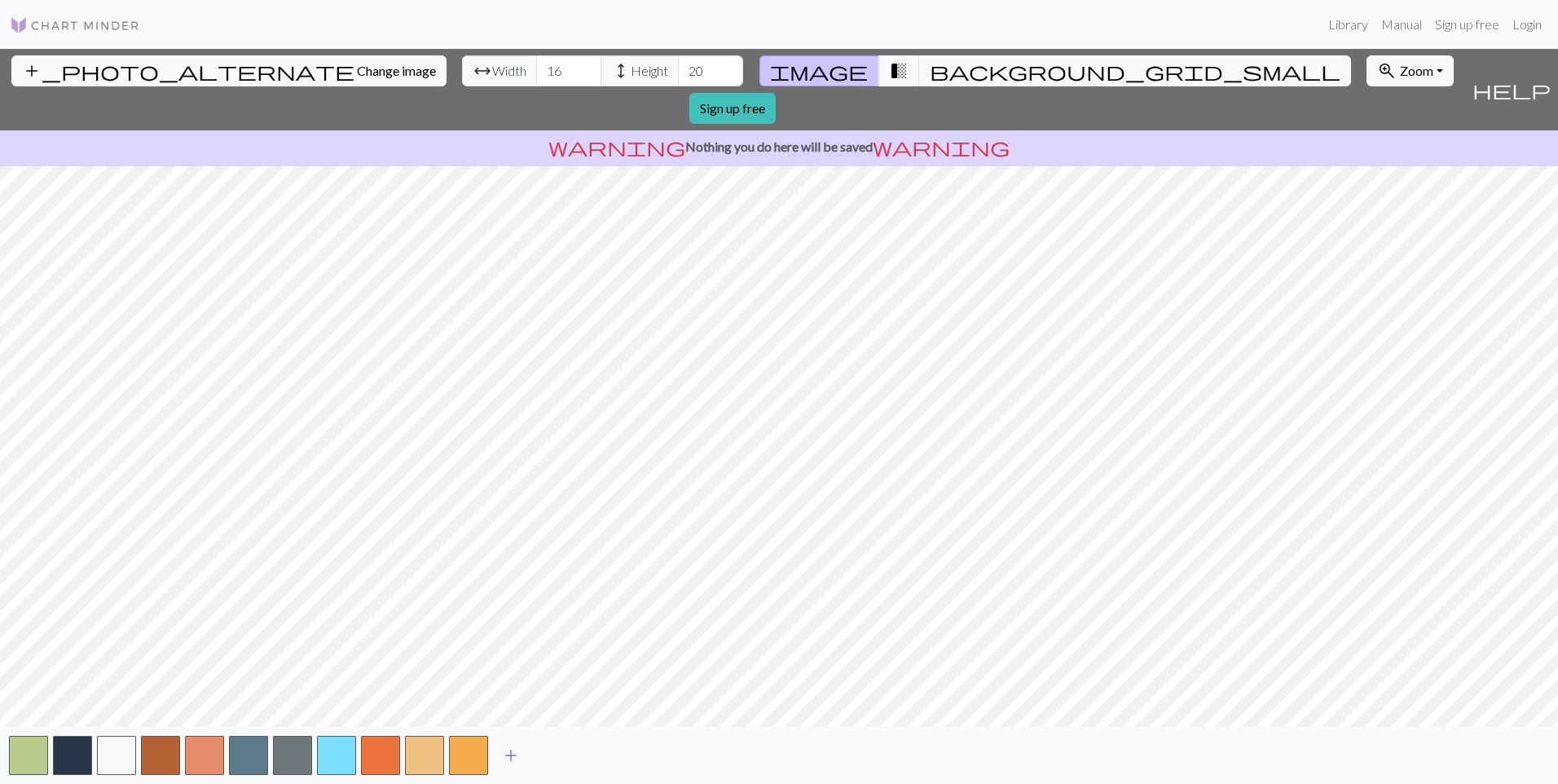
click at [514, 756] on span "add" at bounding box center [511, 755] width 20 height 23
click at [550, 757] on span "add" at bounding box center [555, 755] width 20 height 23
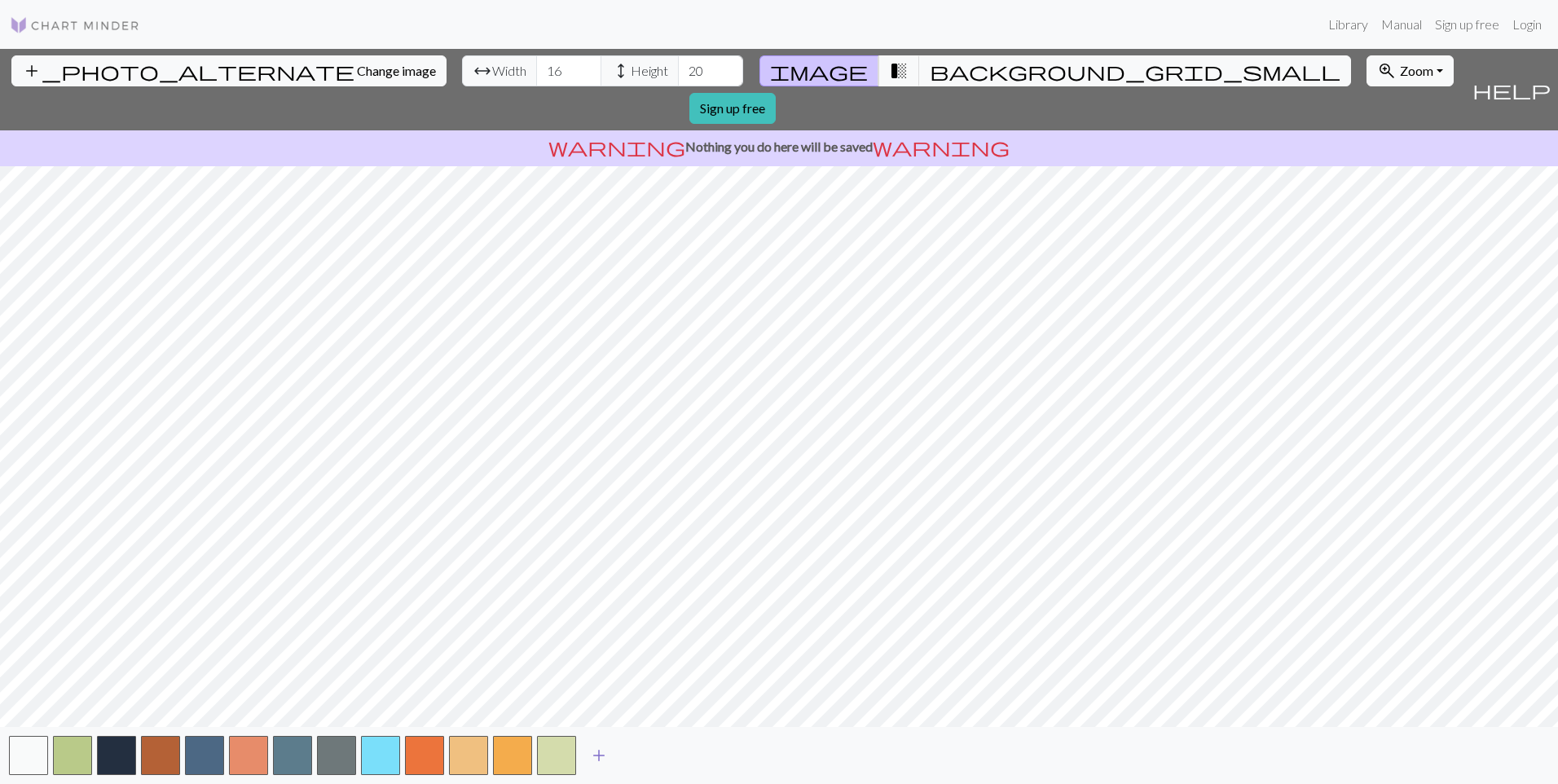
click at [598, 755] on span "add" at bounding box center [599, 755] width 20 height 23
click at [633, 756] on button "add" at bounding box center [643, 755] width 41 height 31
click at [683, 757] on span "add" at bounding box center [687, 755] width 20 height 23
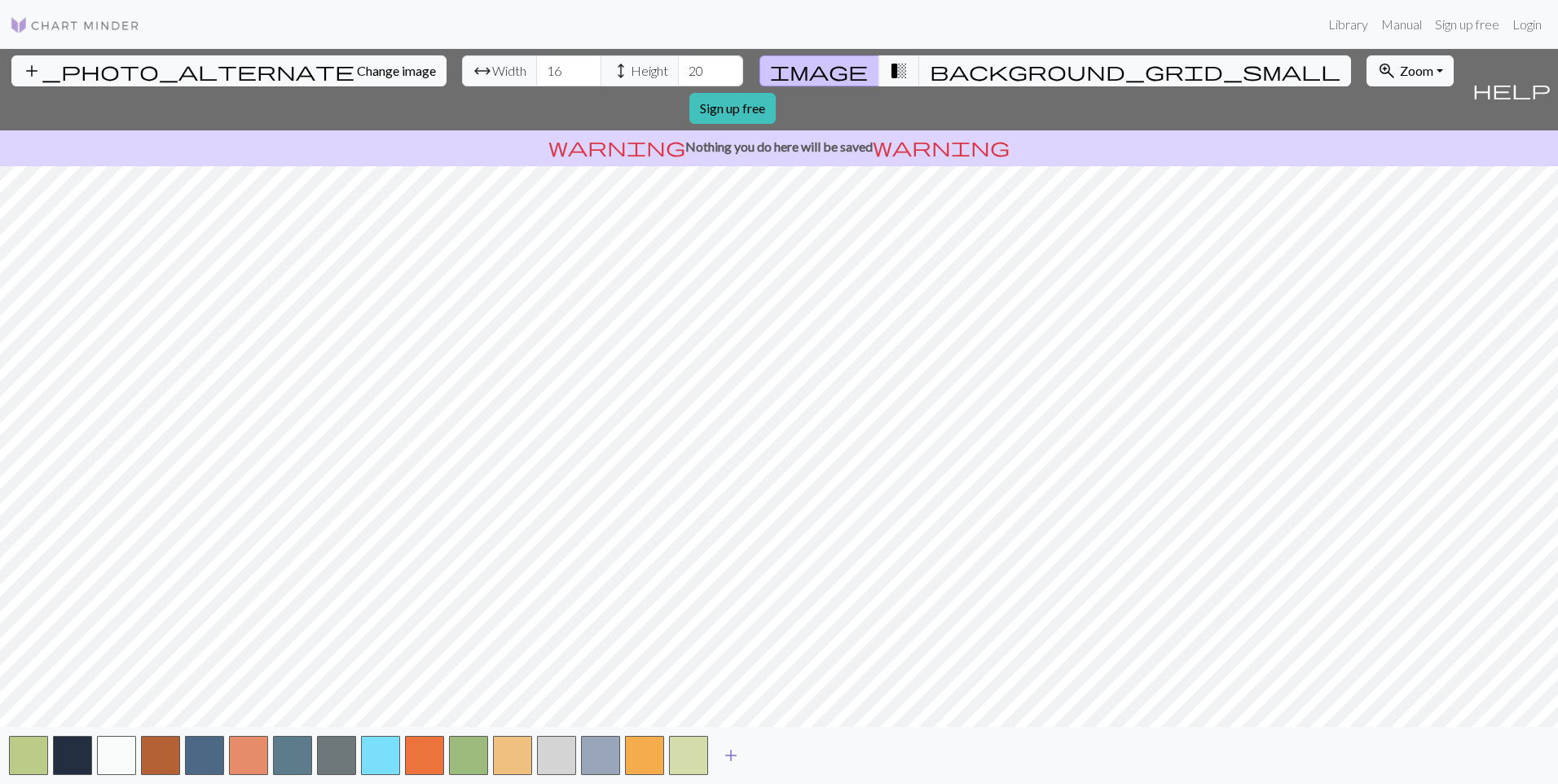
click at [746, 756] on button "add" at bounding box center [731, 755] width 41 height 31
click at [799, 756] on div "add" at bounding box center [779, 755] width 1558 height 57
click at [774, 762] on span "add" at bounding box center [775, 755] width 20 height 23
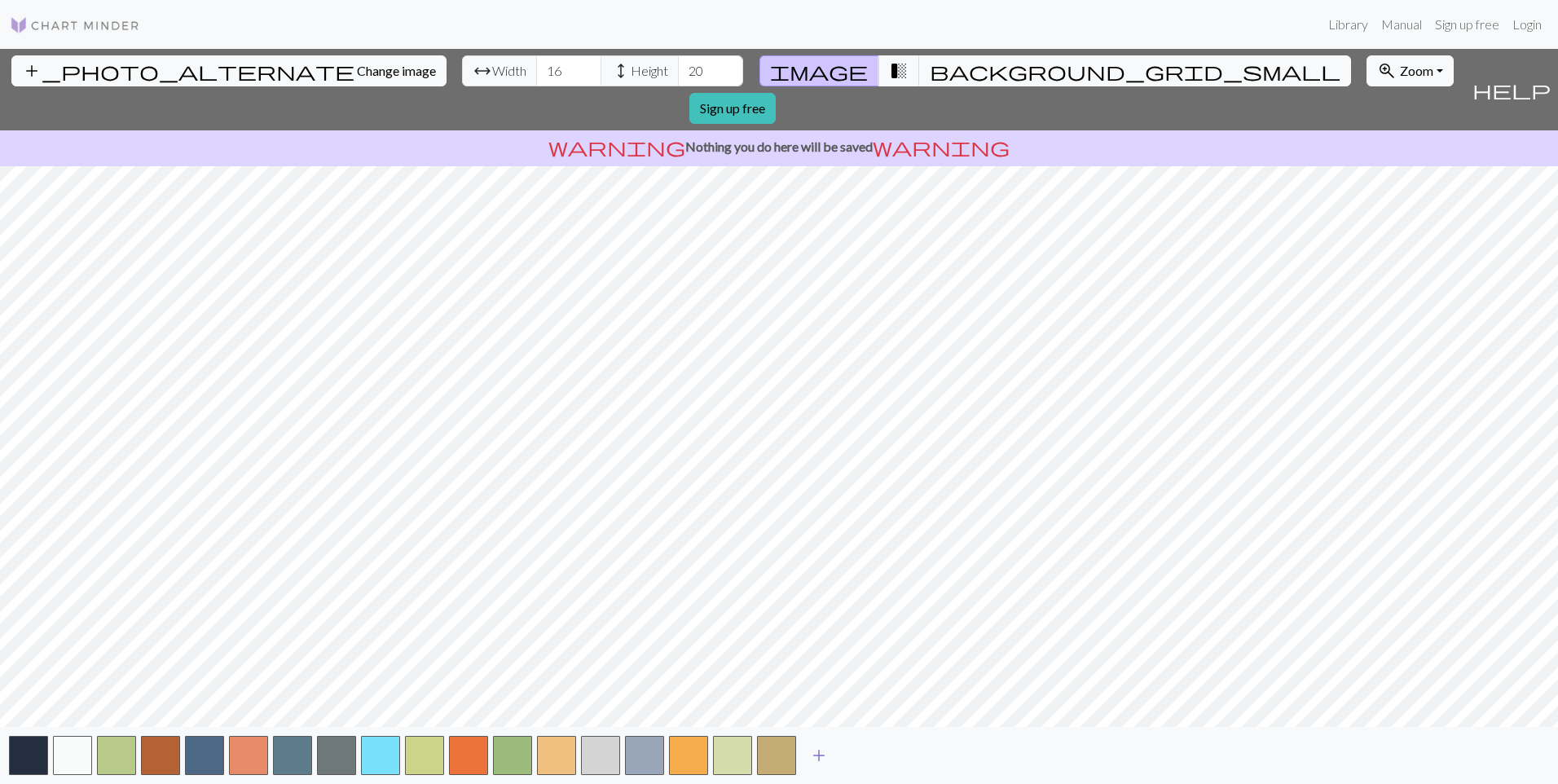
click at [812, 760] on span "add" at bounding box center [819, 755] width 20 height 23
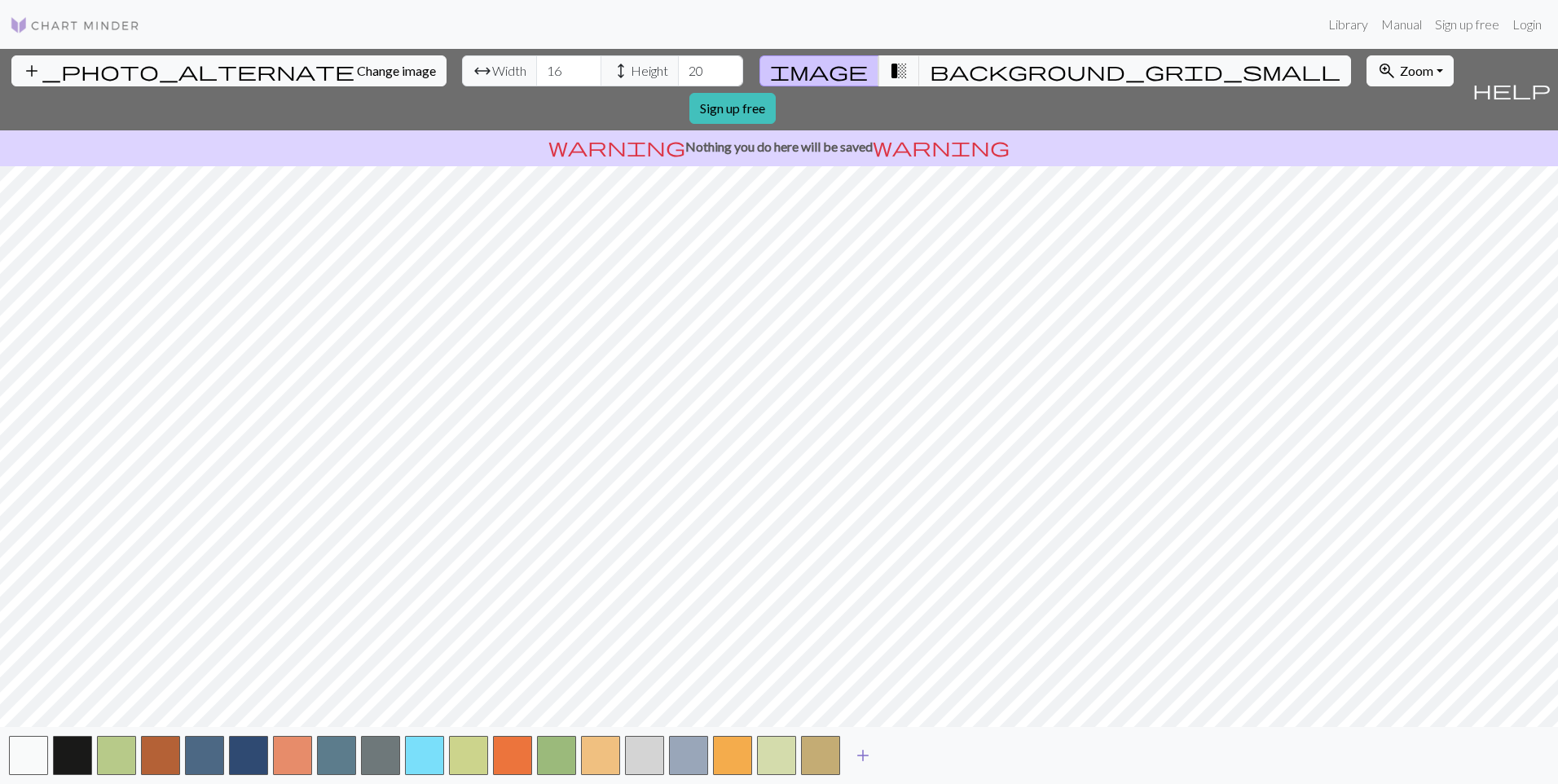
click at [869, 758] on span "add" at bounding box center [863, 755] width 20 height 23
click at [907, 756] on span "add" at bounding box center [907, 755] width 20 height 23
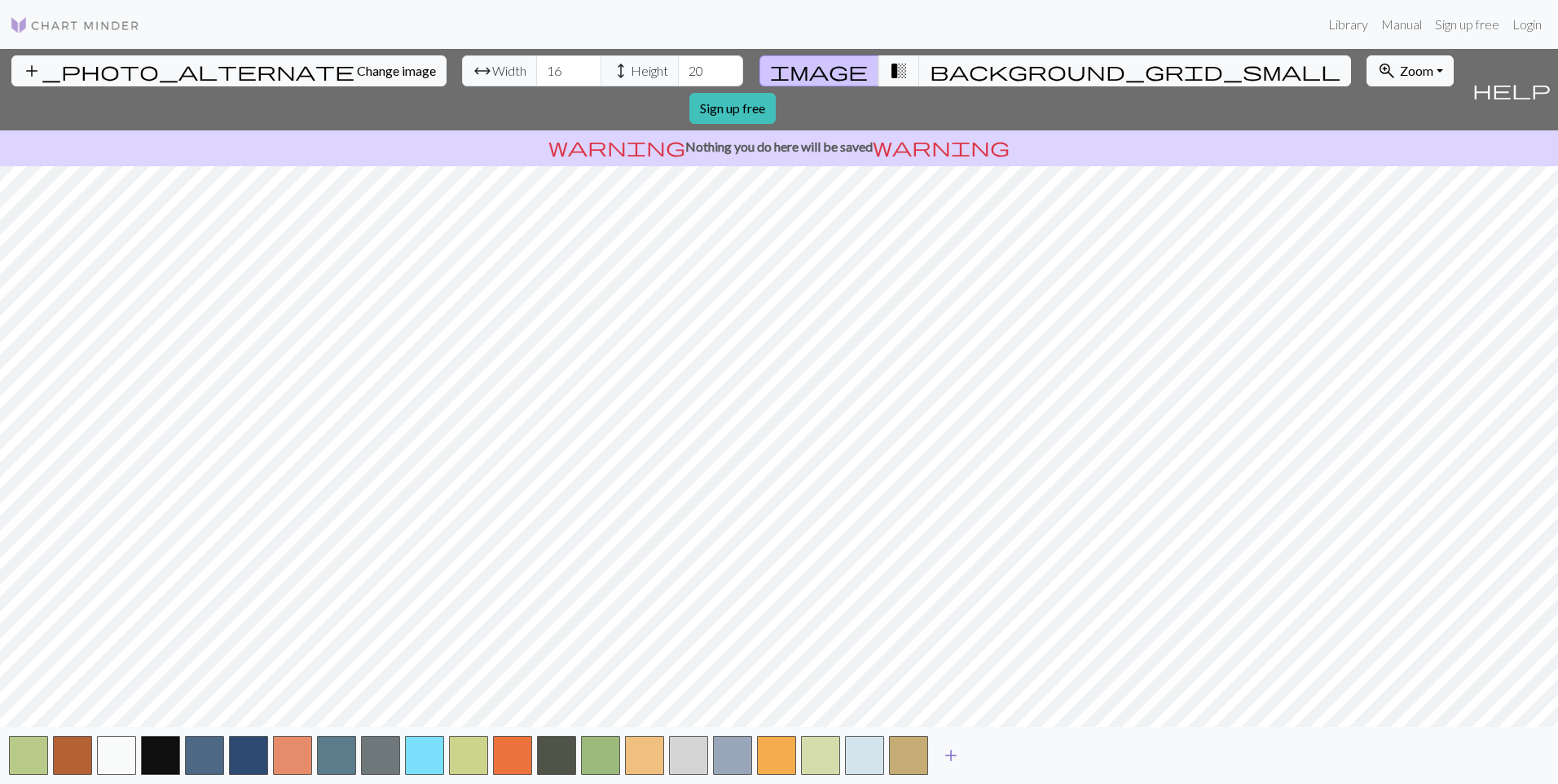
click at [957, 757] on span "add" at bounding box center [951, 755] width 20 height 23
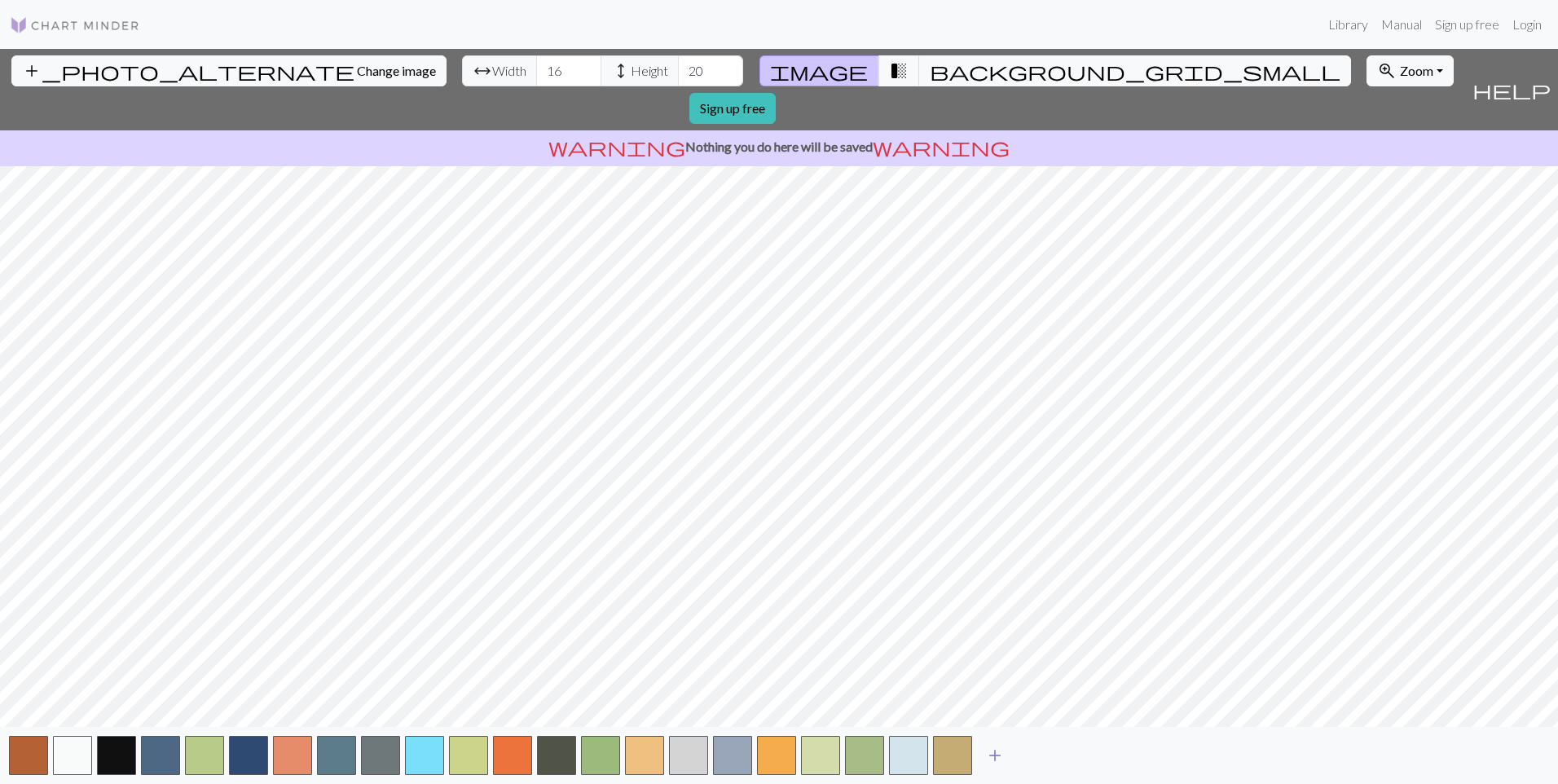
click at [1006, 757] on button "add" at bounding box center [995, 755] width 41 height 31
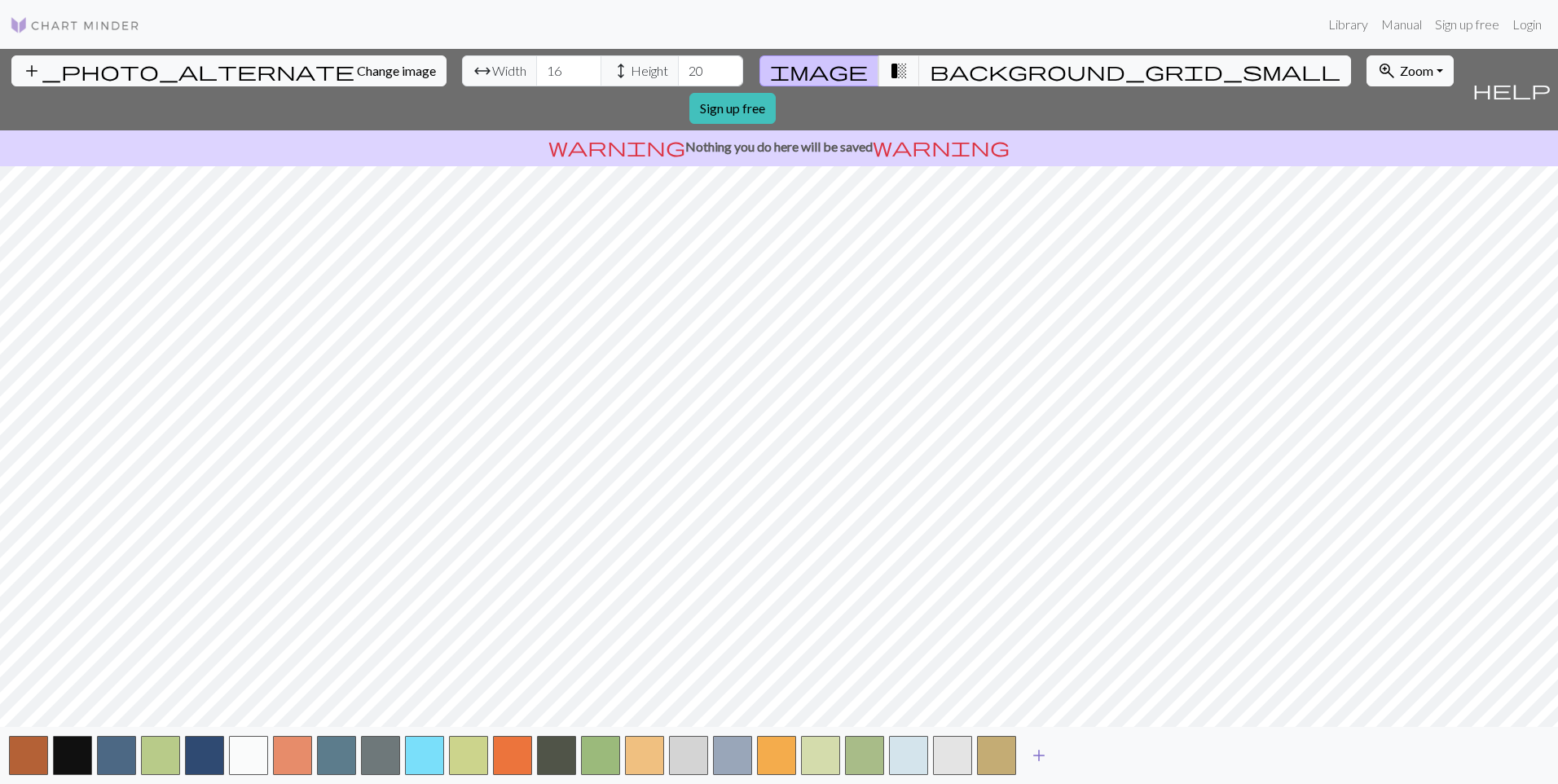
click at [1040, 756] on span "add" at bounding box center [1039, 755] width 20 height 23
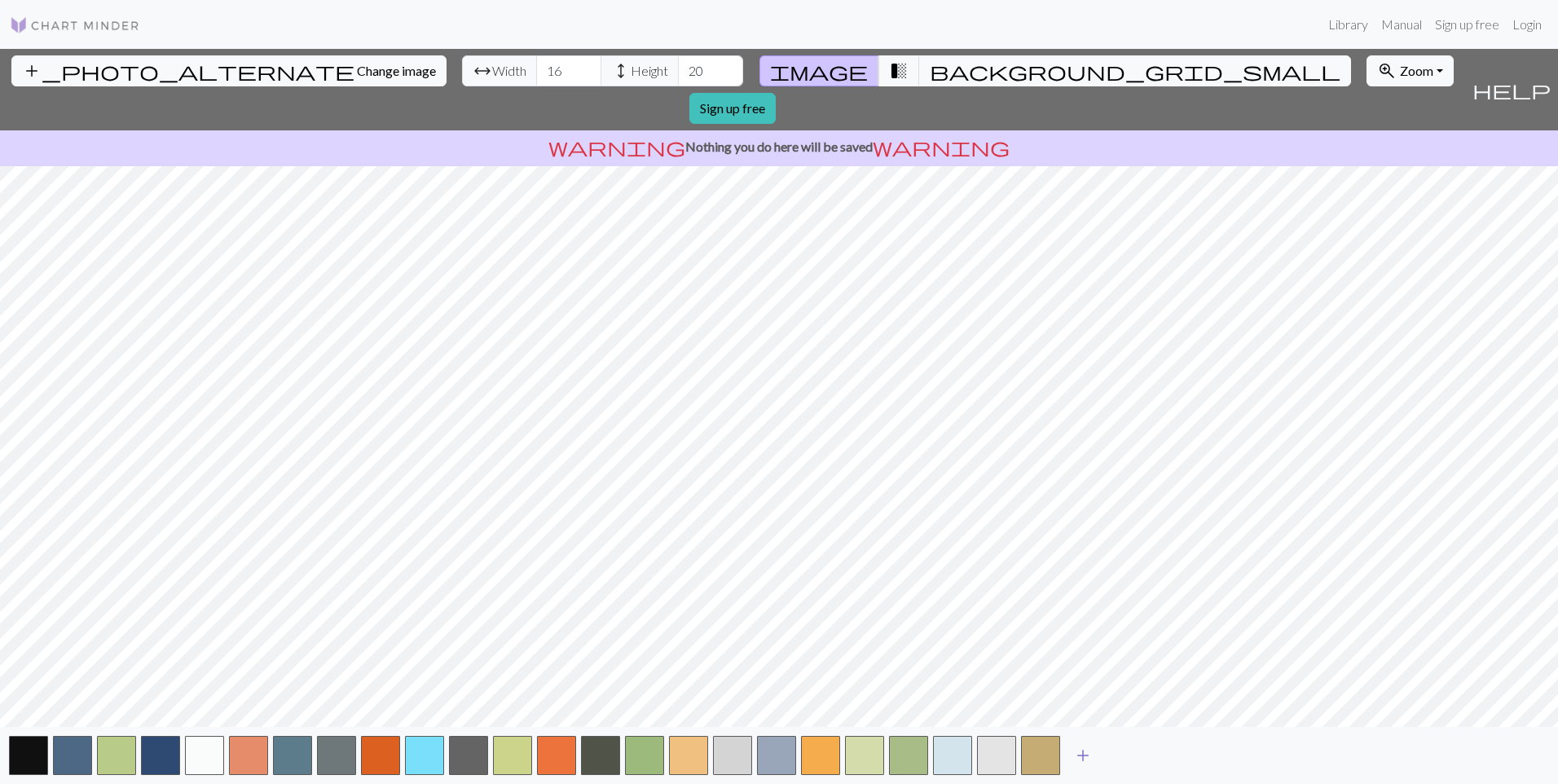
click at [1101, 755] on button "add" at bounding box center [1083, 755] width 41 height 31
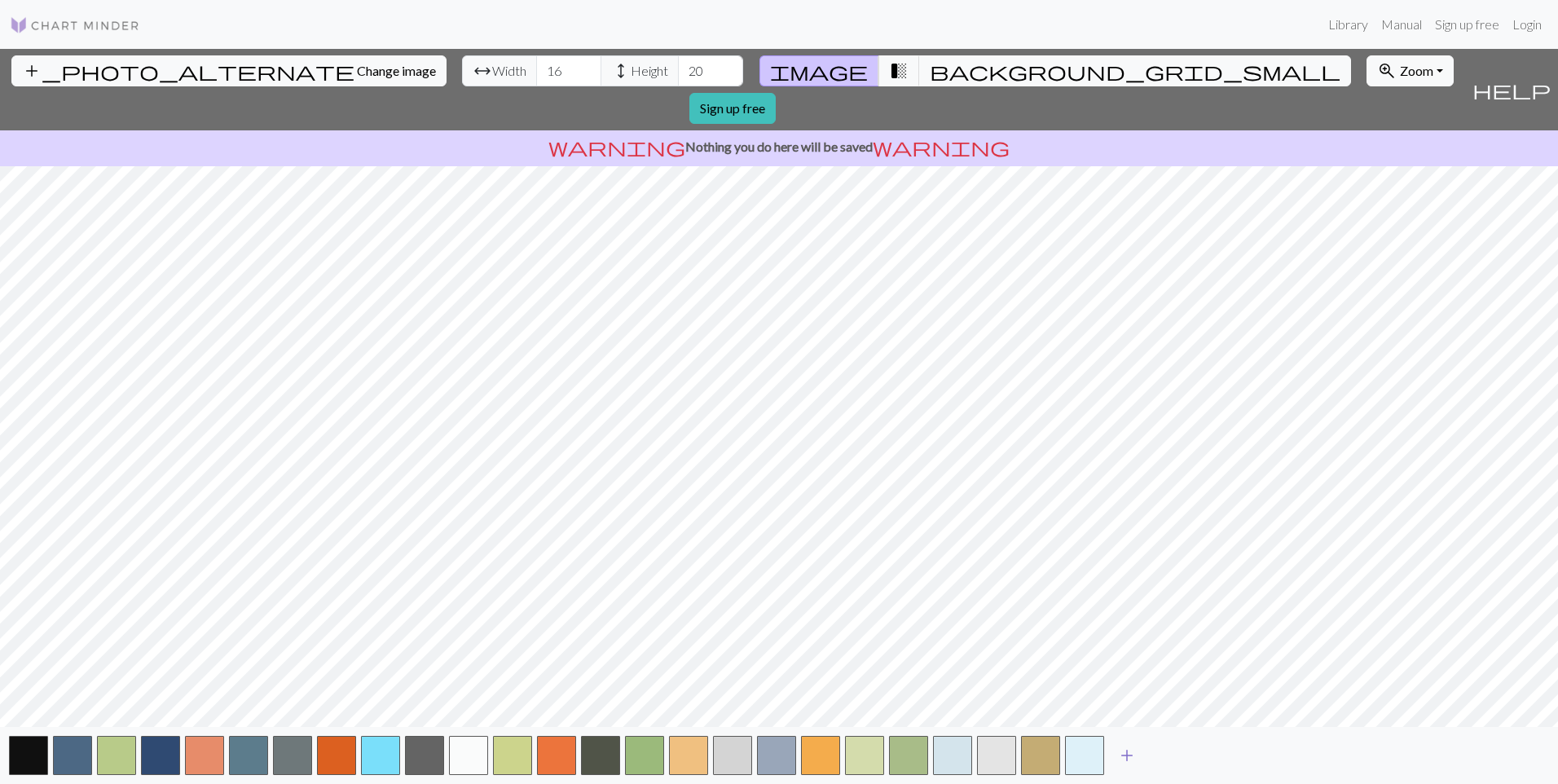
click at [1136, 756] on span "add" at bounding box center [1127, 755] width 20 height 23
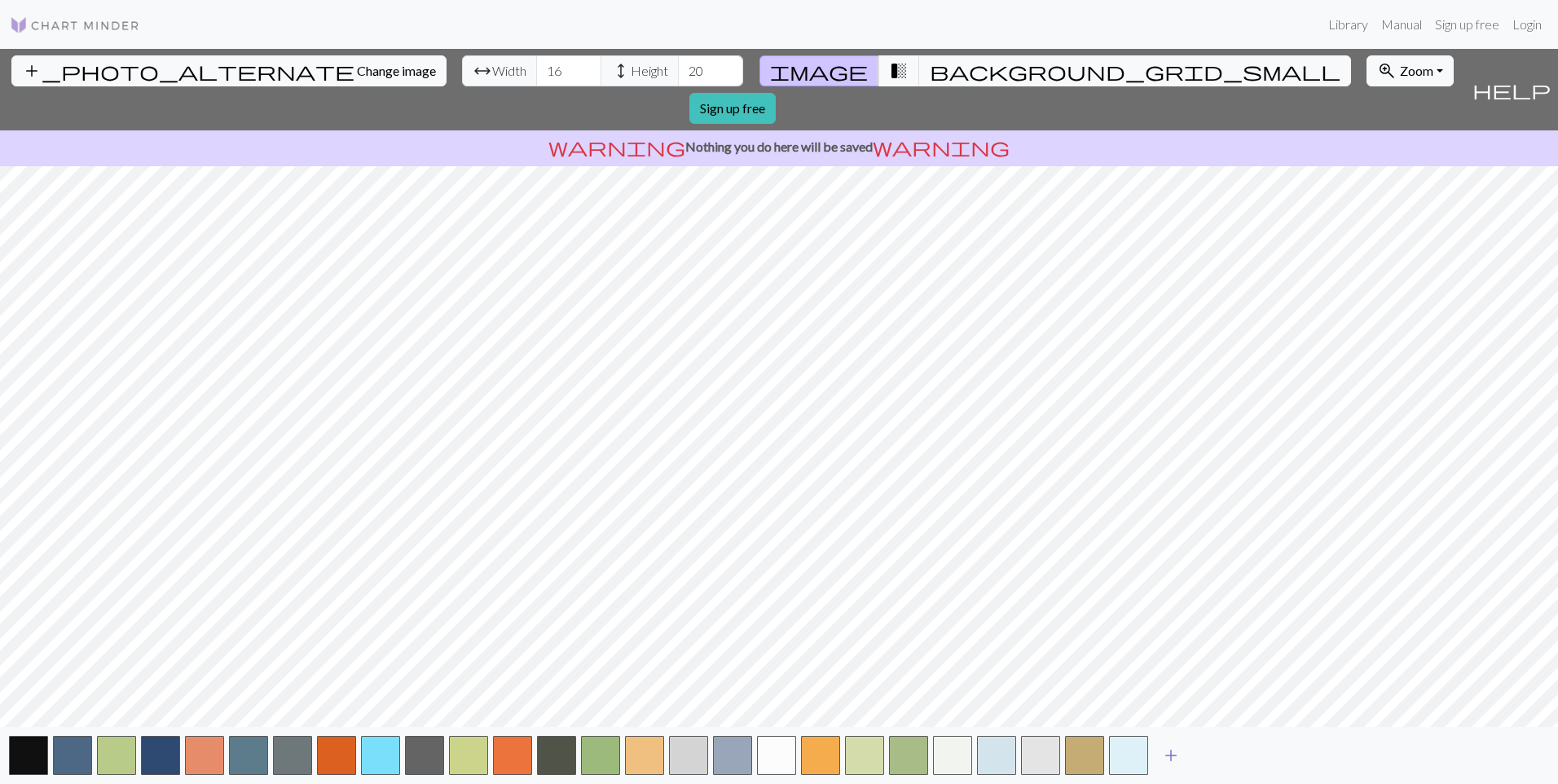
click at [1168, 756] on span "add" at bounding box center [1171, 755] width 20 height 23
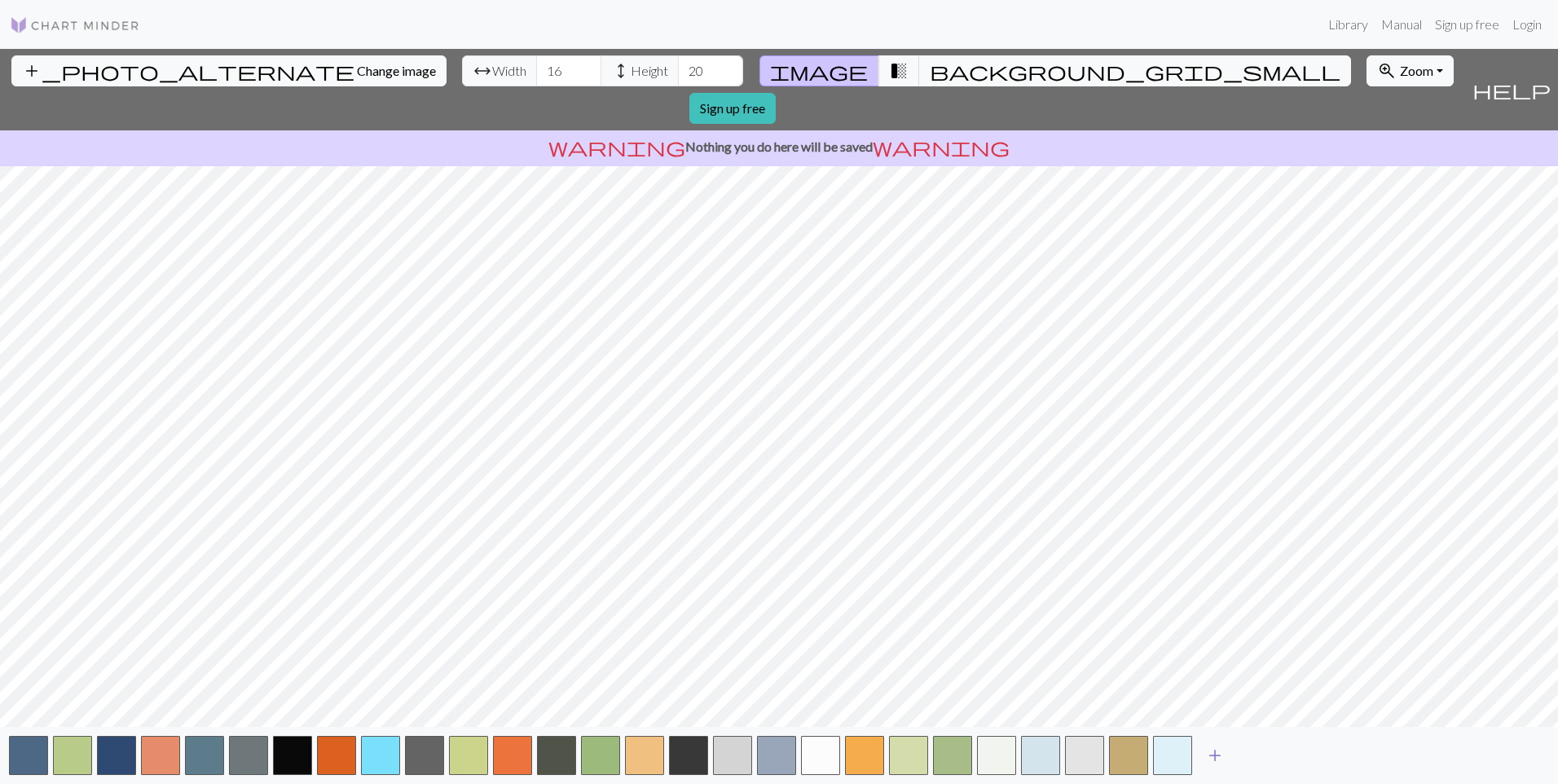
click at [1209, 756] on span "add" at bounding box center [1215, 755] width 20 height 23
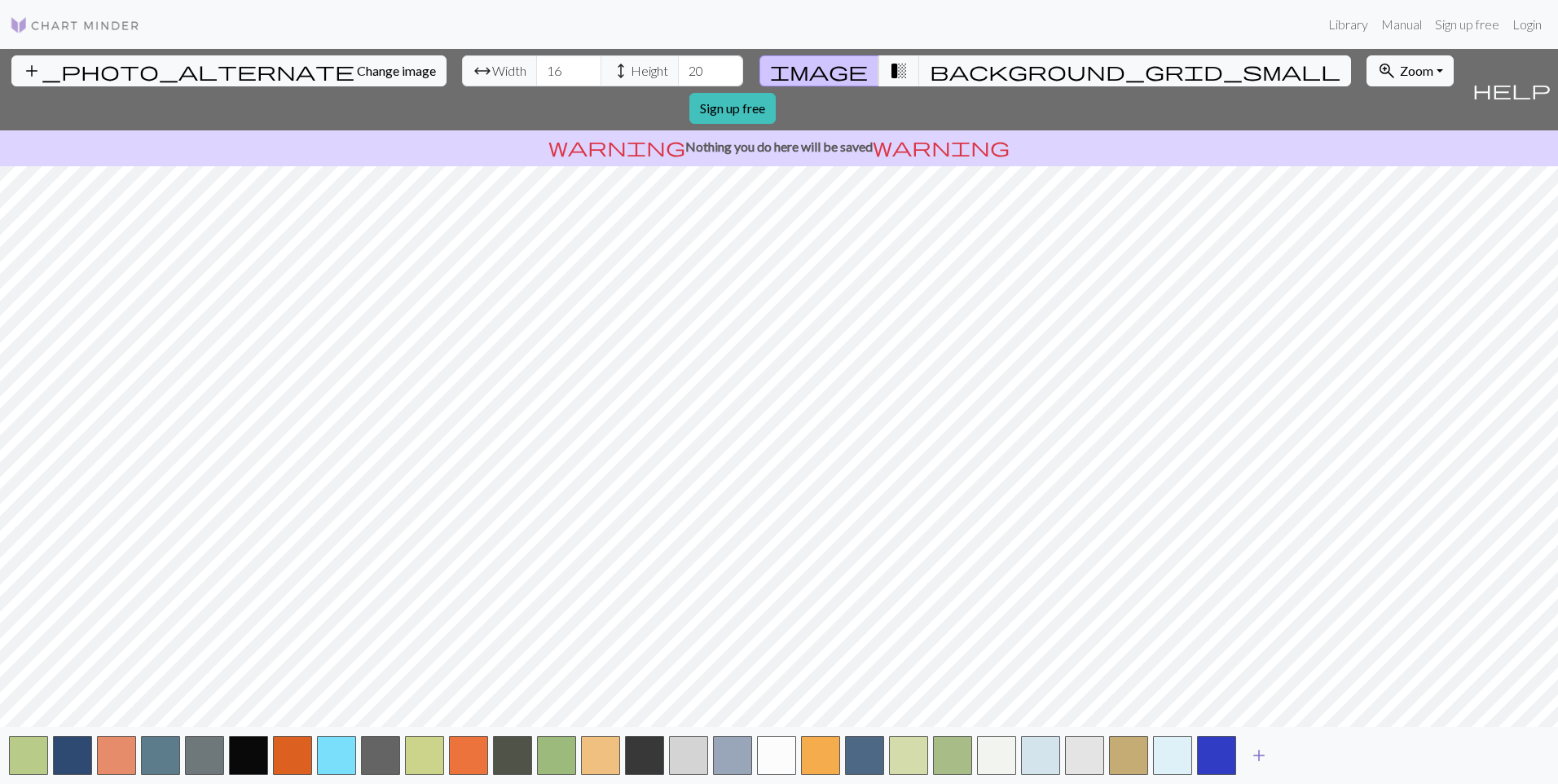
click at [1260, 755] on span "add" at bounding box center [1259, 755] width 20 height 23
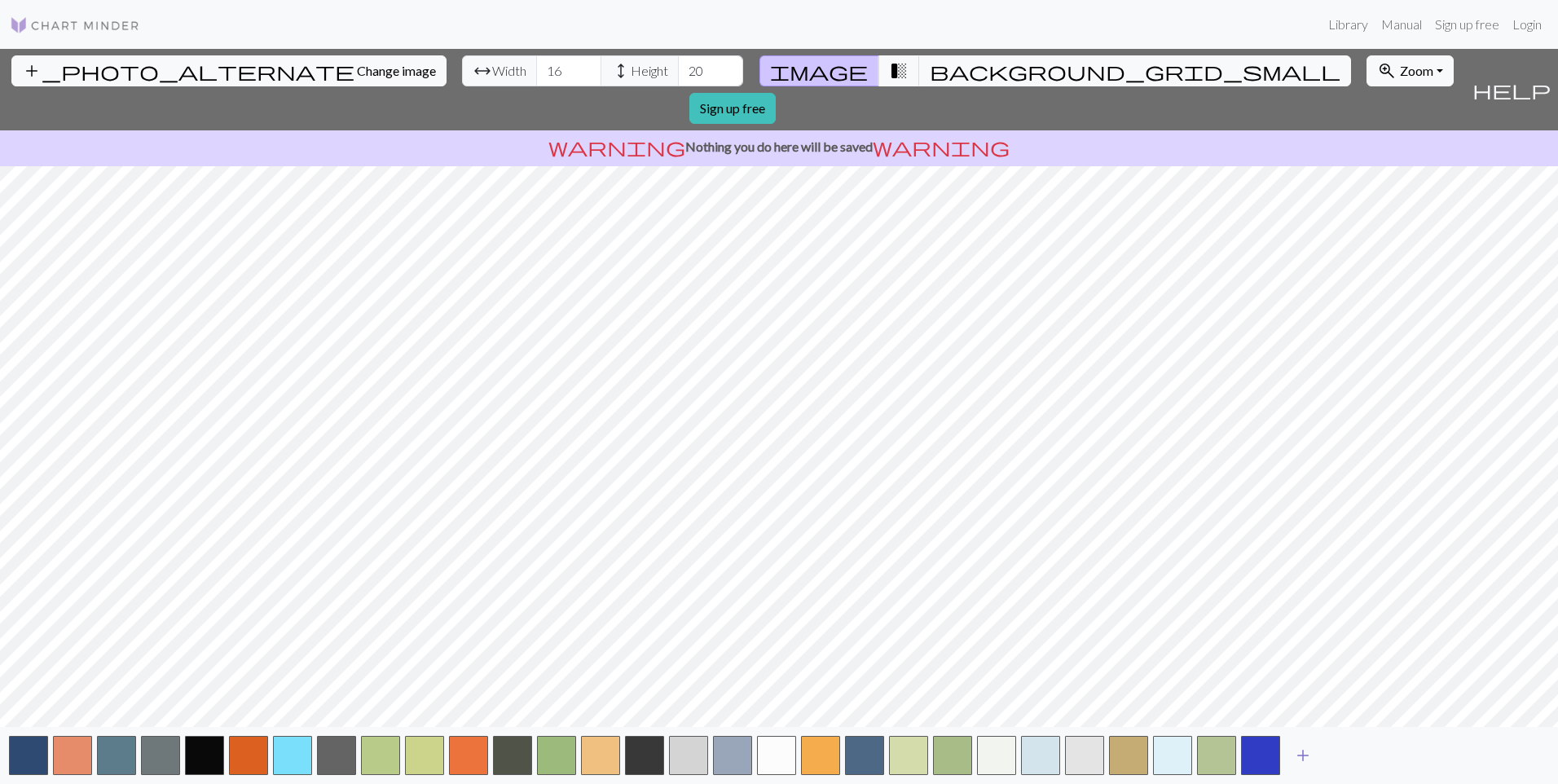
click at [1295, 751] on span "add" at bounding box center [1303, 755] width 20 height 23
click at [1332, 752] on button "add" at bounding box center [1347, 755] width 41 height 31
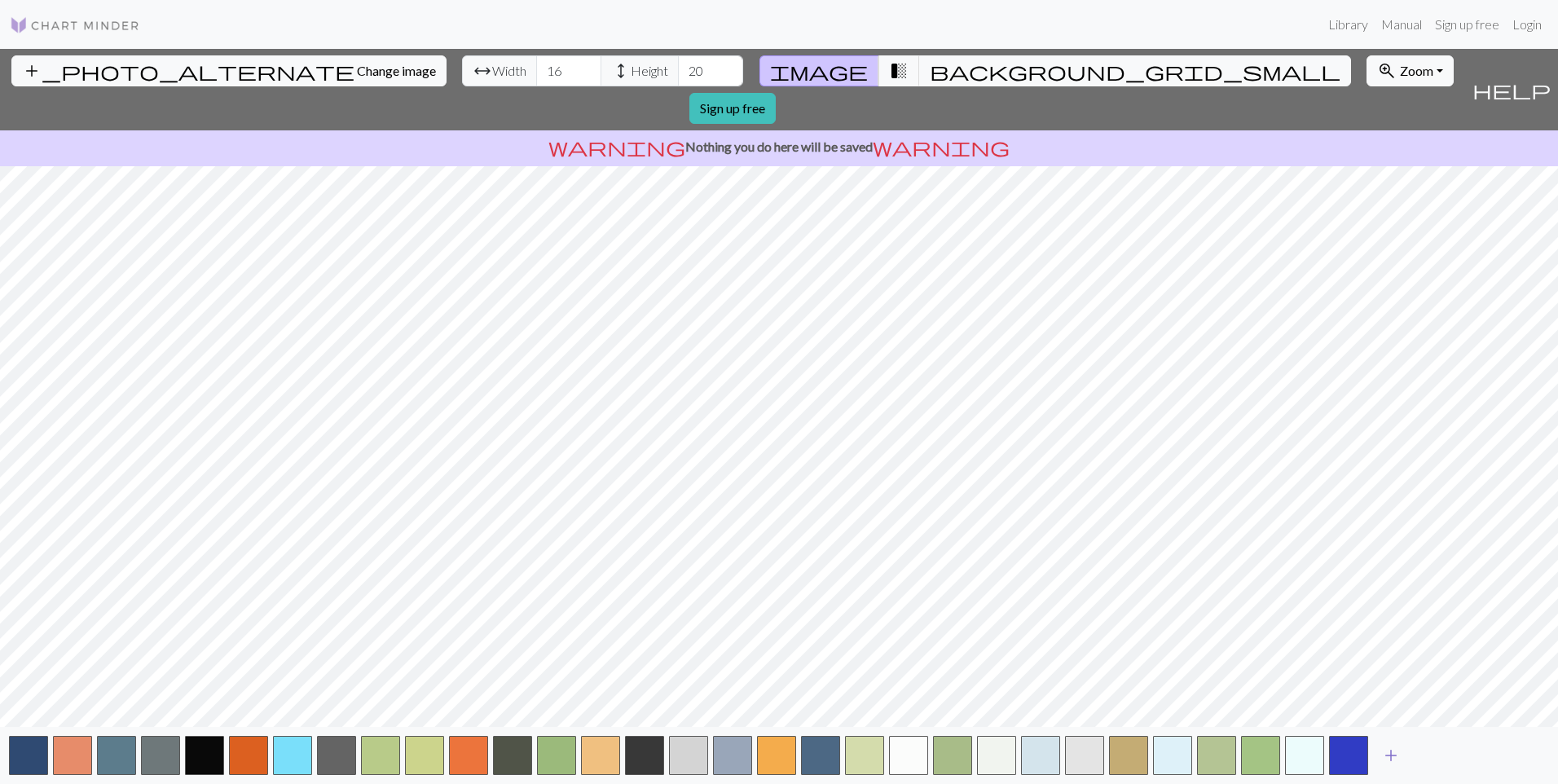
click at [1388, 748] on span "add" at bounding box center [1391, 755] width 20 height 23
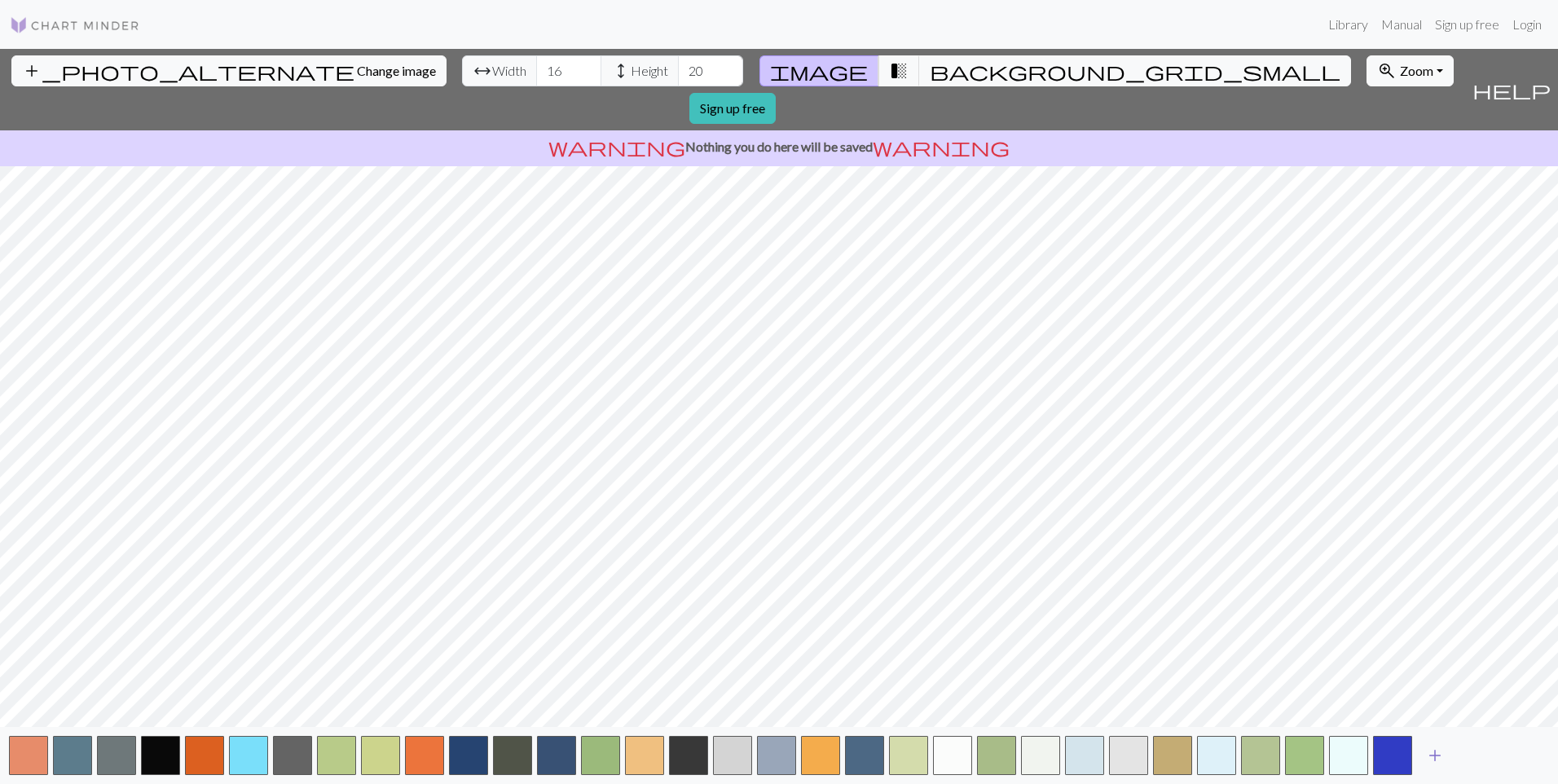
click at [1430, 748] on span "add" at bounding box center [1435, 755] width 20 height 23
click at [820, 745] on button "button" at bounding box center [821, 755] width 39 height 39
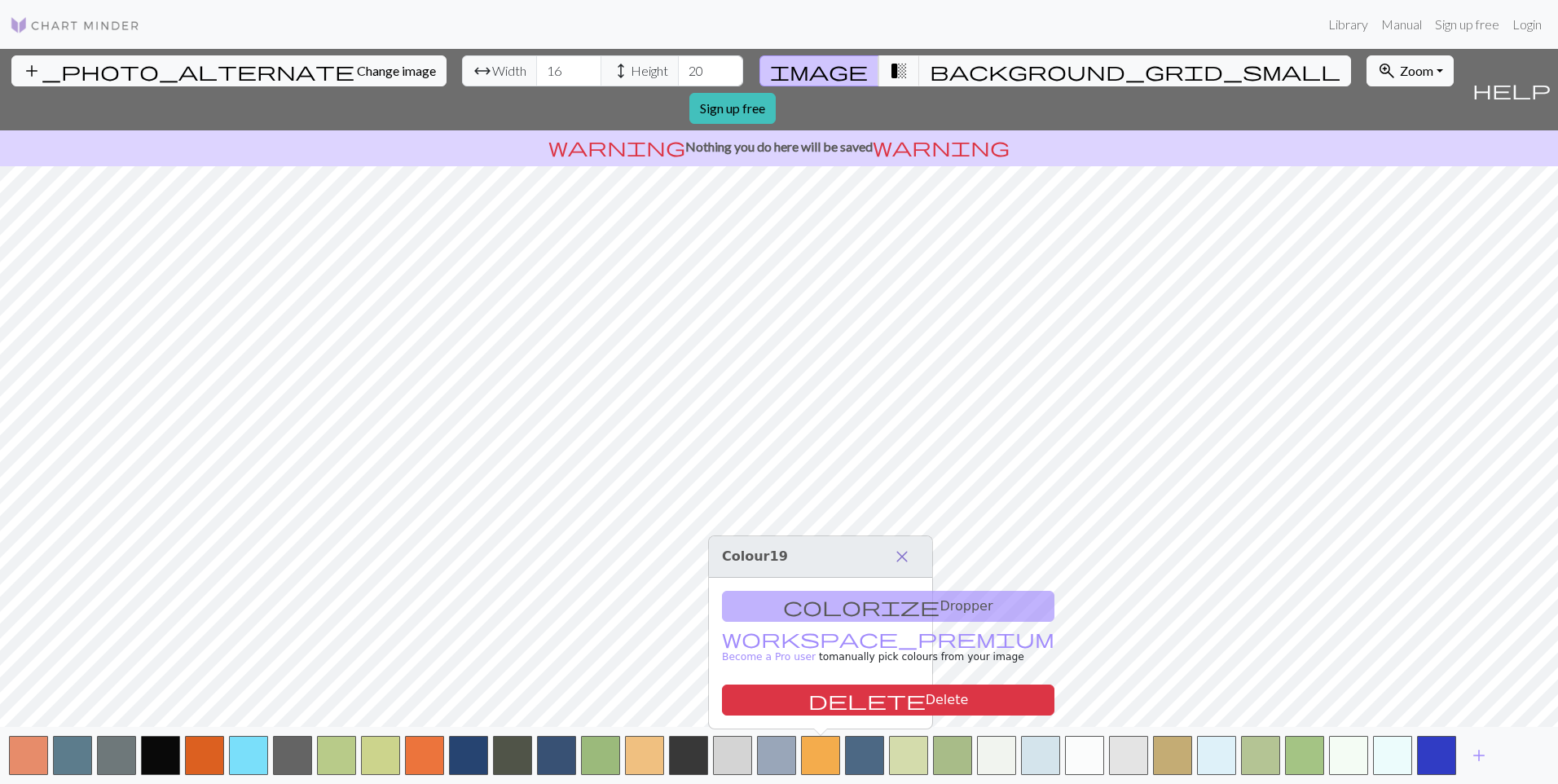
click at [901, 559] on span "close" at bounding box center [902, 557] width 20 height 23
